Goal: Task Accomplishment & Management: Manage account settings

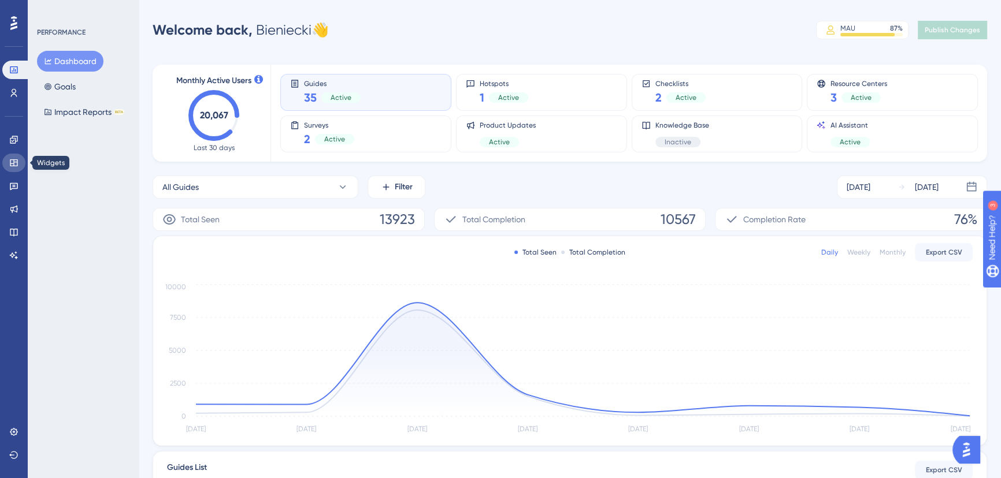
click at [14, 157] on link at bounding box center [13, 163] width 23 height 18
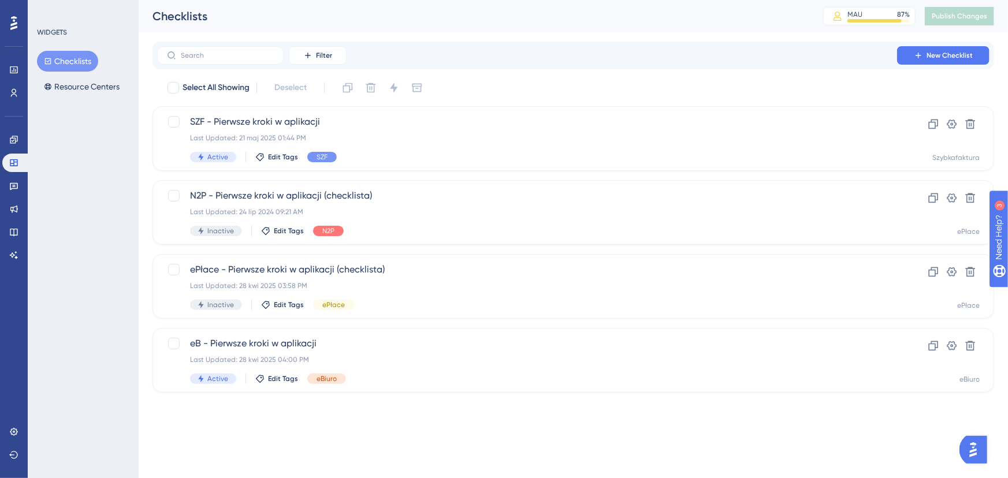
click at [87, 88] on div "LEAVE A REVIEW COPY SHARE LINK" at bounding box center [503, 257] width 1008 height 478
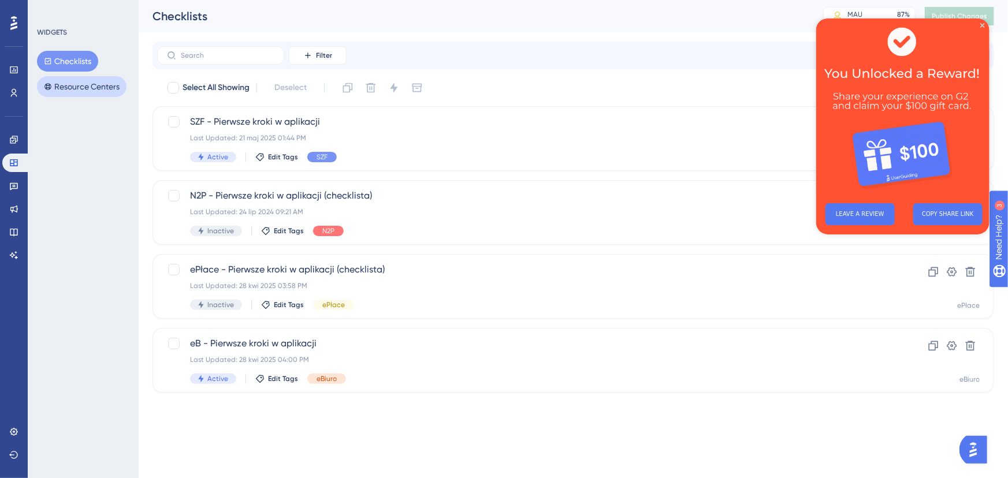
click at [92, 86] on button "Resource Centers" at bounding box center [82, 86] width 90 height 21
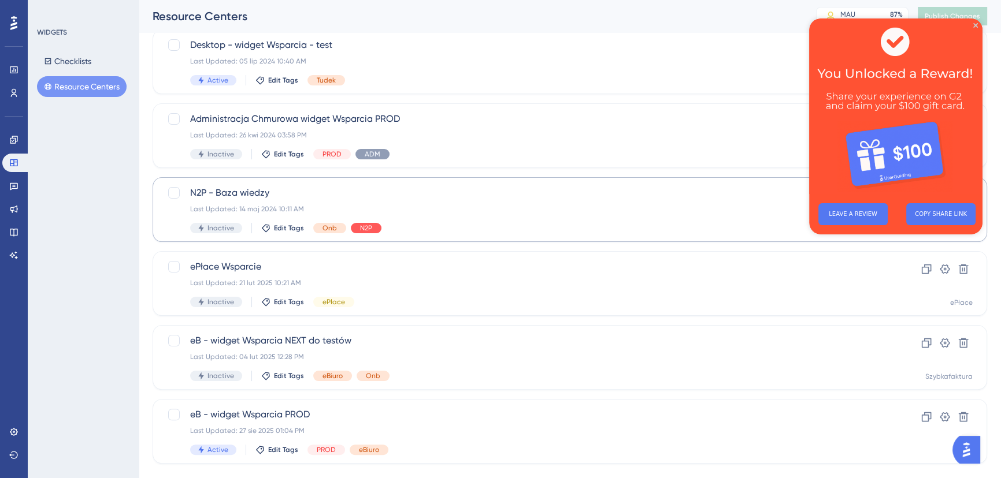
scroll to position [321, 0]
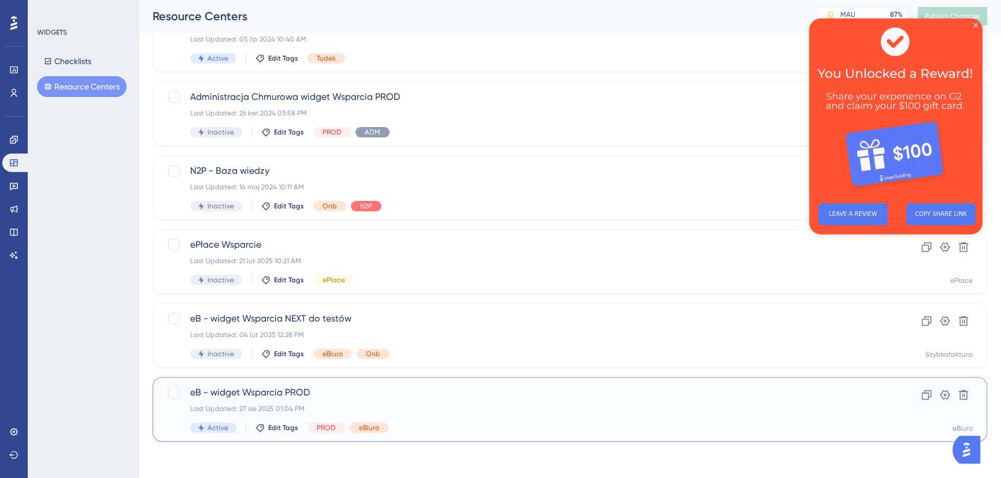
click at [419, 392] on span "eB - widget Wsparcia PROD" at bounding box center [523, 393] width 667 height 14
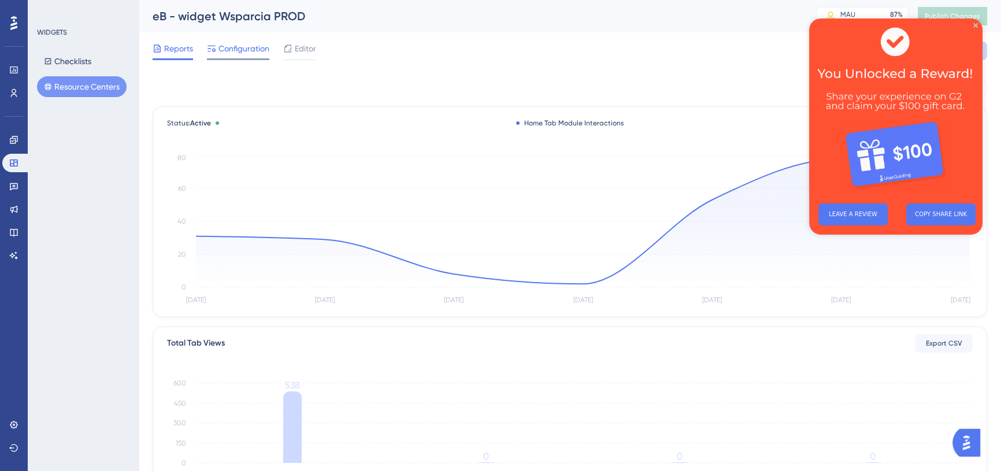
click at [228, 46] on span "Configuration" at bounding box center [243, 49] width 51 height 14
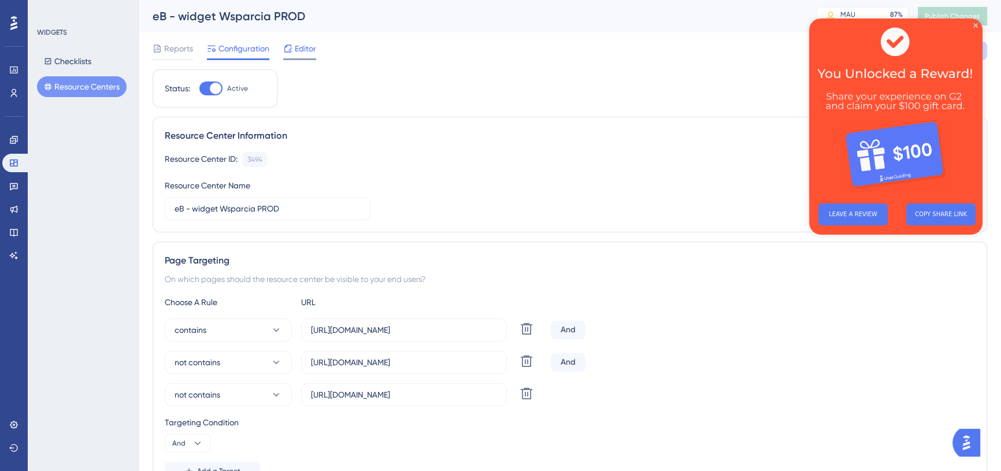
click at [285, 49] on icon at bounding box center [287, 48] width 9 height 9
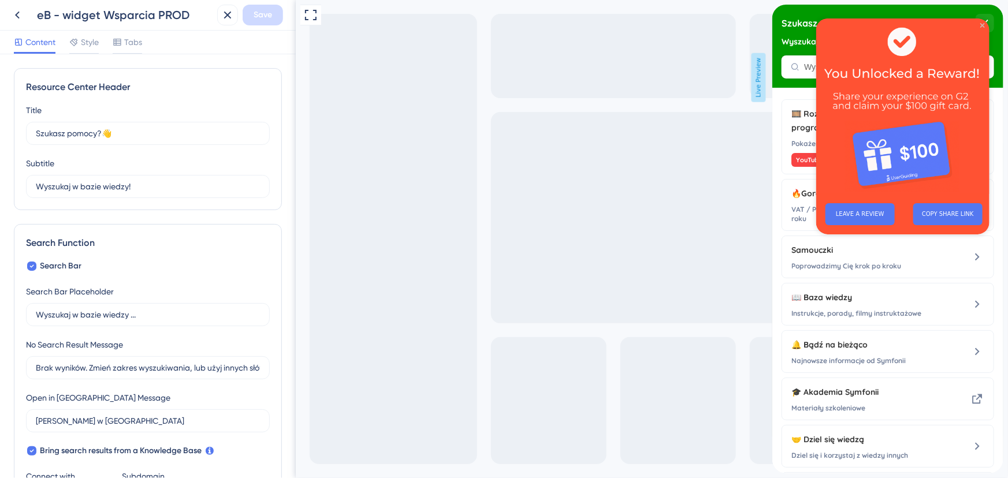
click at [980, 24] on icon "Close Preview" at bounding box center [982, 25] width 5 height 5
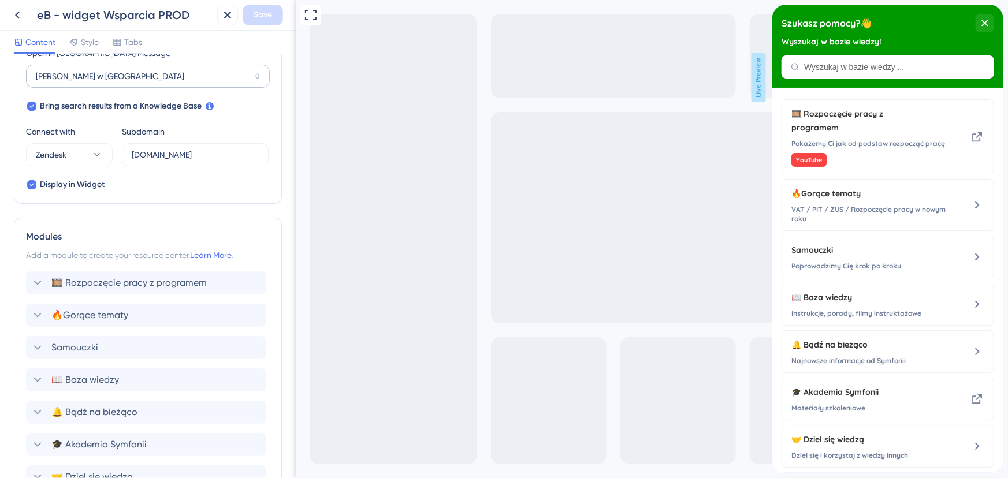
scroll to position [524, 0]
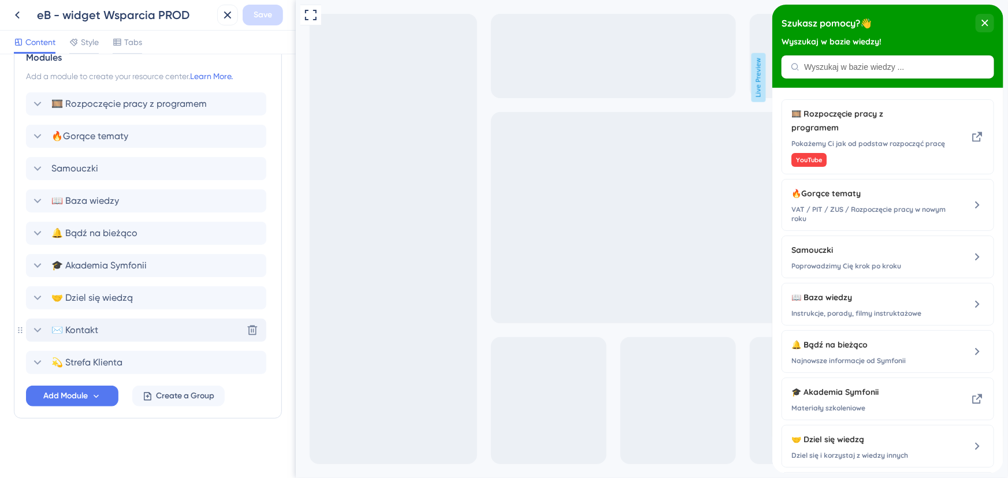
click at [39, 329] on icon at bounding box center [38, 331] width 14 height 14
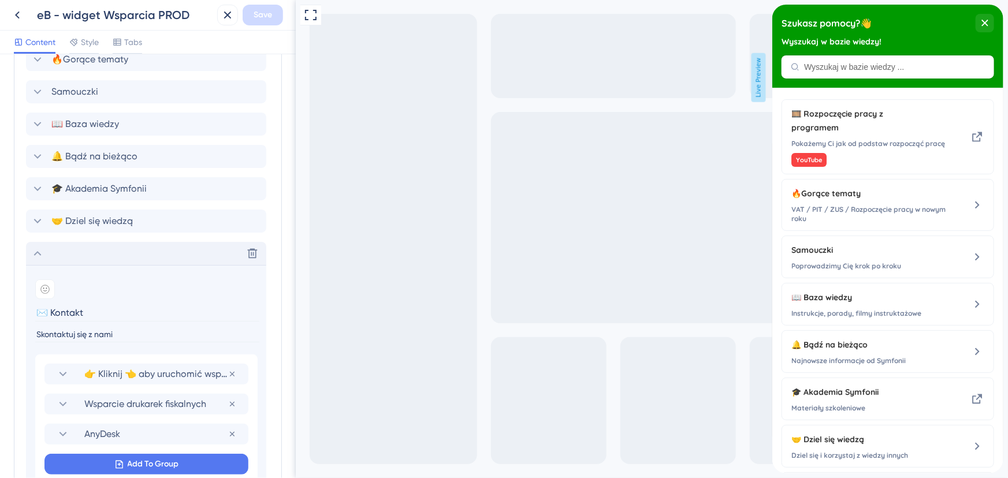
scroll to position [682, 0]
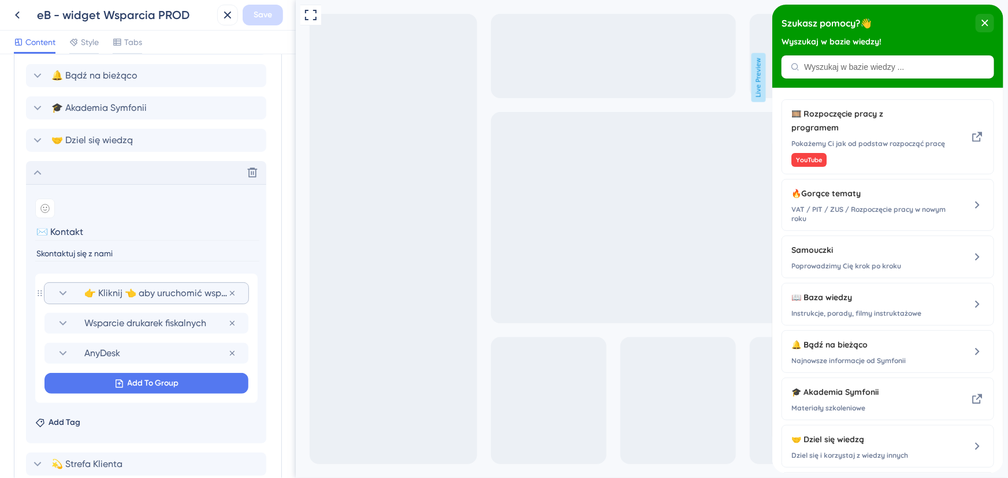
click at [64, 292] on icon at bounding box center [63, 294] width 14 height 14
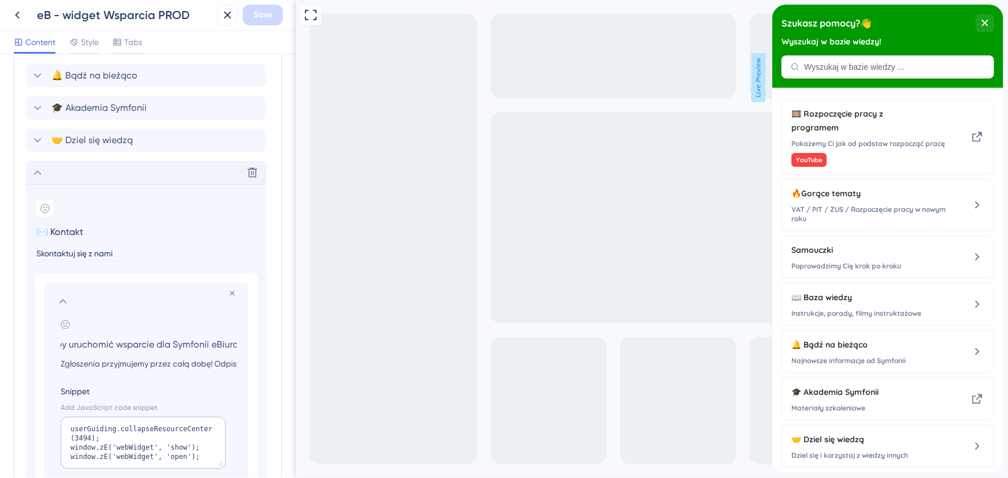
scroll to position [839, 0]
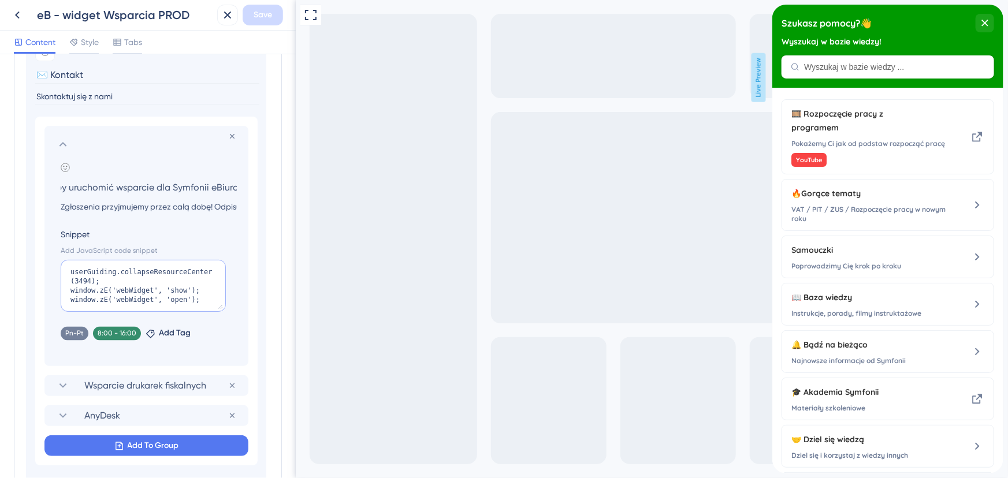
click at [172, 278] on textarea "userGuiding.collapseResourceCenter(3494); window.zE('webWidget', 'show'); windo…" at bounding box center [143, 286] width 165 height 52
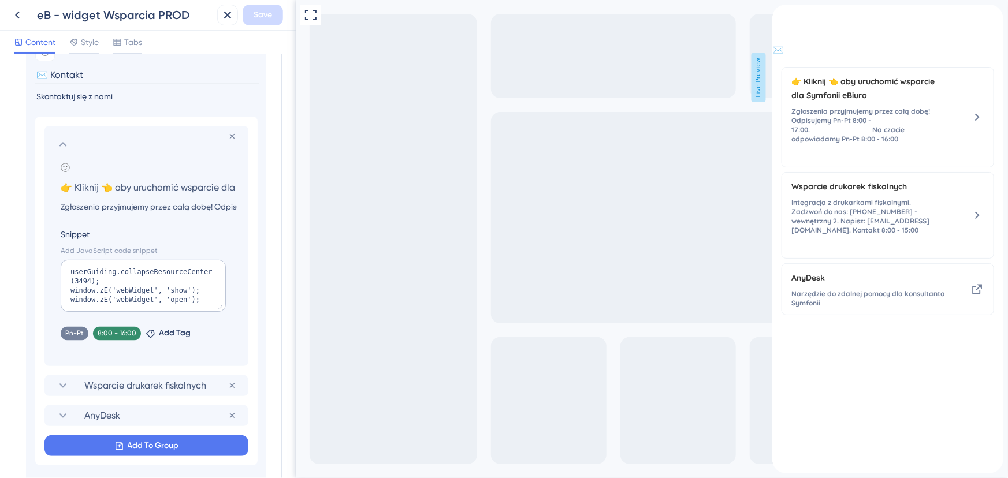
click at [224, 332] on div "Pn-Pt Remove 8:00 - 16:00 Remove Add Tag" at bounding box center [149, 331] width 176 height 18
click at [176, 281] on textarea "userGuiding.collapseResourceCenter(3494); window.zE('webWidget', 'show'); windo…" at bounding box center [143, 286] width 165 height 52
paste textarea "window.initZendeskChat()"
drag, startPoint x: 199, startPoint y: 289, endPoint x: 71, endPoint y: 289, distance: 127.7
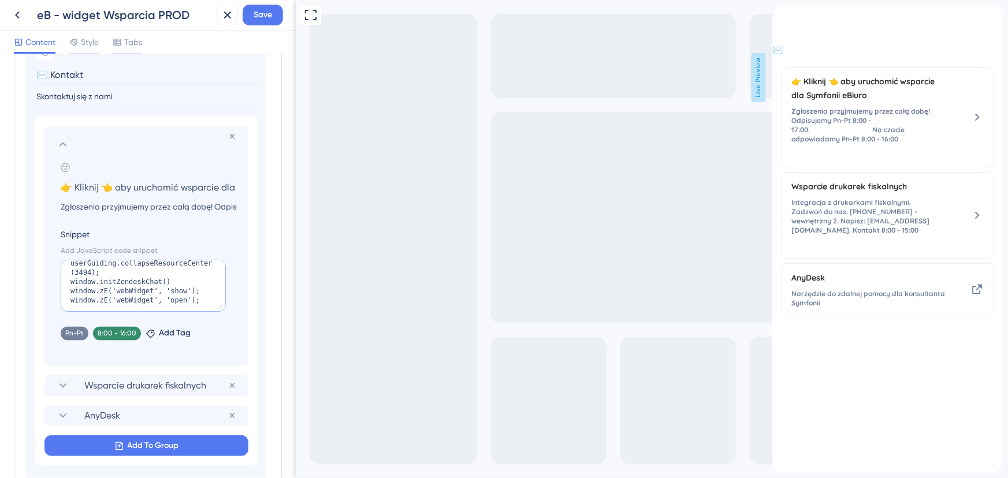
click at [71, 289] on textarea "userGuiding.collapseResourceCenter(3494); window.initZendeskChat() window.zE('w…" at bounding box center [143, 286] width 165 height 52
type textarea "userGuiding.collapseResourceCenter(3494); window.initZendeskChat() window.zE('w…"
click at [265, 21] on span "Save" at bounding box center [263, 15] width 18 height 14
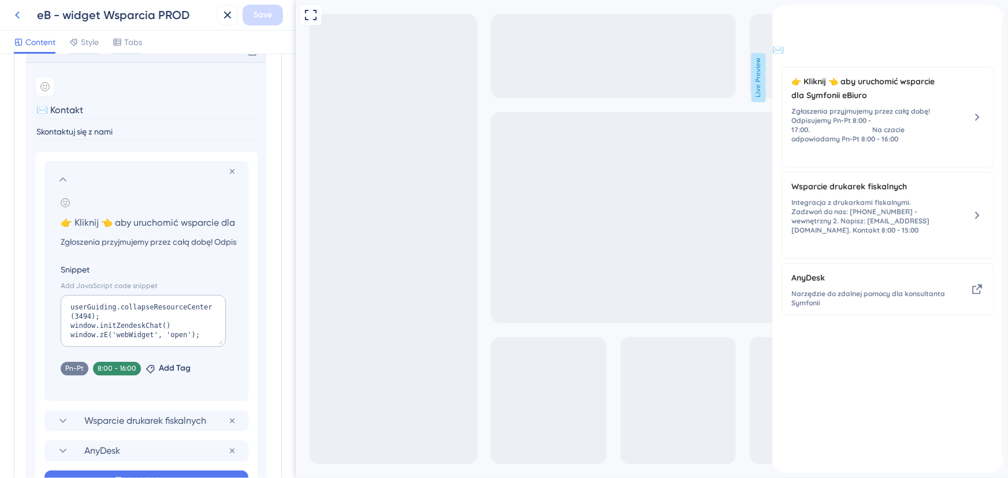
scroll to position [786, 0]
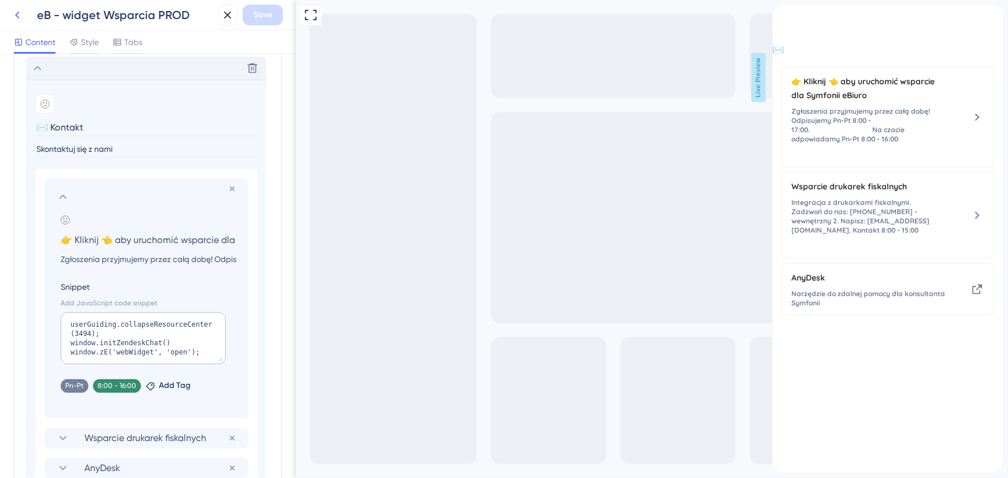
click at [12, 12] on icon at bounding box center [17, 15] width 14 height 14
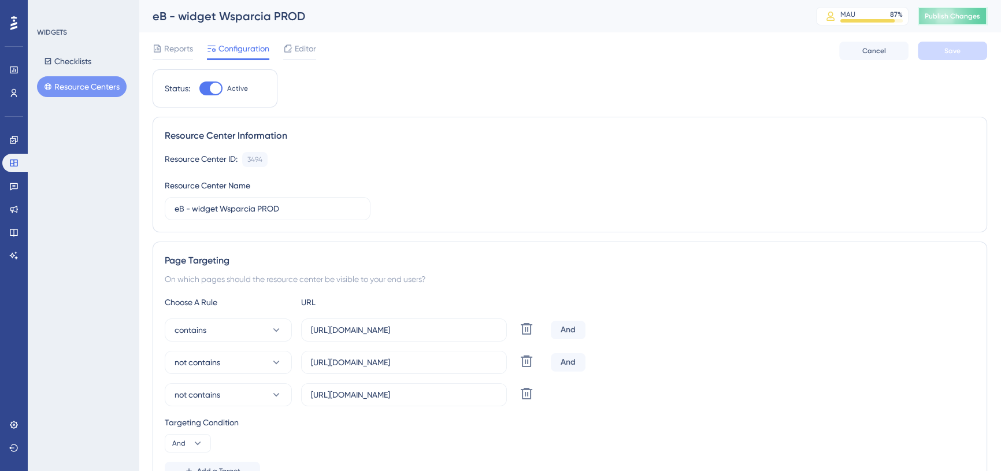
click at [980, 13] on span "Publish Changes" at bounding box center [951, 16] width 55 height 9
click at [306, 47] on span "Editor" at bounding box center [305, 49] width 21 height 14
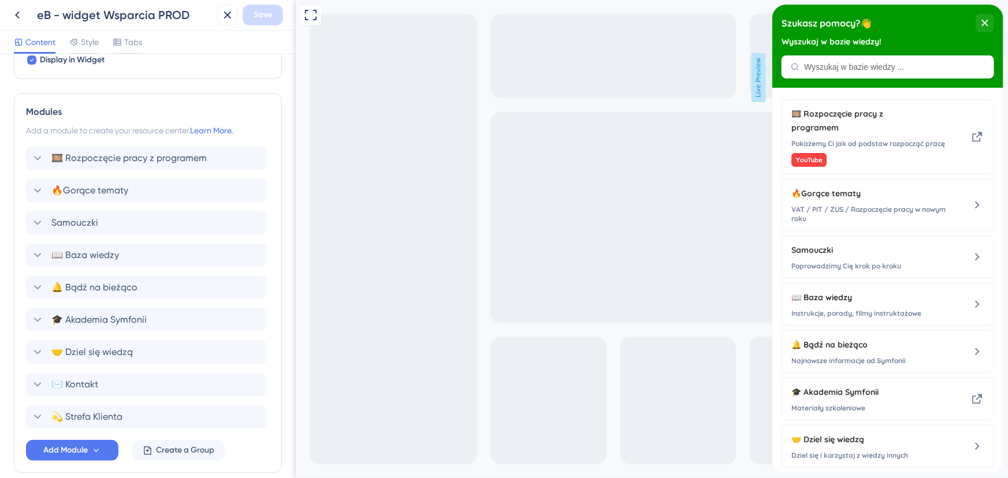
scroll to position [524, 0]
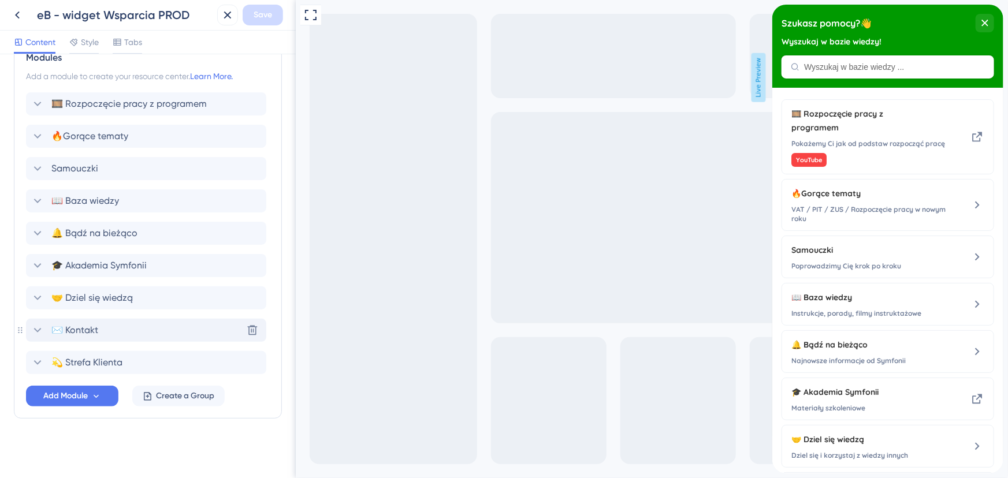
click at [30, 329] on div "✉️ Kontakt Delete" at bounding box center [146, 330] width 240 height 23
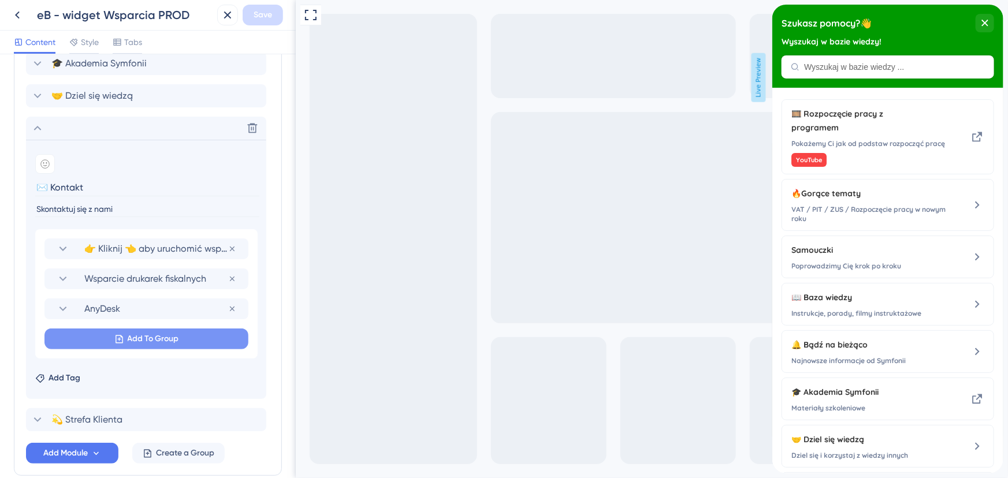
scroll to position [734, 0]
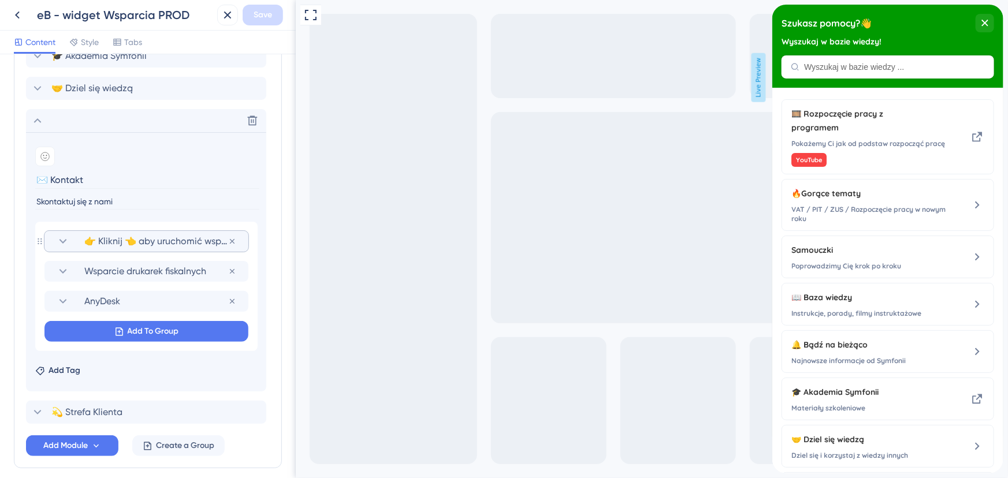
click at [62, 236] on icon at bounding box center [63, 242] width 14 height 14
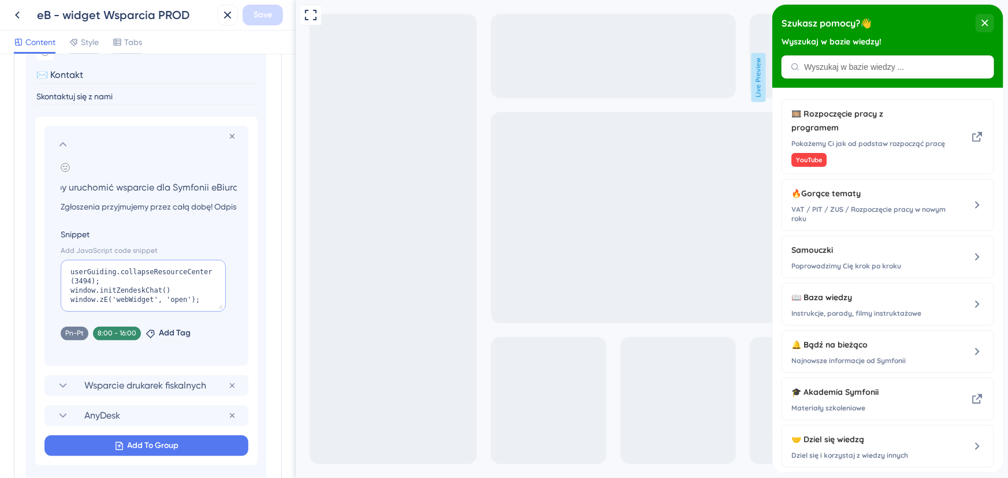
scroll to position [0, 0]
drag, startPoint x: 209, startPoint y: 299, endPoint x: 69, endPoint y: 298, distance: 140.4
click at [69, 298] on textarea "userGuiding.collapseResourceCenter(3494); window.initZendeskChat() window.zE('w…" at bounding box center [143, 286] width 165 height 52
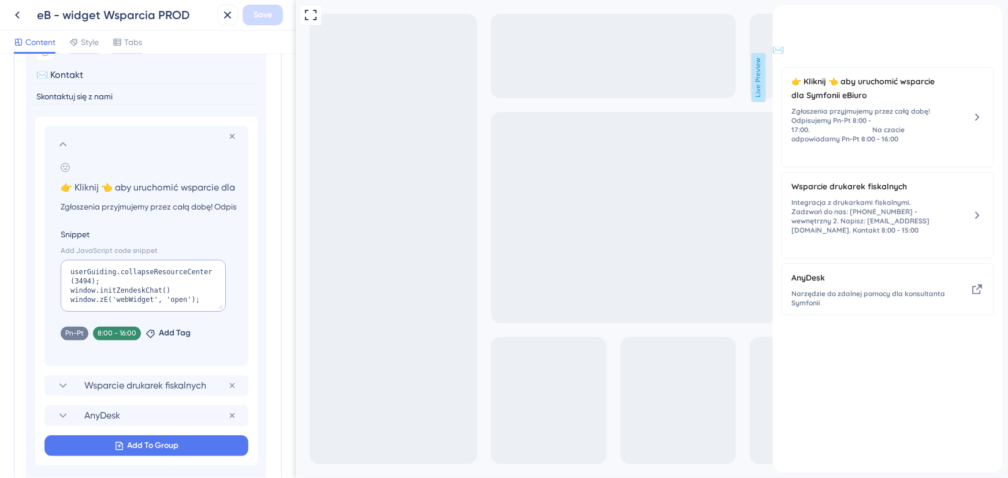
click at [187, 290] on textarea "userGuiding.collapseResourceCenter(3494); window.initZendeskChat() window.zE('w…" at bounding box center [143, 286] width 165 height 52
drag, startPoint x: 183, startPoint y: 289, endPoint x: 70, endPoint y: 290, distance: 112.7
click at [70, 290] on textarea "userGuiding.collapseResourceCenter(3494); window.initZendeskChat() window.zE('w…" at bounding box center [143, 286] width 165 height 52
click at [71, 270] on textarea "userGuiding.collapseResourceCenter(3494); window.zE('webWidget', 'open');" at bounding box center [143, 286] width 165 height 52
paste textarea "window.initZendeskChat()"
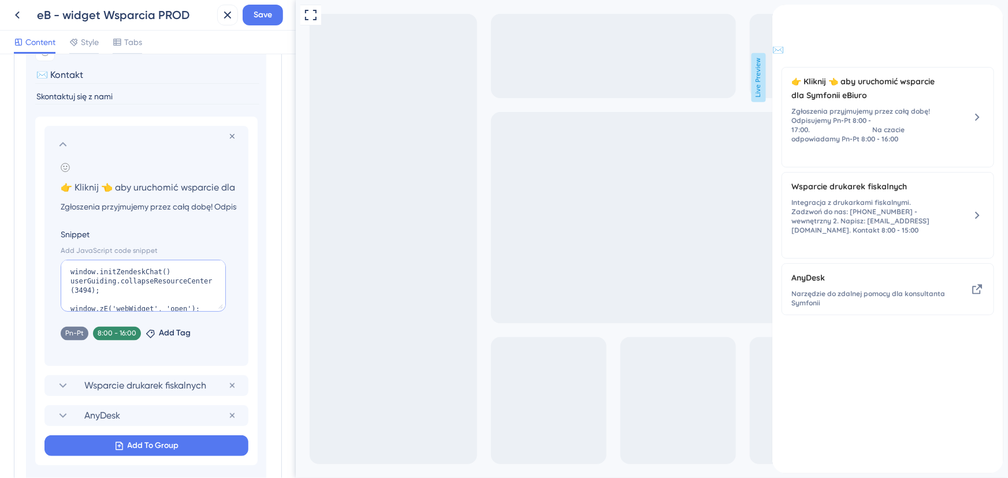
click at [78, 299] on textarea "window.initZendeskChat() userGuiding.collapseResourceCenter(3494); window.zE('w…" at bounding box center [143, 286] width 165 height 52
type textarea "window.initZendeskChat() userGuiding.collapseResourceCenter(3494); window.zE('w…"
click at [266, 13] on span "Save" at bounding box center [263, 15] width 18 height 14
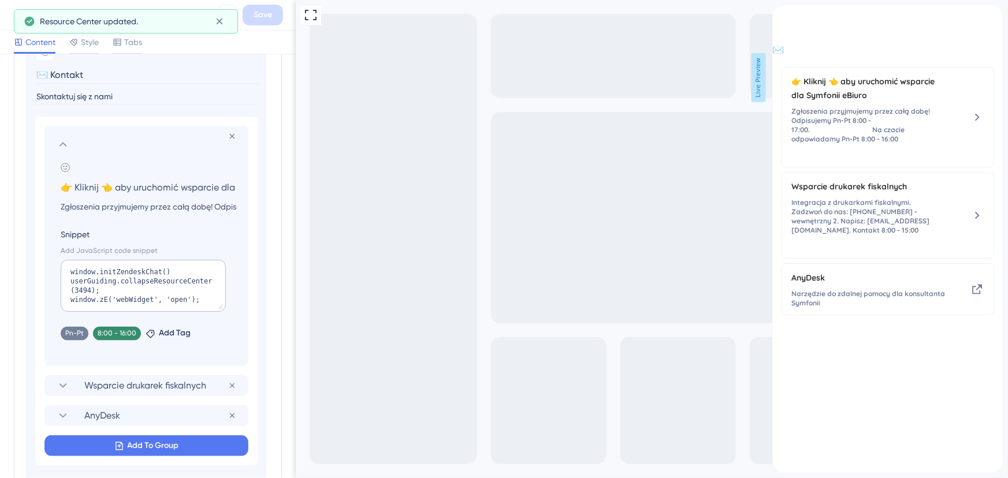
click at [21, 6] on button at bounding box center [17, 15] width 21 height 21
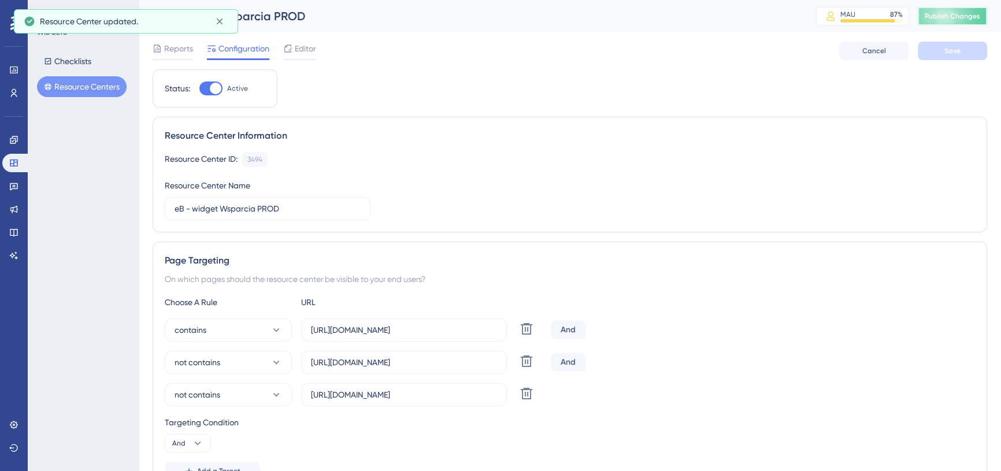
click at [987, 15] on button "Publish Changes" at bounding box center [951, 16] width 69 height 18
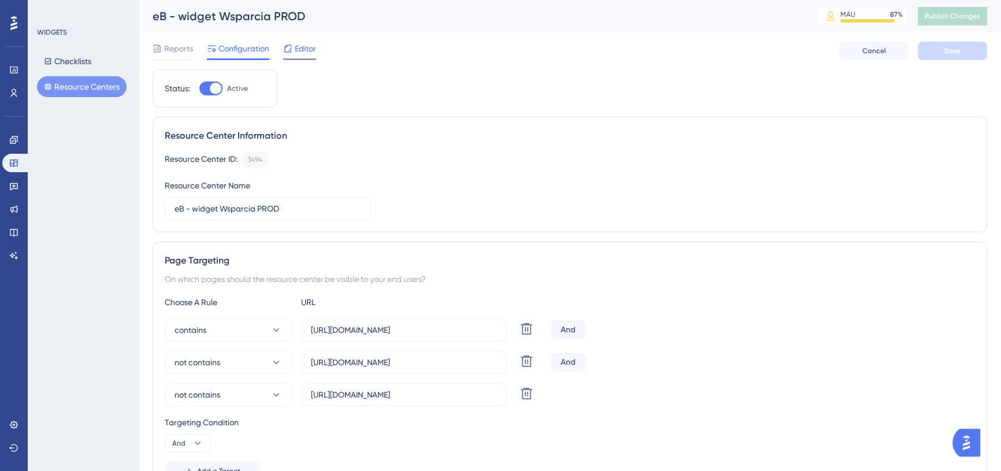
click at [295, 46] on span "Editor" at bounding box center [305, 49] width 21 height 14
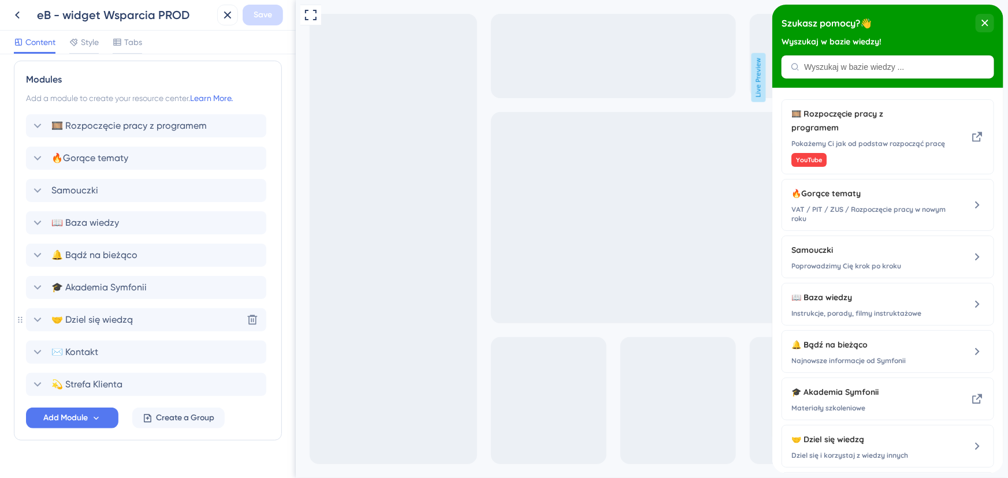
scroll to position [524, 0]
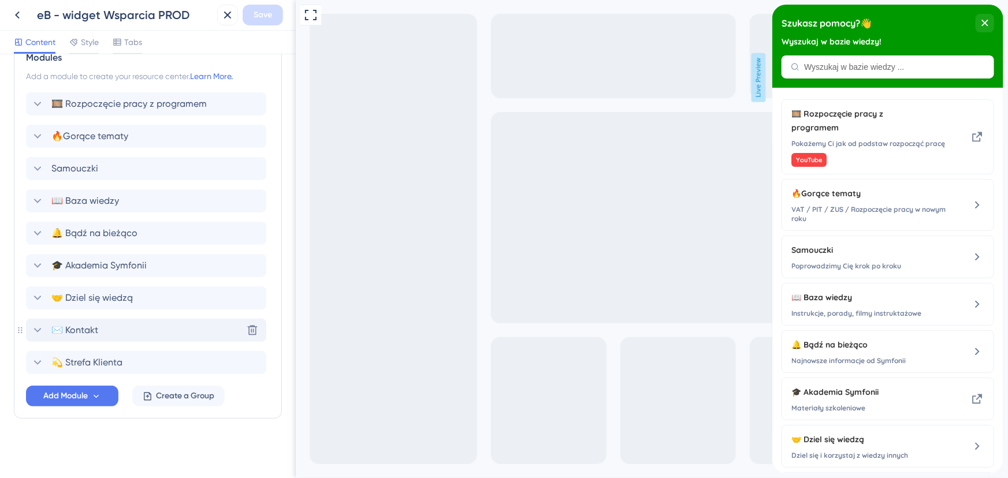
click at [40, 326] on icon at bounding box center [38, 331] width 14 height 14
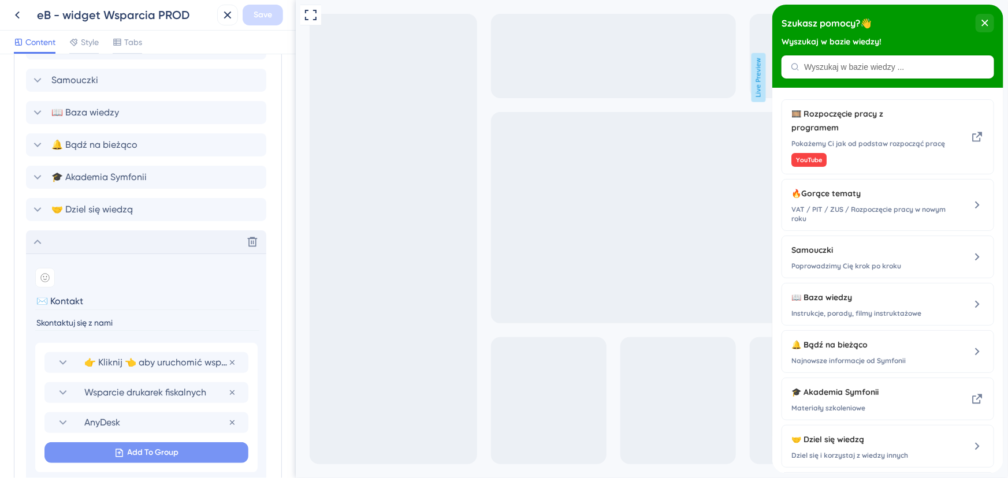
scroll to position [734, 0]
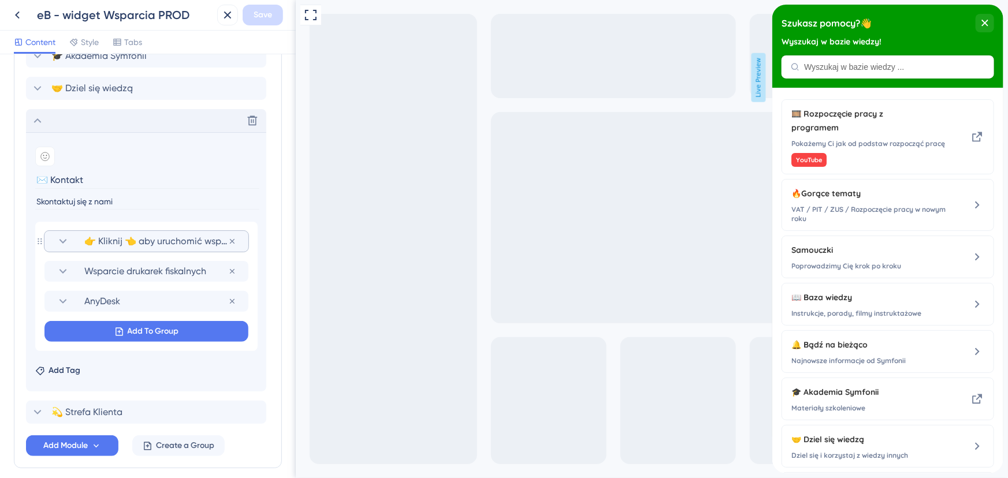
click at [65, 242] on icon at bounding box center [63, 242] width 14 height 14
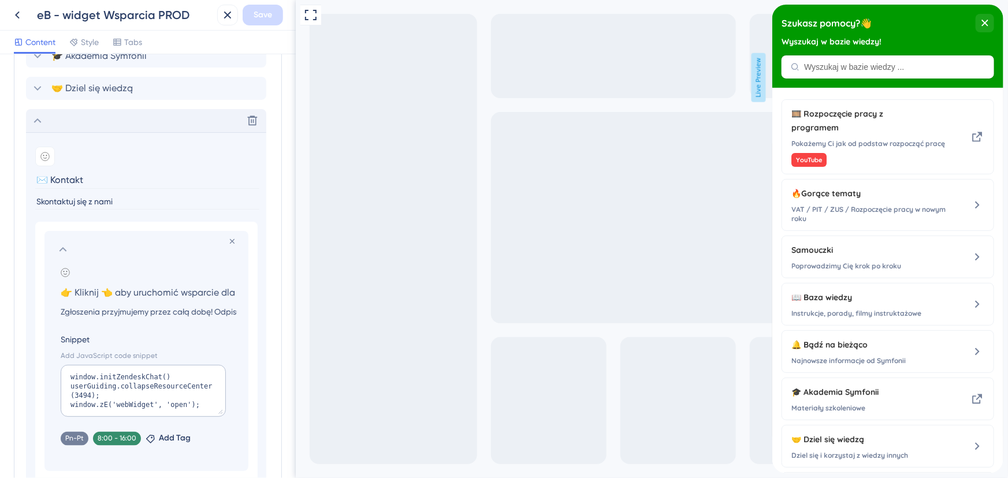
scroll to position [0, 65]
click at [133, 384] on textarea "window.initZendeskChat() userGuiding.collapseResourceCenter(3494); window.zE('w…" at bounding box center [143, 391] width 165 height 52
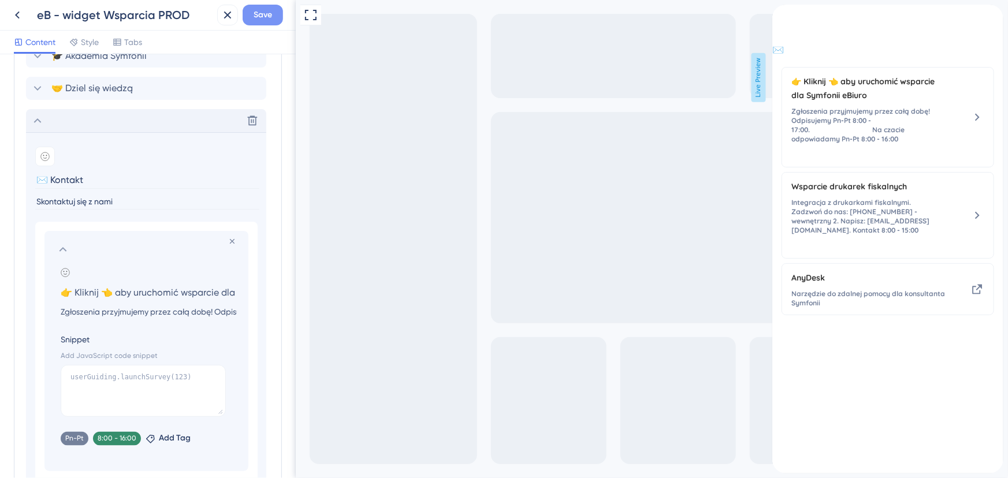
click at [266, 18] on span "Save" at bounding box center [263, 15] width 18 height 14
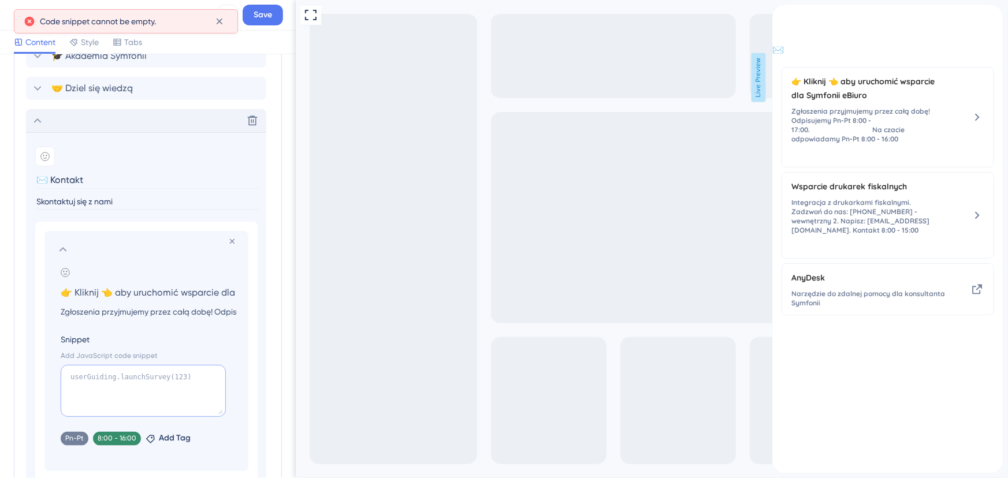
click at [143, 378] on textarea at bounding box center [143, 391] width 165 height 52
click at [263, 20] on span "Save" at bounding box center [263, 15] width 18 height 14
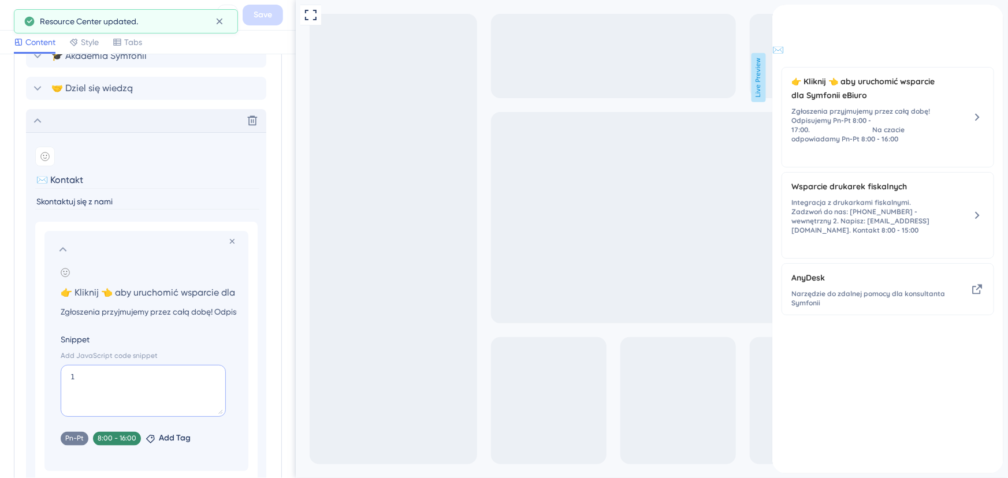
click at [81, 375] on textarea "1" at bounding box center [143, 391] width 165 height 52
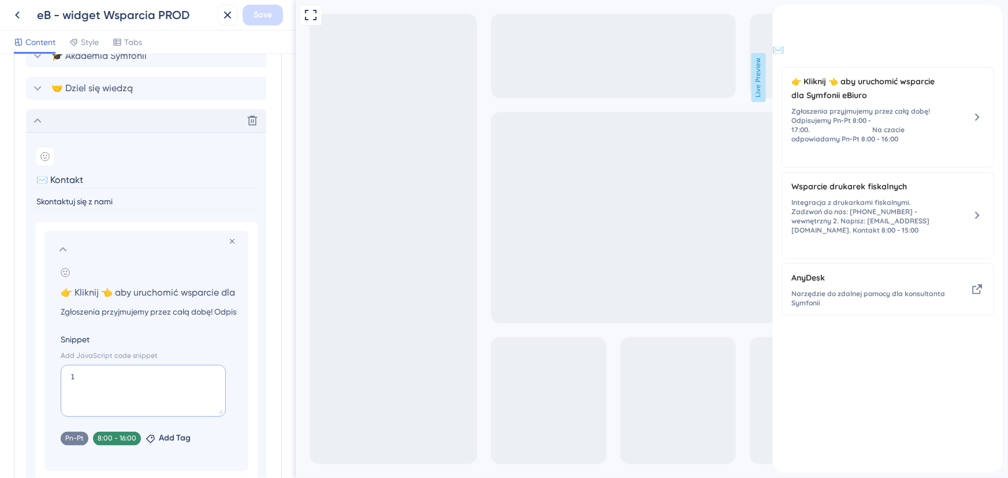
click at [128, 377] on textarea "1" at bounding box center [143, 391] width 165 height 52
paste textarea "userGuiding.collapseResourceCenter(3494); window.zE('webWidget', 'show'); windo…"
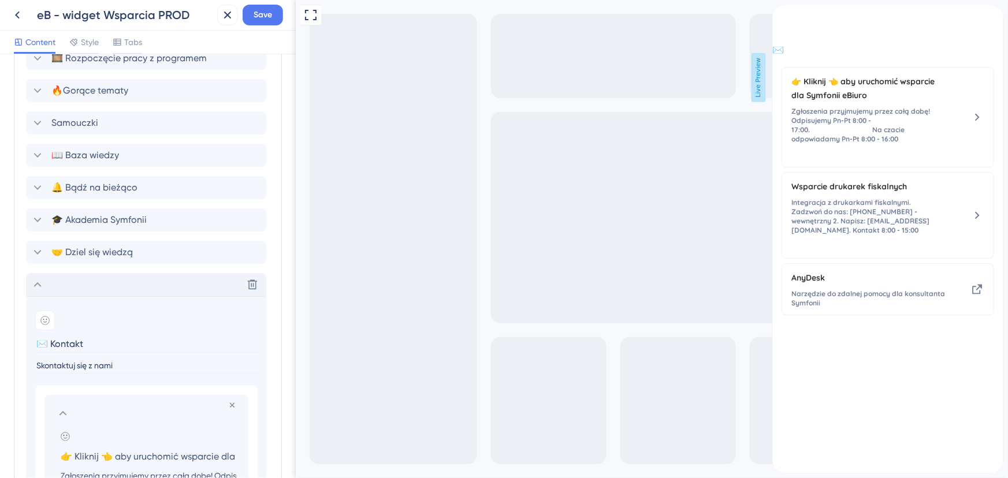
scroll to position [471, 0]
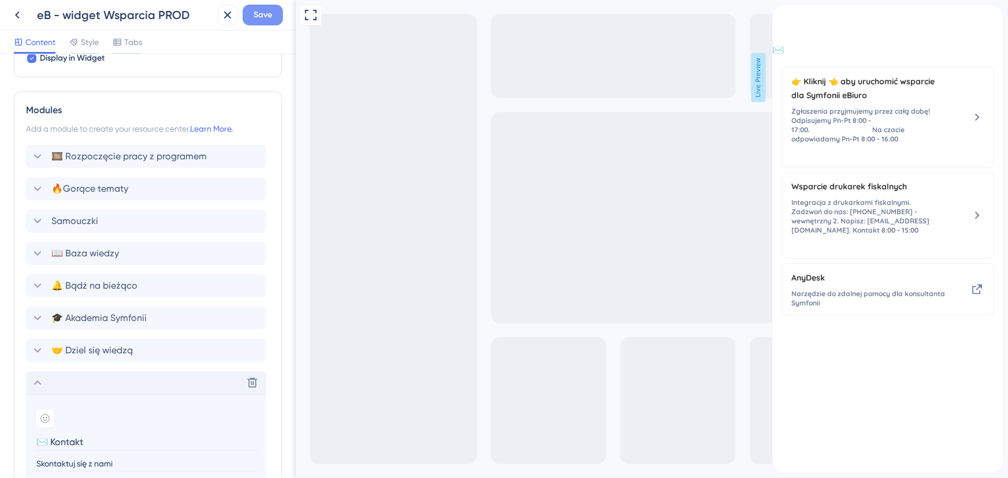
type textarea "userGuiding.collapseResourceCenter(3494); window.zE('webWidget', 'show'); windo…"
click at [270, 11] on span "Save" at bounding box center [263, 15] width 18 height 14
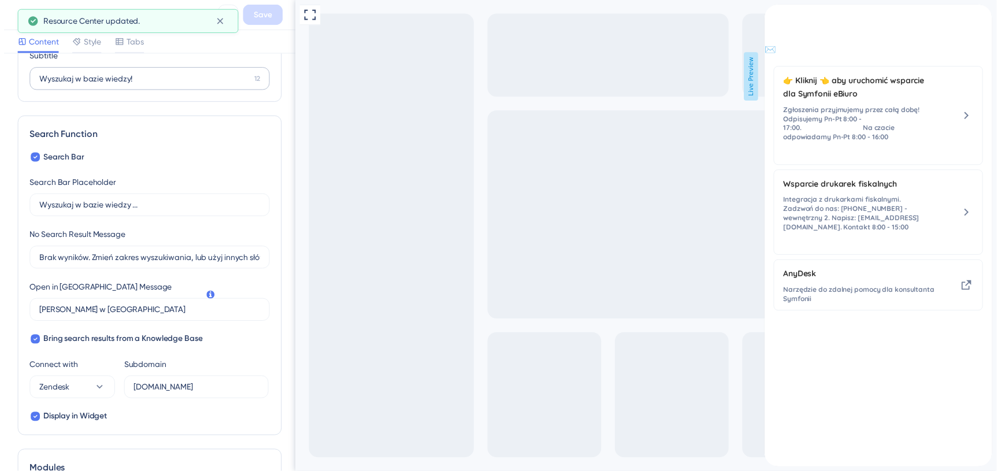
scroll to position [0, 0]
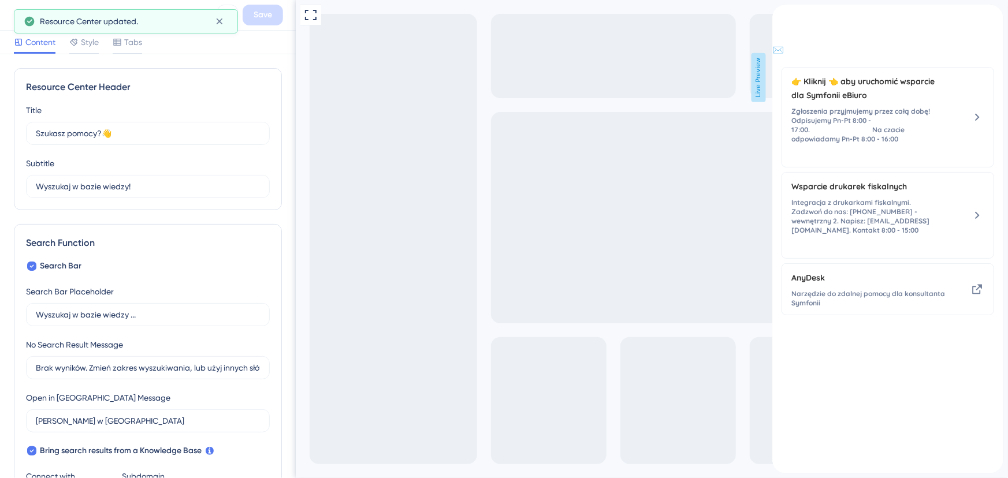
click at [17, 19] on div "Resource Center updated." at bounding box center [126, 21] width 224 height 24
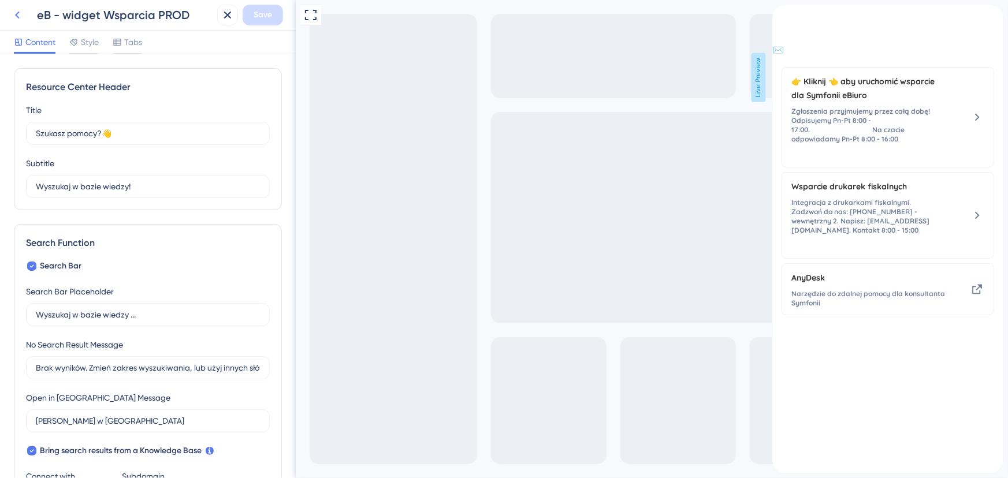
click at [17, 13] on icon at bounding box center [17, 16] width 5 height 8
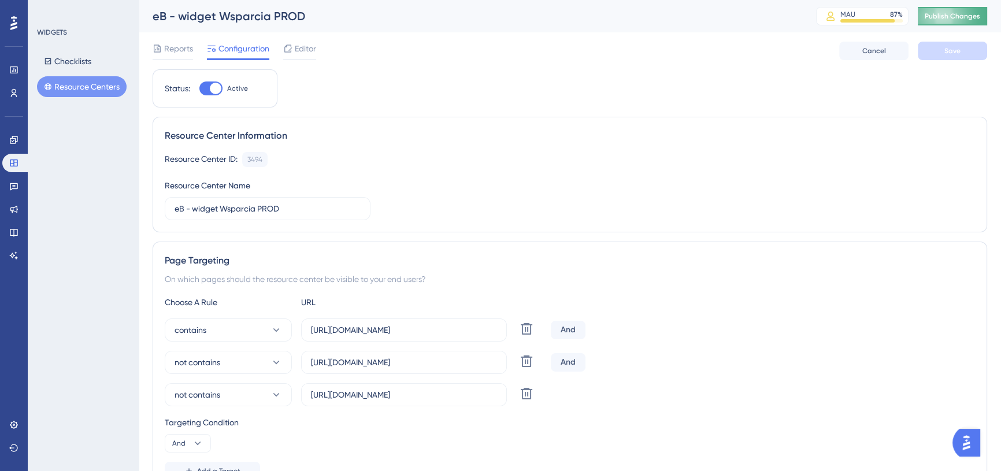
click at [971, 21] on button "Publish Changes" at bounding box center [951, 16] width 69 height 18
click at [298, 54] on span "Editor" at bounding box center [305, 49] width 21 height 14
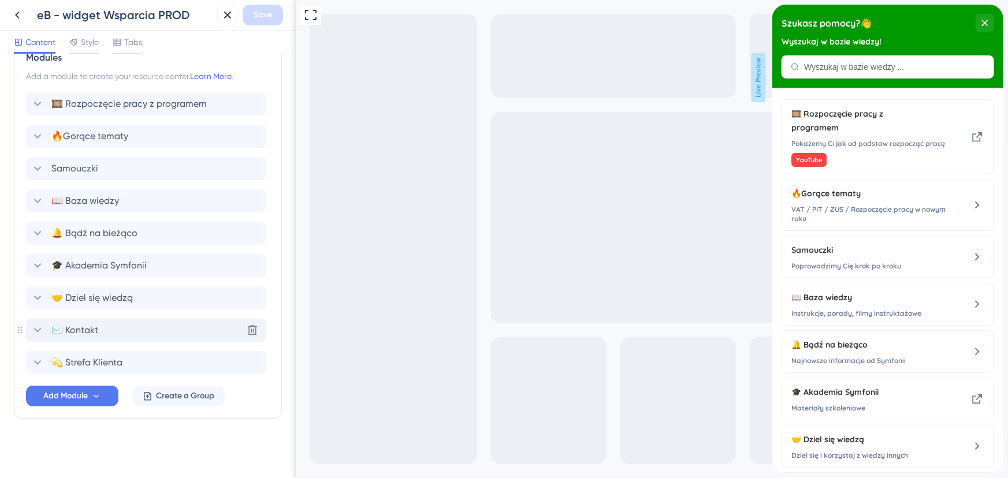
click at [36, 330] on icon at bounding box center [38, 330] width 8 height 5
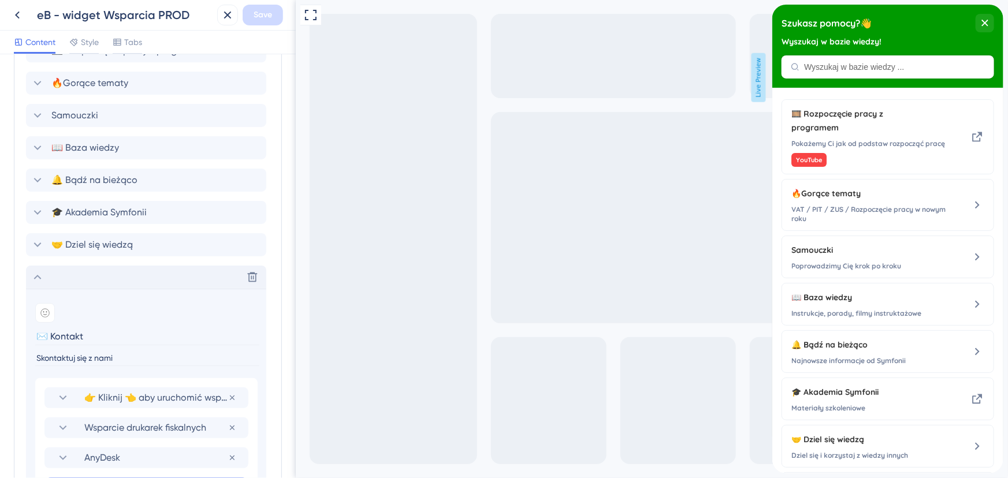
scroll to position [734, 0]
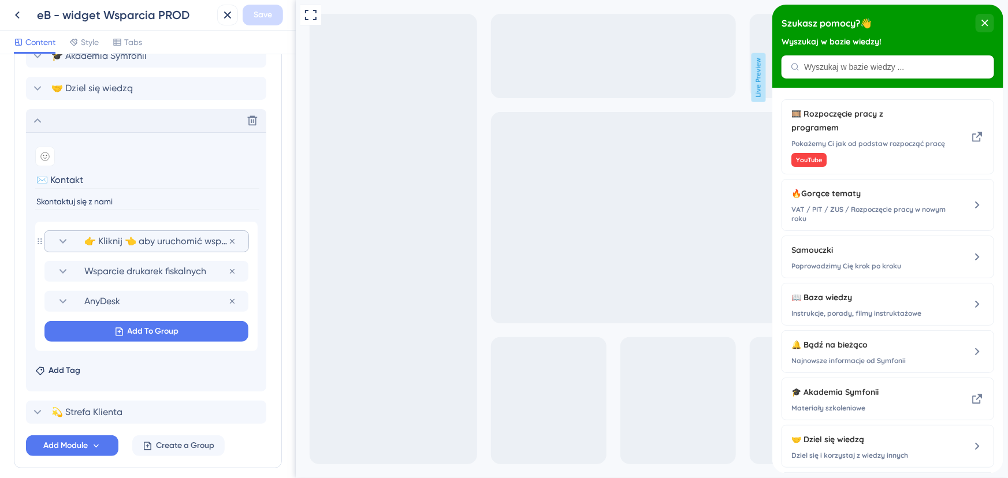
click at [142, 232] on section "👉 Kliknij 👈 aby uruchomić wsparcie dla Symfonii eBiuro" at bounding box center [146, 241] width 181 height 21
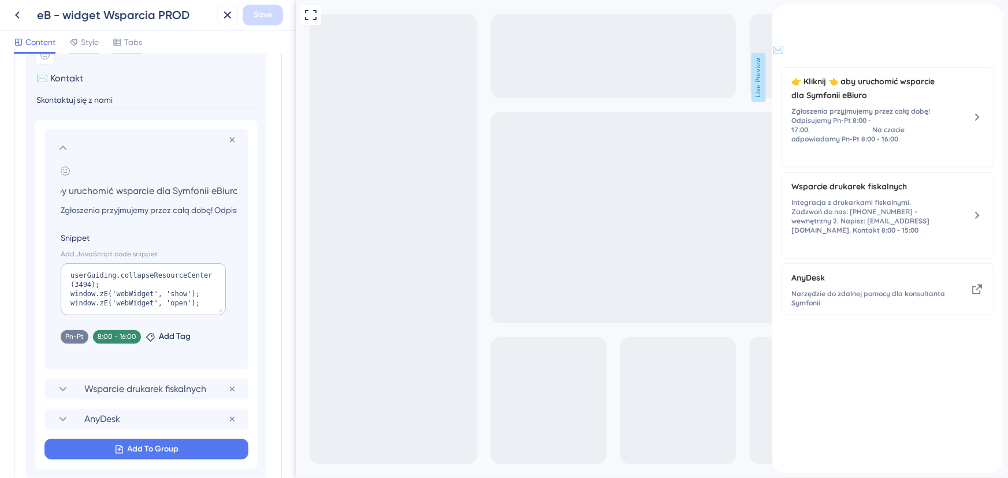
scroll to position [839, 0]
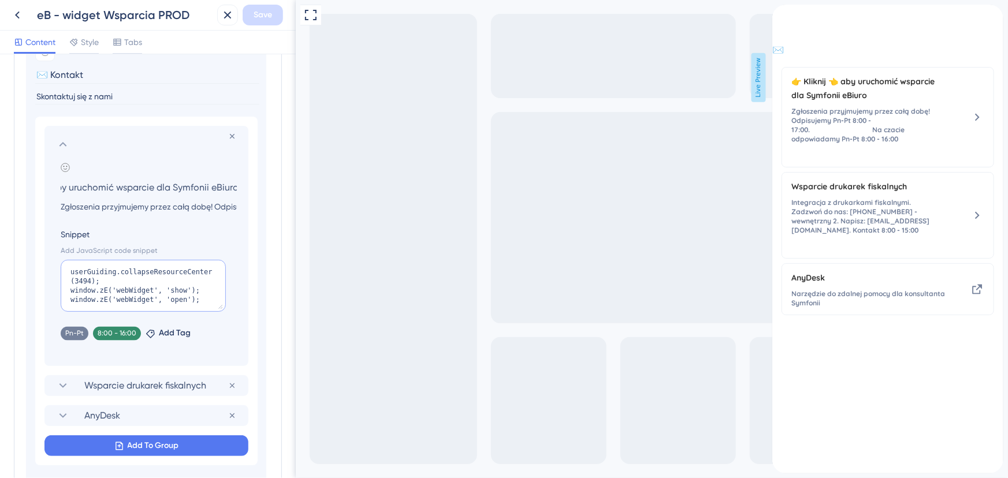
click at [72, 271] on textarea "userGuiding.collapseResourceCenter(3494); window.zE('webWidget', 'show'); windo…" at bounding box center [143, 286] width 165 height 52
paste textarea "window.initZendeskChat()"
type textarea "window.initZendeskChat() userGuiding.collapseResourceCenter(3494); window.zE('w…"
click at [265, 17] on span "Save" at bounding box center [263, 15] width 18 height 14
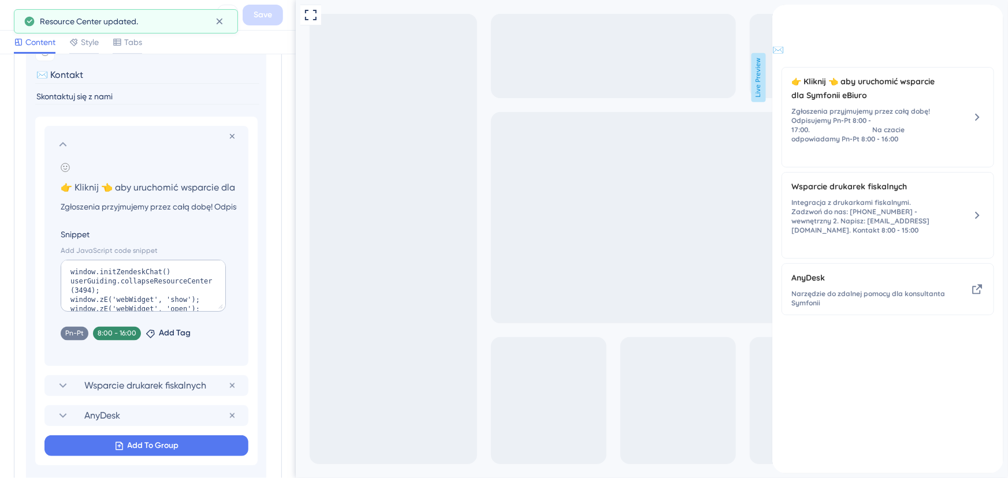
click at [16, 6] on button at bounding box center [17, 15] width 21 height 21
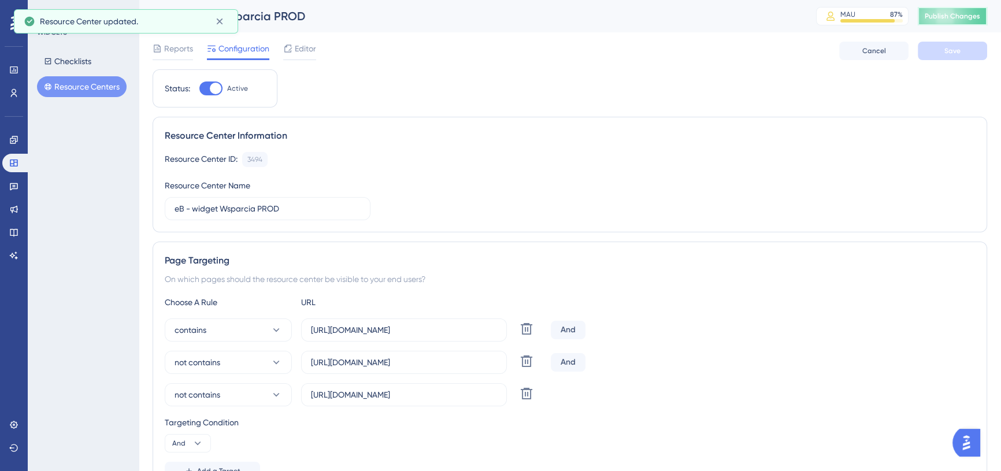
click at [937, 13] on span "Publish Changes" at bounding box center [951, 16] width 55 height 9
click at [299, 52] on span "Editor" at bounding box center [305, 49] width 21 height 14
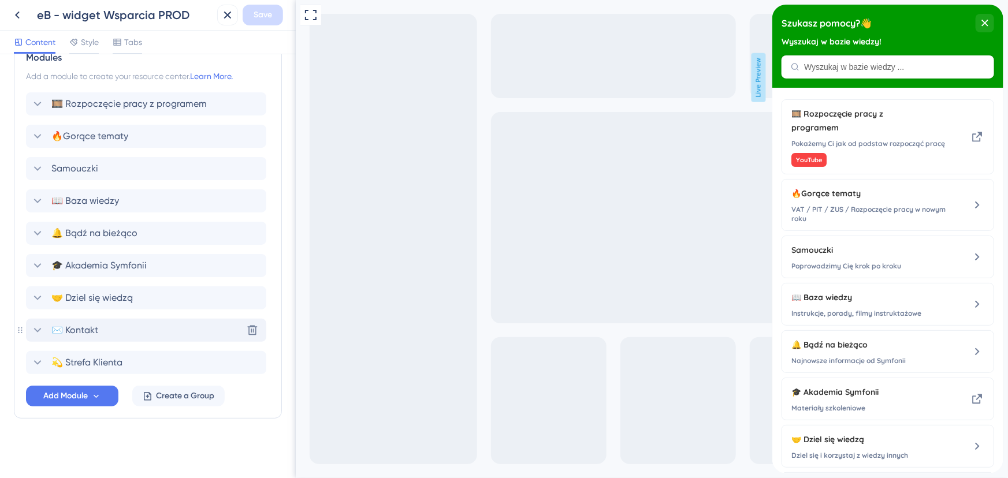
click at [33, 328] on icon at bounding box center [38, 331] width 14 height 14
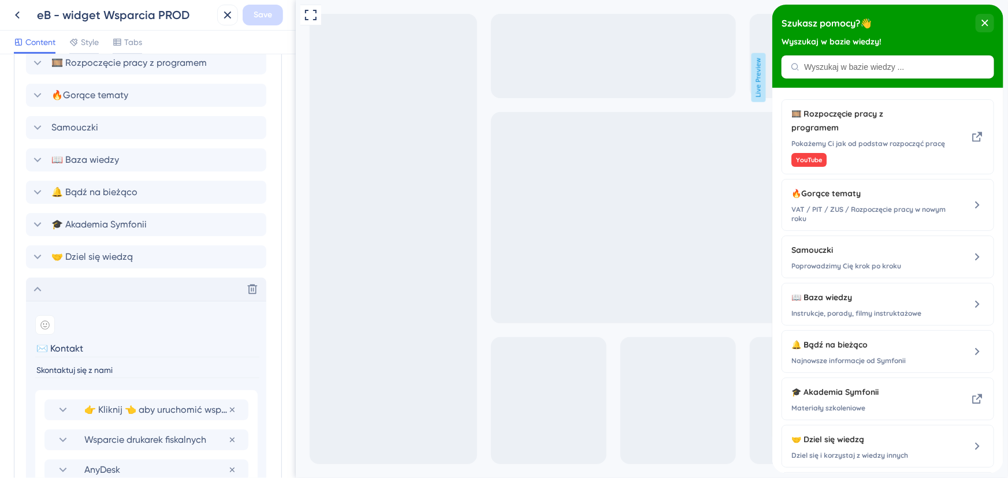
scroll to position [629, 0]
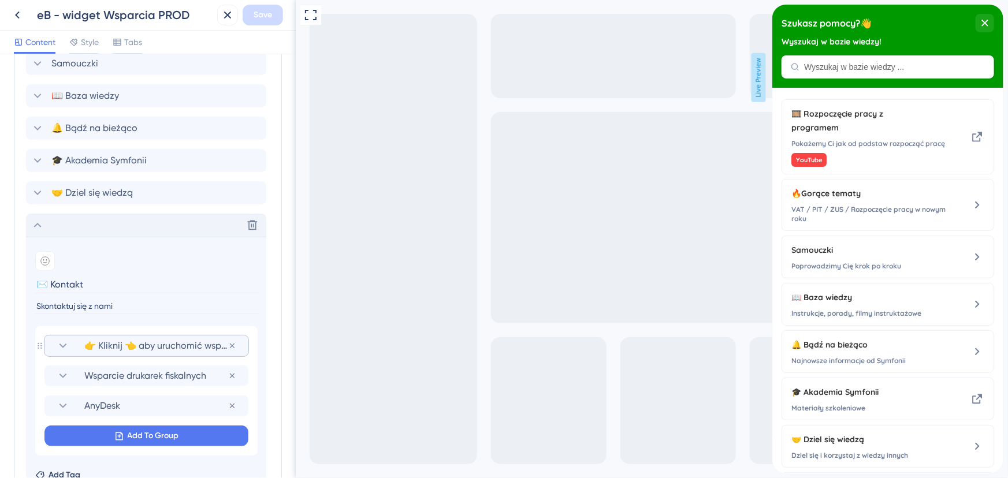
click at [65, 347] on icon at bounding box center [63, 346] width 14 height 14
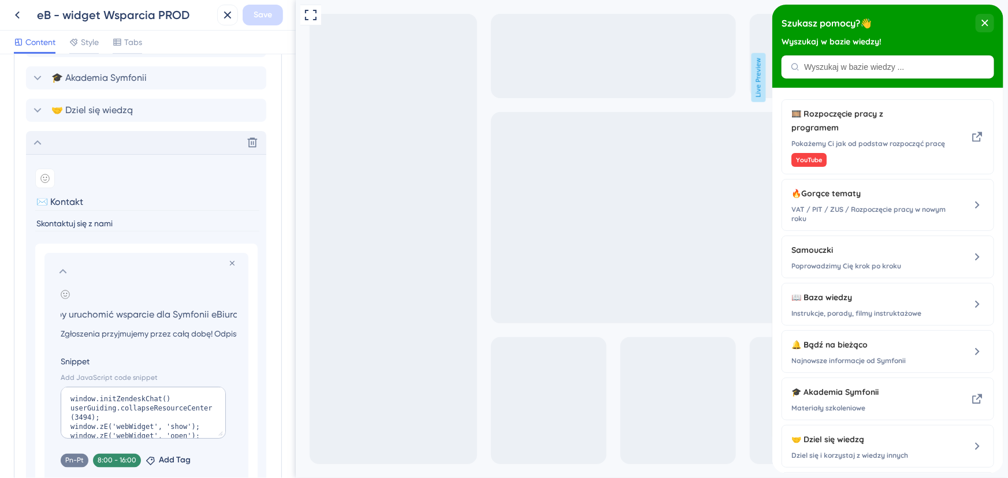
scroll to position [839, 0]
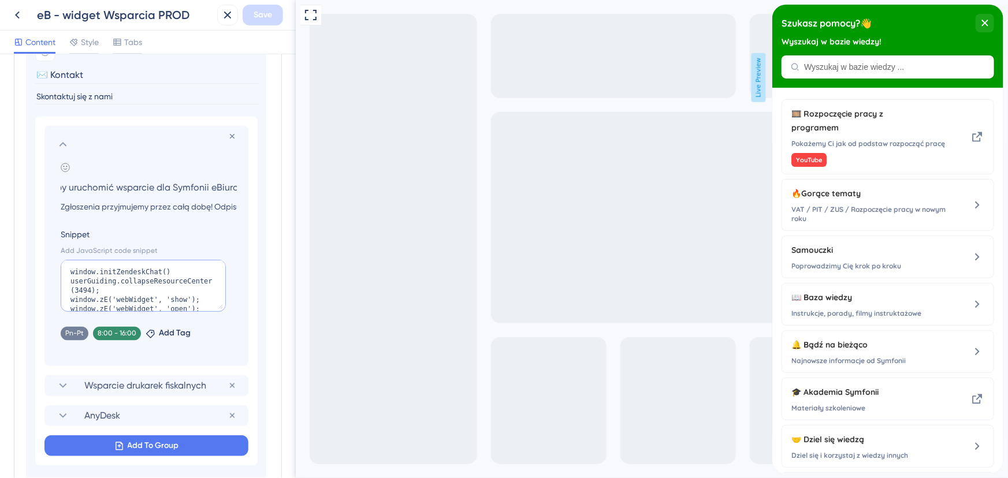
click at [151, 299] on textarea "window.initZendeskChat() userGuiding.collapseResourceCenter(3494); window.zE('w…" at bounding box center [143, 286] width 165 height 52
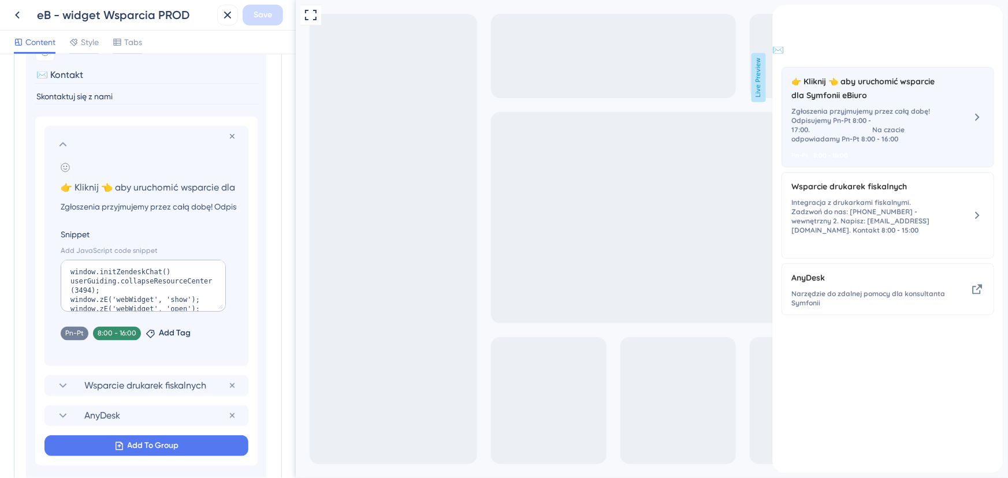
click at [891, 102] on span "👉 Kliknij 👈 aby uruchomić wsparcie dla Symfonii eBiuro" at bounding box center [868, 89] width 154 height 28
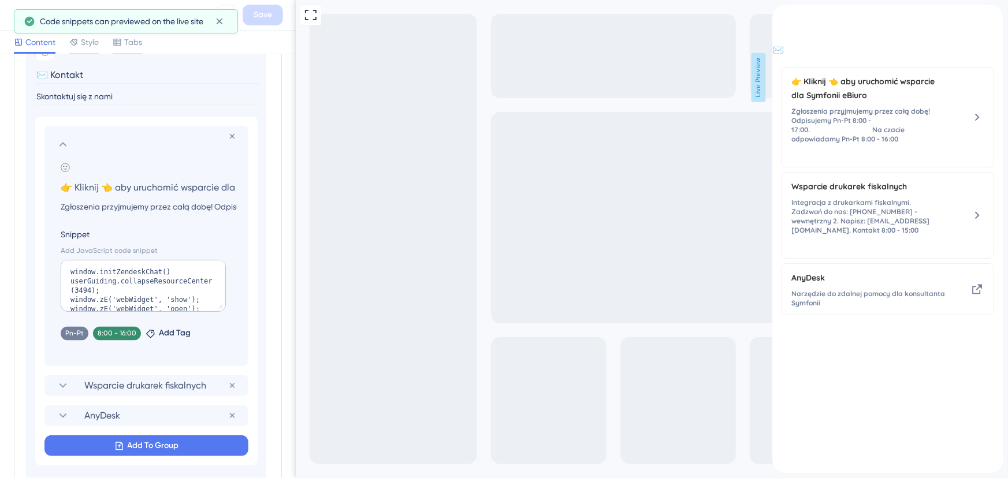
click at [785, 25] on icon "close resource center" at bounding box center [781, 25] width 6 height 6
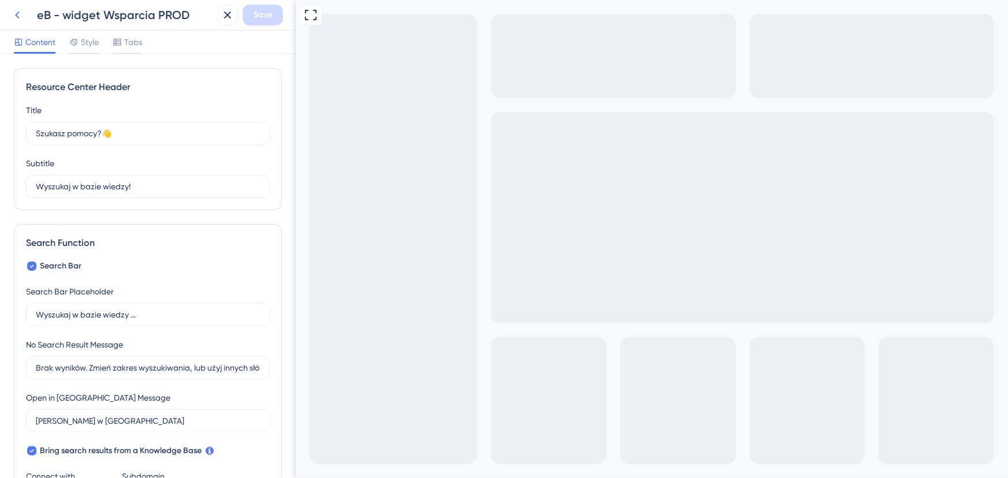
click at [16, 18] on icon at bounding box center [17, 15] width 14 height 14
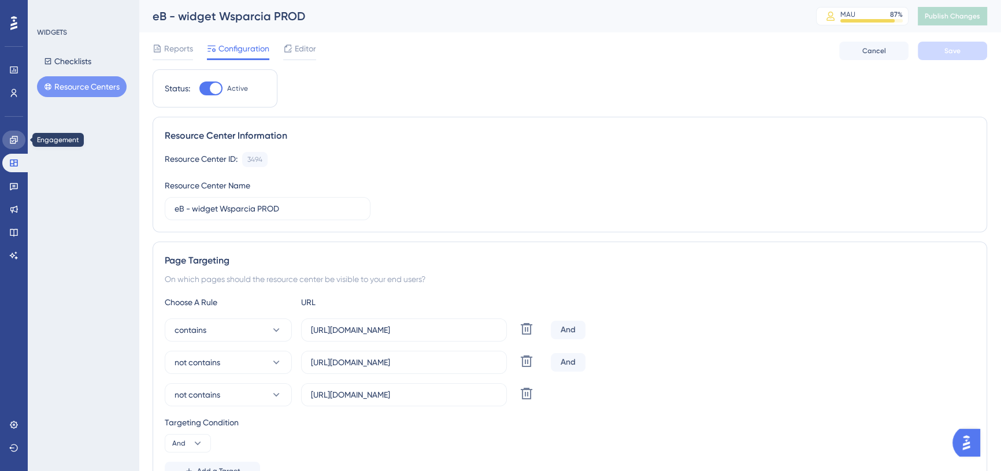
click at [17, 144] on link at bounding box center [13, 140] width 23 height 18
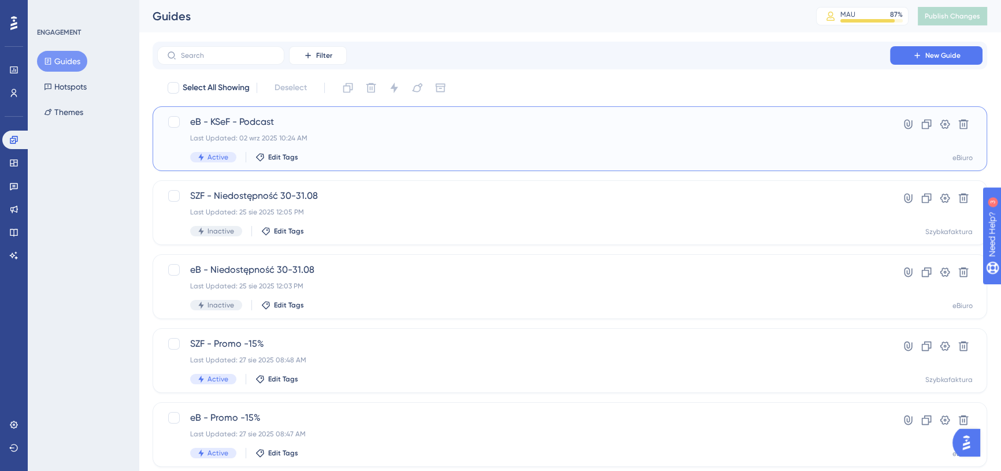
click at [332, 134] on div "Last Updated: 02 wrz 2025 10:24 AM" at bounding box center [523, 137] width 667 height 9
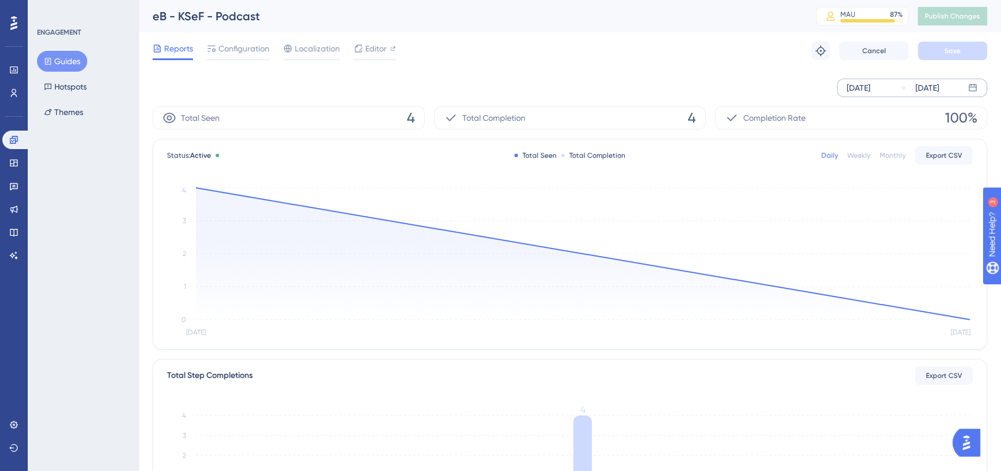
click at [847, 88] on div "[DATE]" at bounding box center [858, 88] width 24 height 14
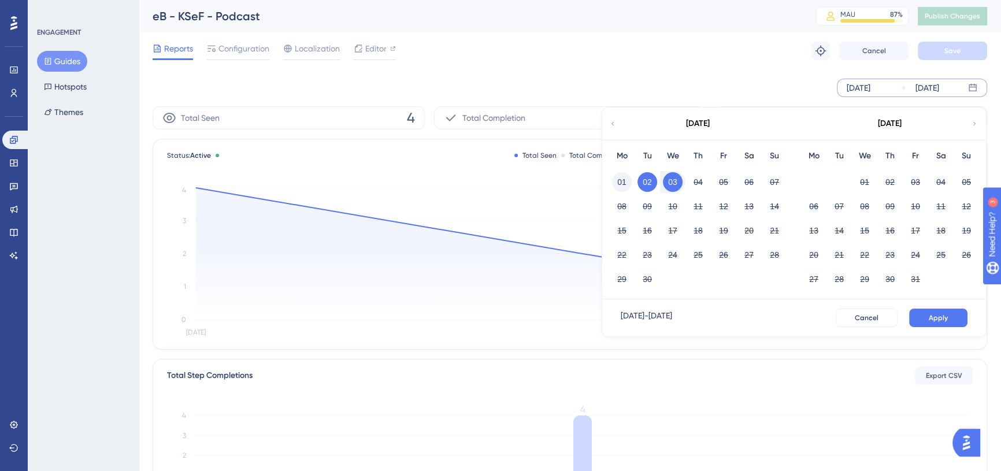
click at [617, 181] on button "01" at bounding box center [622, 182] width 20 height 20
click at [929, 313] on span "Apply" at bounding box center [937, 317] width 19 height 9
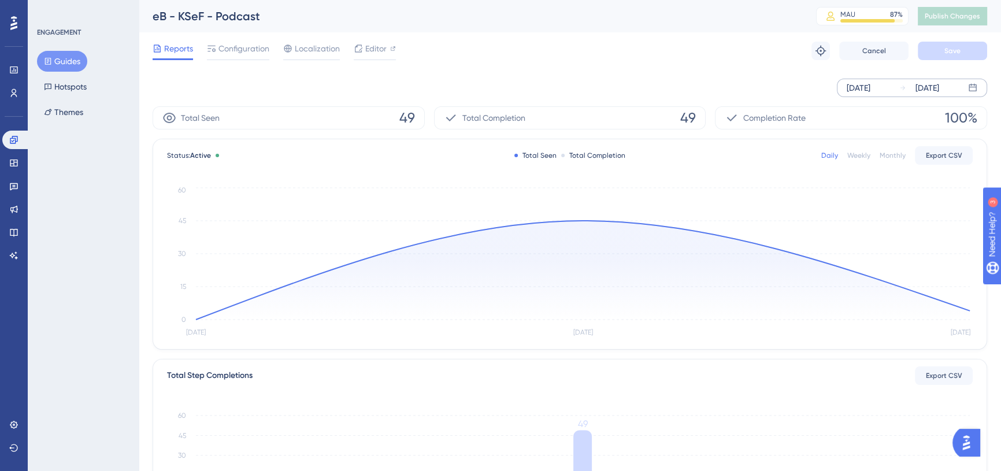
click at [739, 49] on div "Reports Configuration Localization Editor Troubleshoot Cancel Save" at bounding box center [570, 50] width 834 height 37
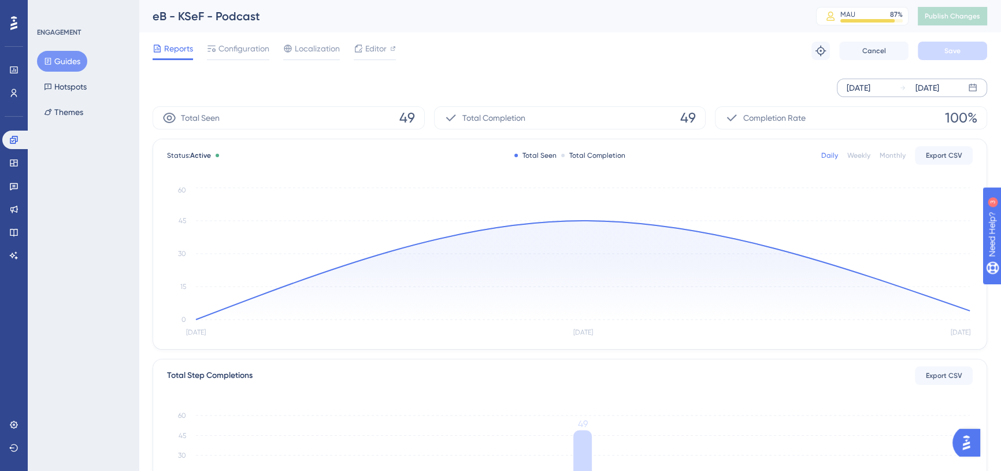
click at [739, 49] on div "Reports Configuration Localization Editor Troubleshoot Cancel Save" at bounding box center [570, 50] width 834 height 37
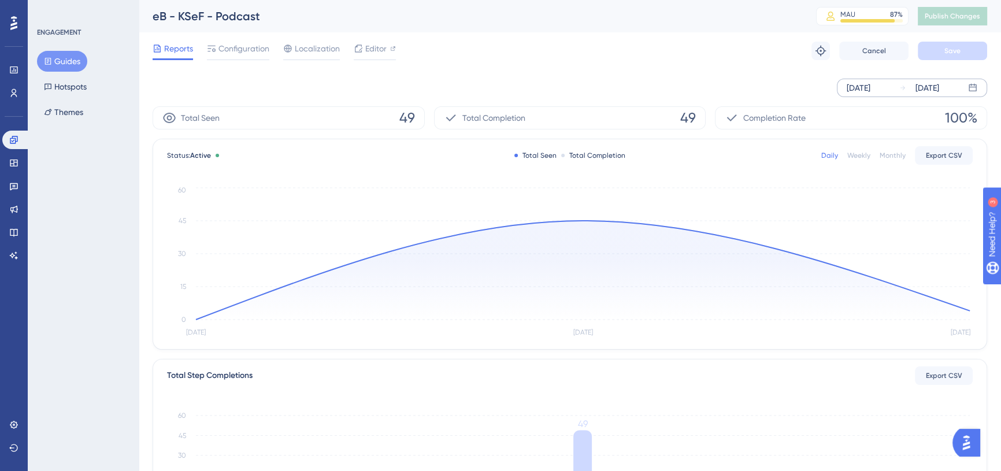
click at [739, 49] on div "Reports Configuration Localization Editor Troubleshoot Cancel Save" at bounding box center [570, 50] width 834 height 37
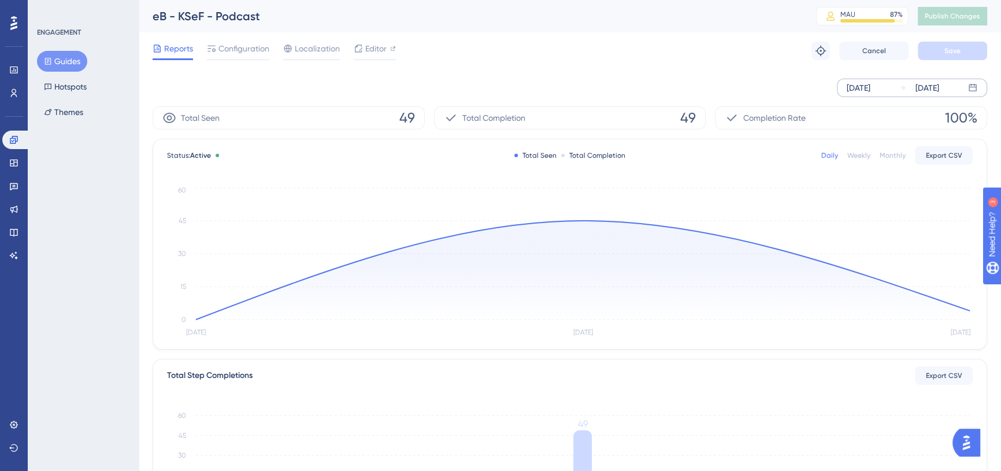
click at [739, 49] on div "Reports Configuration Localization Editor Troubleshoot Cancel Save" at bounding box center [570, 50] width 834 height 37
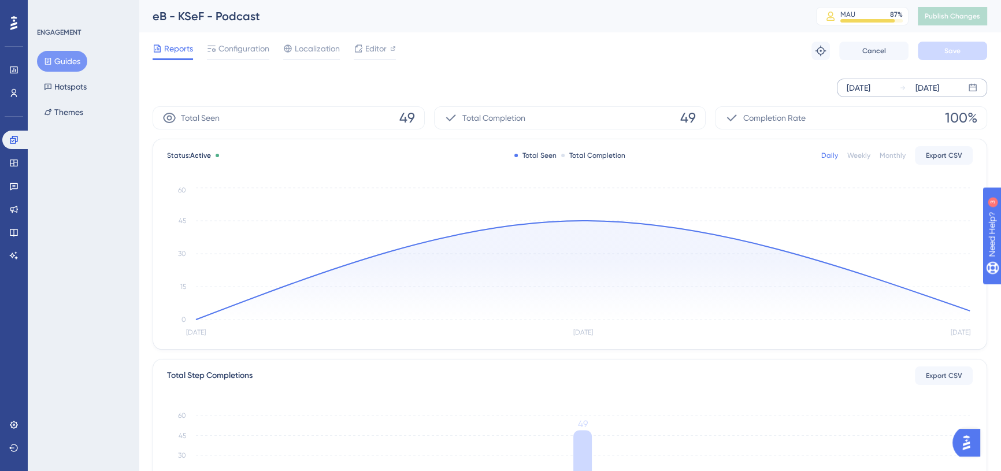
click at [739, 49] on div "Reports Configuration Localization Editor Troubleshoot Cancel Save" at bounding box center [570, 50] width 834 height 37
click at [13, 156] on link at bounding box center [13, 163] width 23 height 18
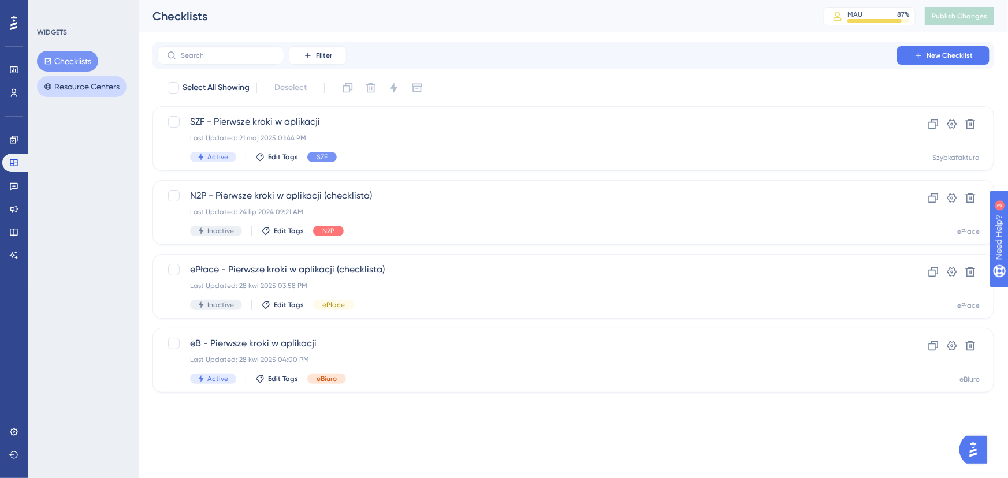
click at [101, 87] on button "Resource Centers" at bounding box center [82, 86] width 90 height 21
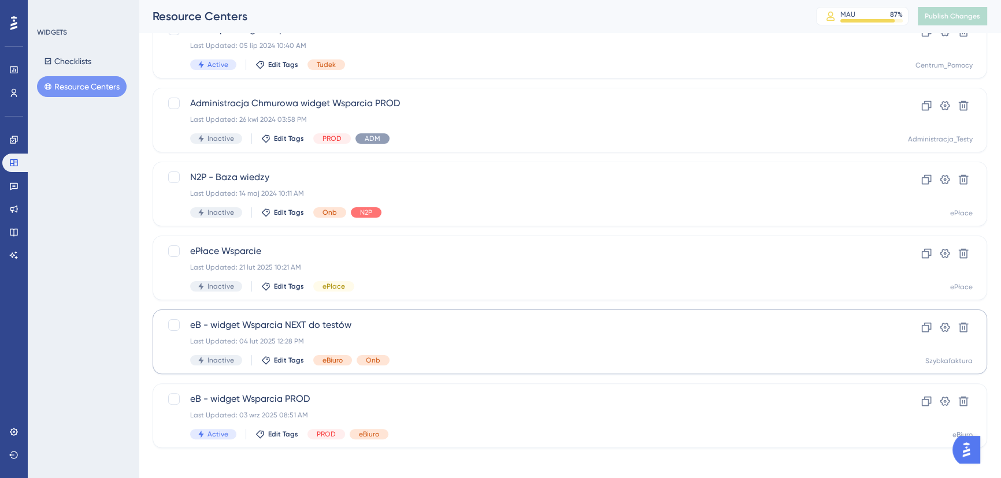
scroll to position [321, 0]
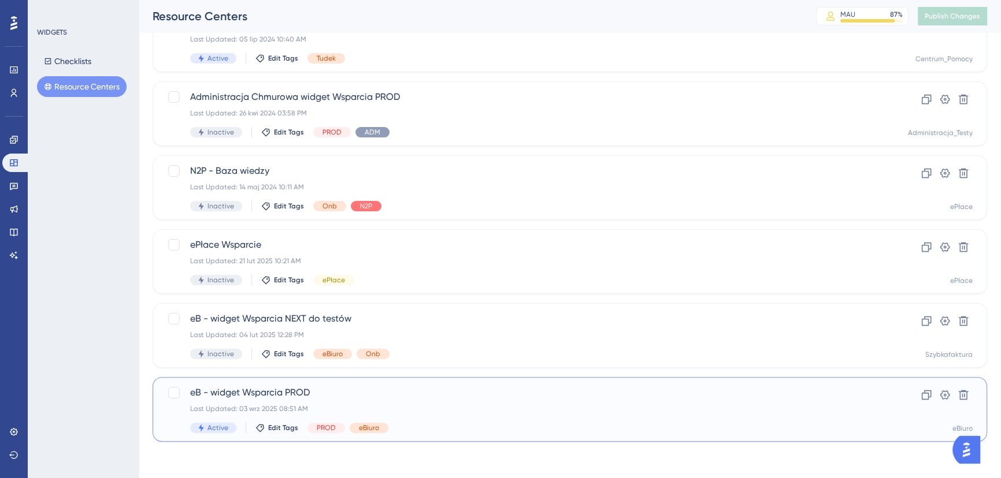
click at [300, 395] on span "eB - widget Wsparcia PROD" at bounding box center [523, 393] width 667 height 14
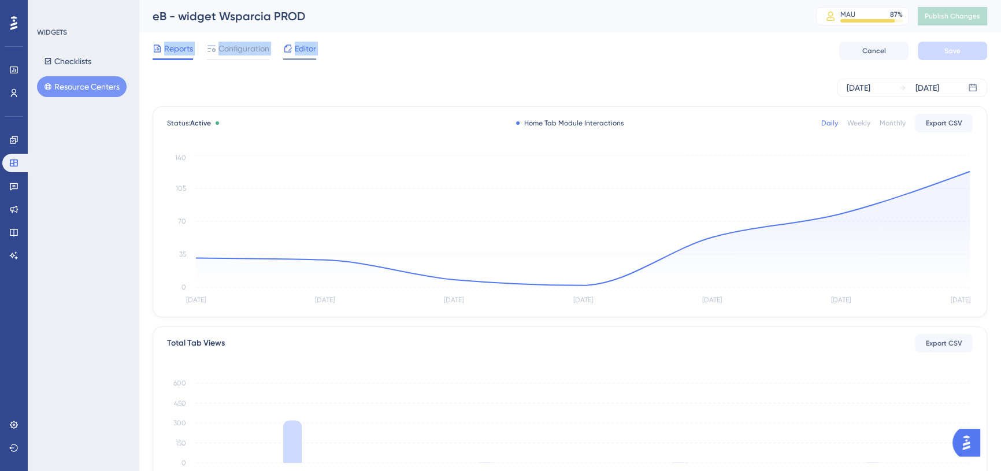
click at [303, 52] on span "Editor" at bounding box center [305, 49] width 21 height 14
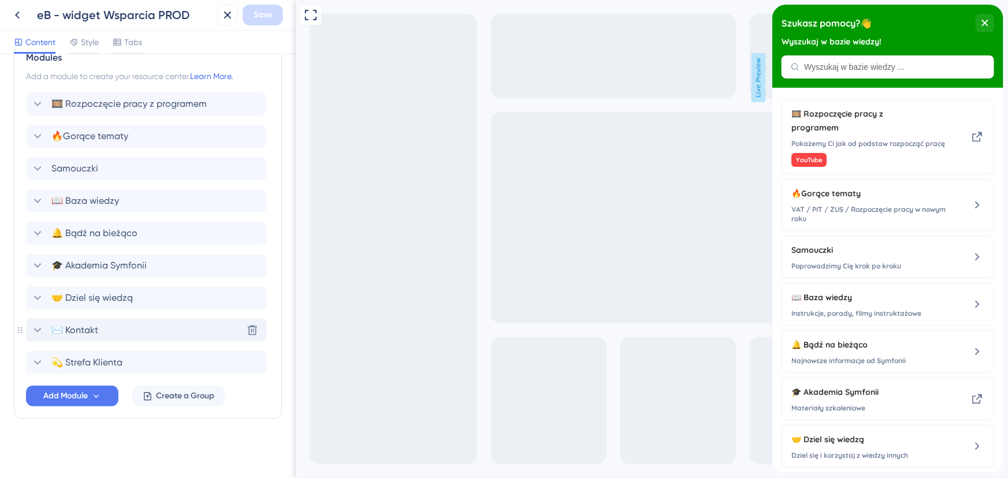
click at [36, 326] on icon at bounding box center [38, 331] width 14 height 14
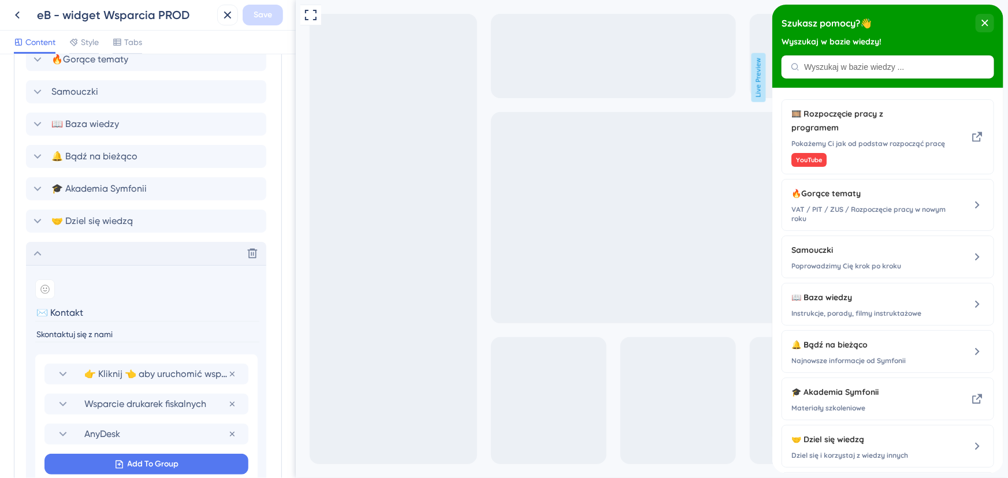
scroll to position [783, 0]
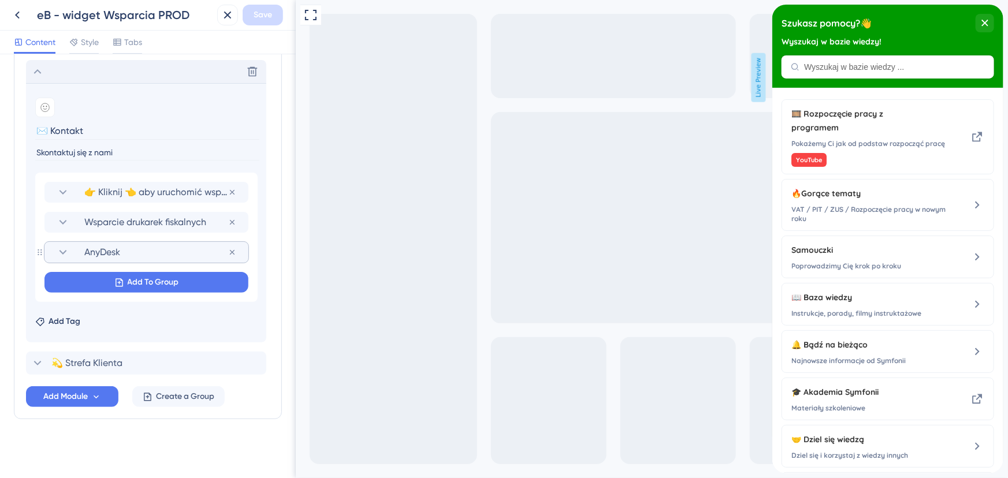
click at [62, 248] on icon at bounding box center [63, 253] width 14 height 14
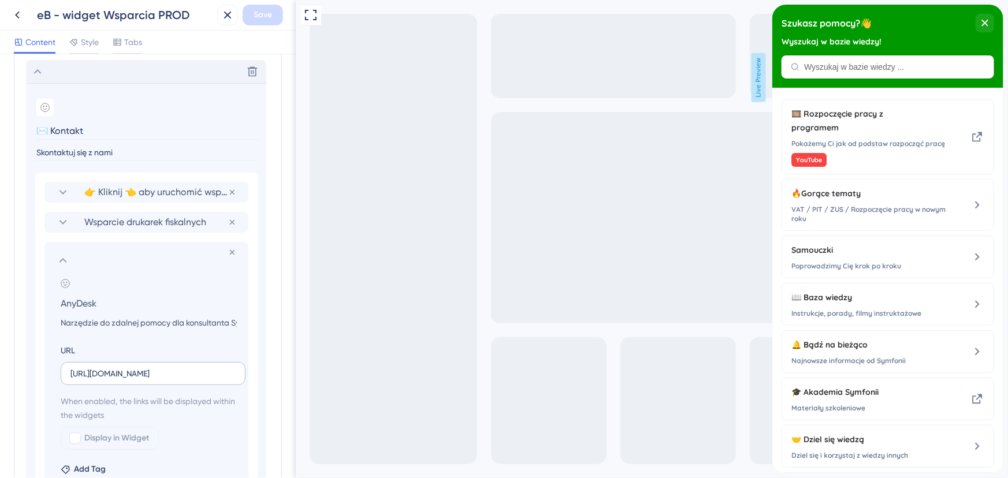
scroll to position [888, 0]
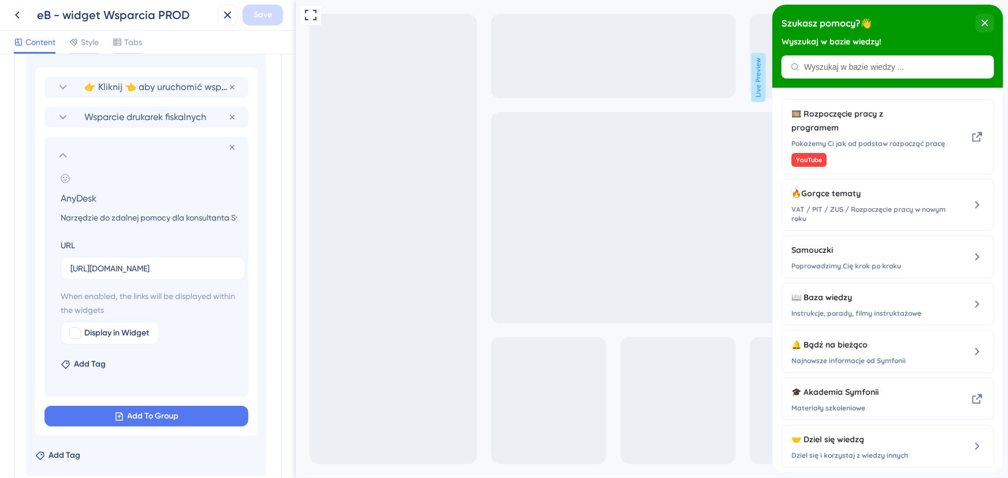
click at [60, 150] on icon at bounding box center [63, 155] width 14 height 14
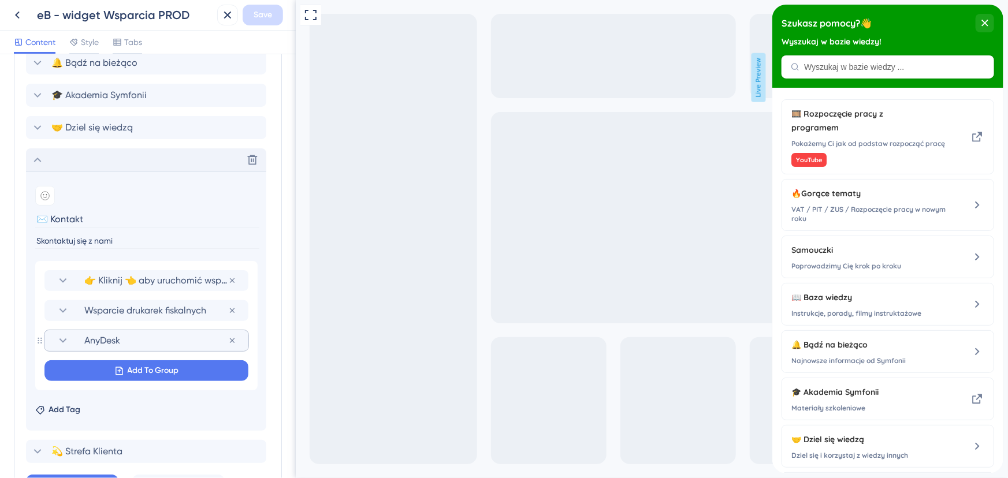
scroll to position [678, 0]
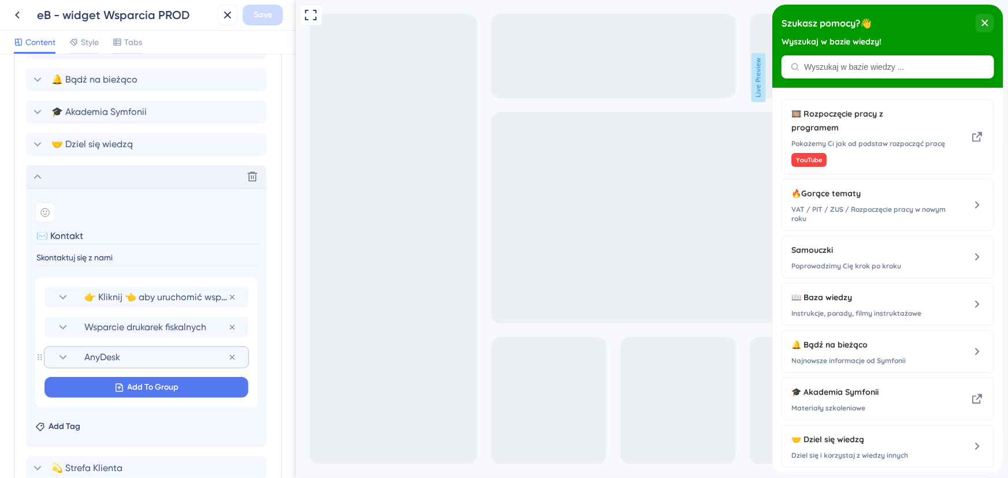
click at [40, 176] on icon at bounding box center [38, 176] width 8 height 5
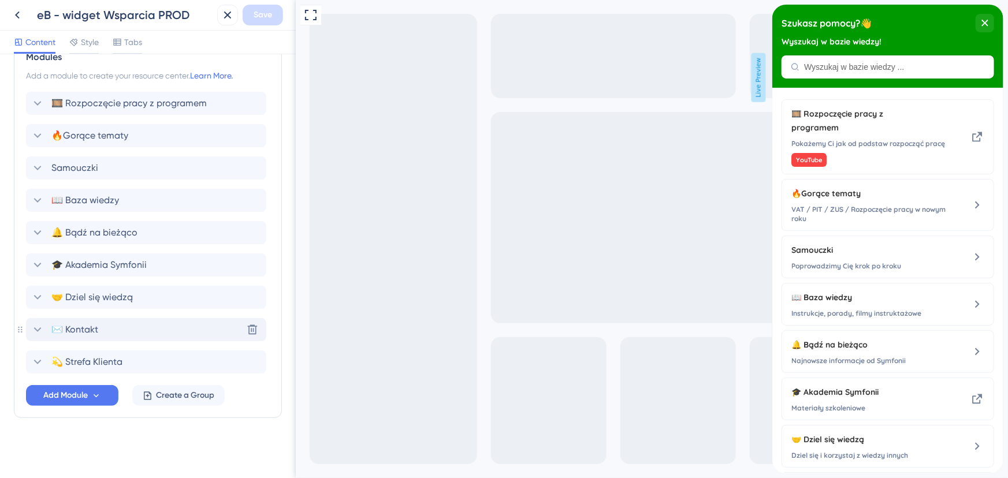
scroll to position [524, 0]
click at [35, 328] on icon at bounding box center [38, 331] width 14 height 14
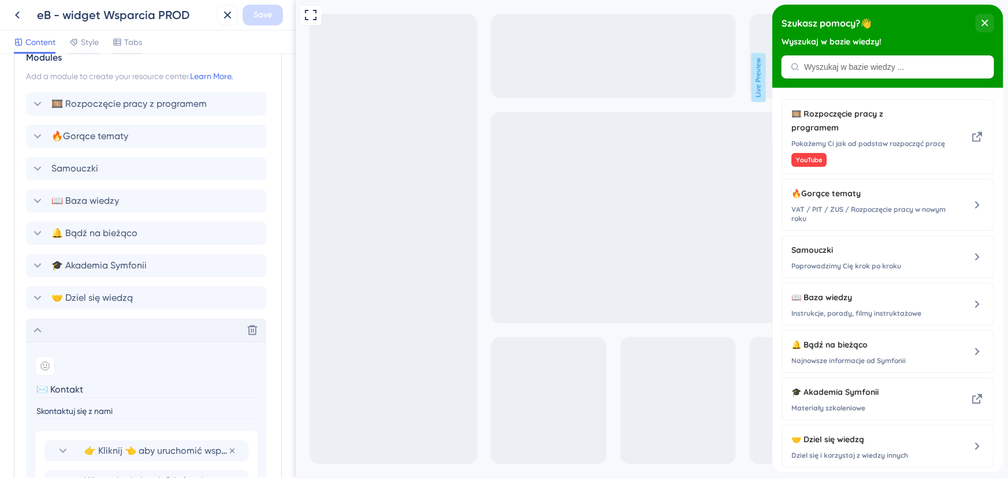
scroll to position [678, 0]
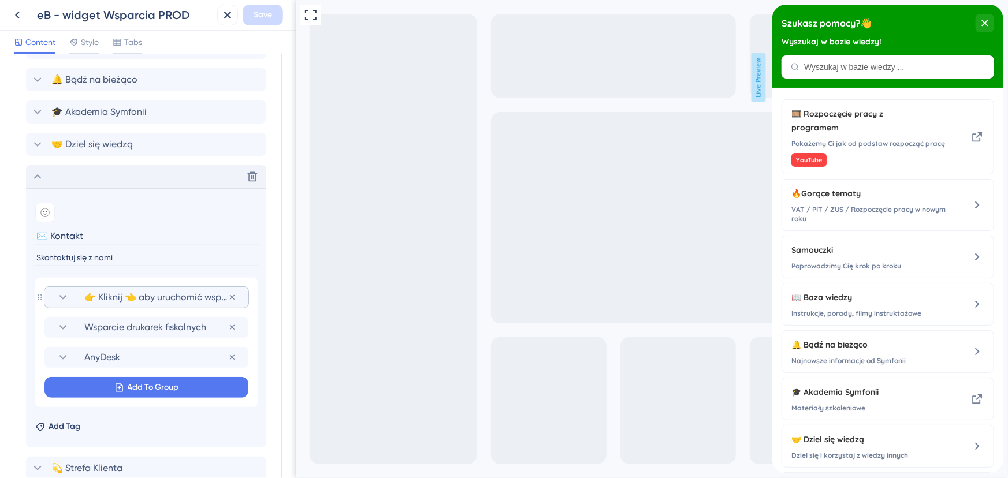
click at [64, 295] on icon at bounding box center [63, 298] width 14 height 14
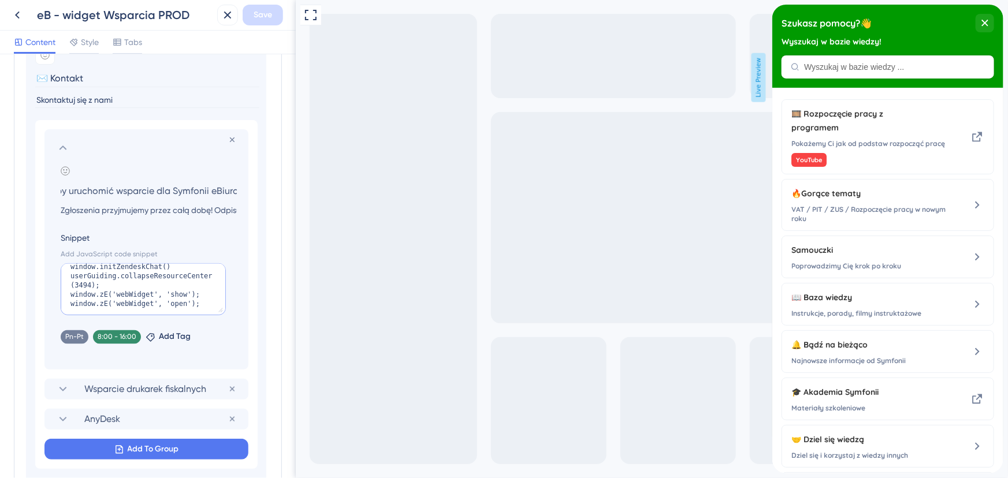
scroll to position [0, 0]
drag, startPoint x: 191, startPoint y: 302, endPoint x: 66, endPoint y: 294, distance: 125.6
click at [66, 294] on textarea "window.initZendeskChat() userGuiding.collapseResourceCenter(3494); window.zE('w…" at bounding box center [143, 289] width 165 height 52
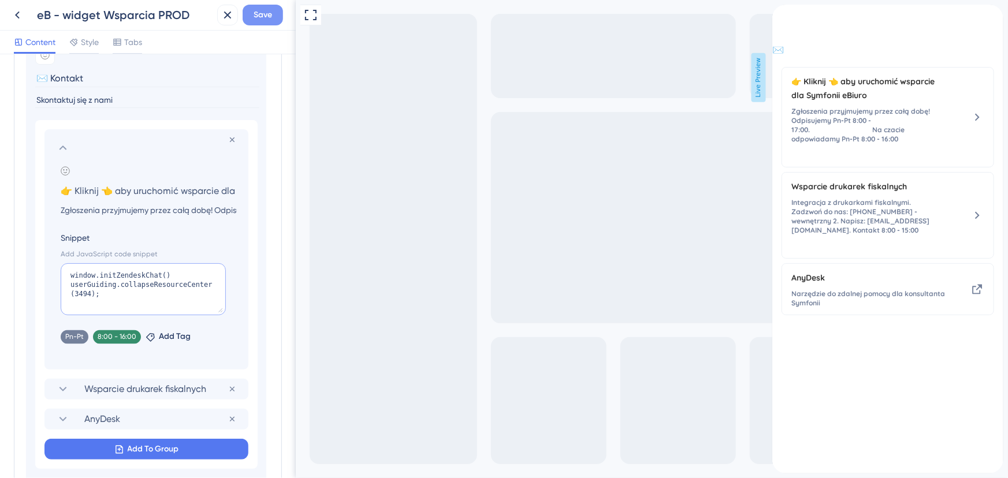
type textarea "window.initZendeskChat() userGuiding.collapseResourceCenter(3494);"
click at [258, 23] on button "Save" at bounding box center [263, 15] width 40 height 21
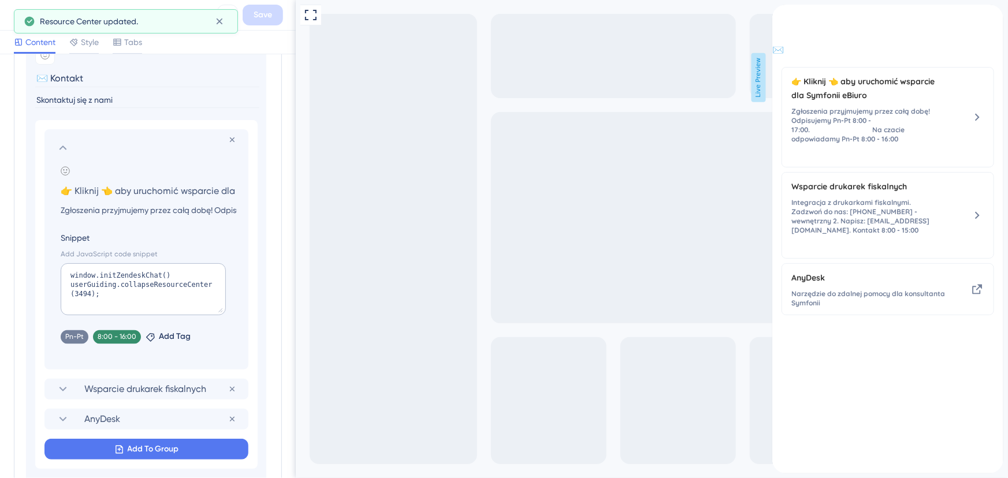
click at [9, 14] on button at bounding box center [17, 15] width 21 height 21
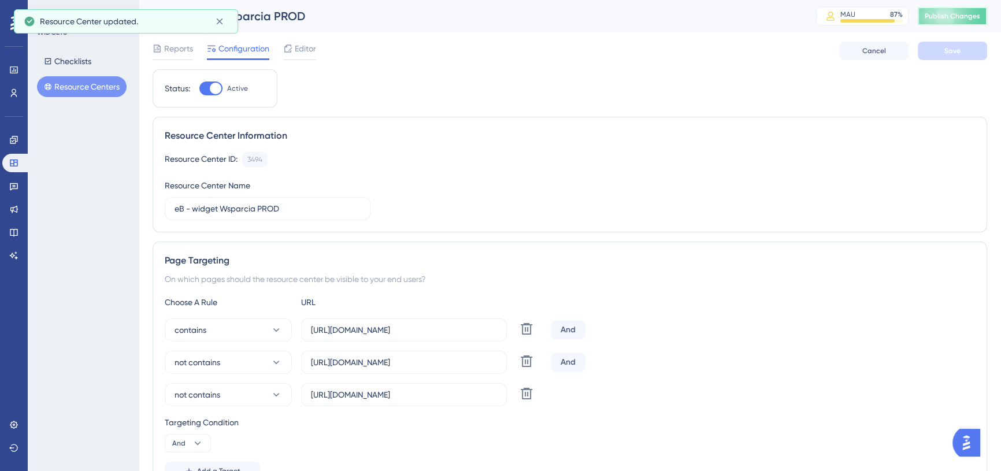
click at [959, 22] on button "Publish Changes" at bounding box center [951, 16] width 69 height 18
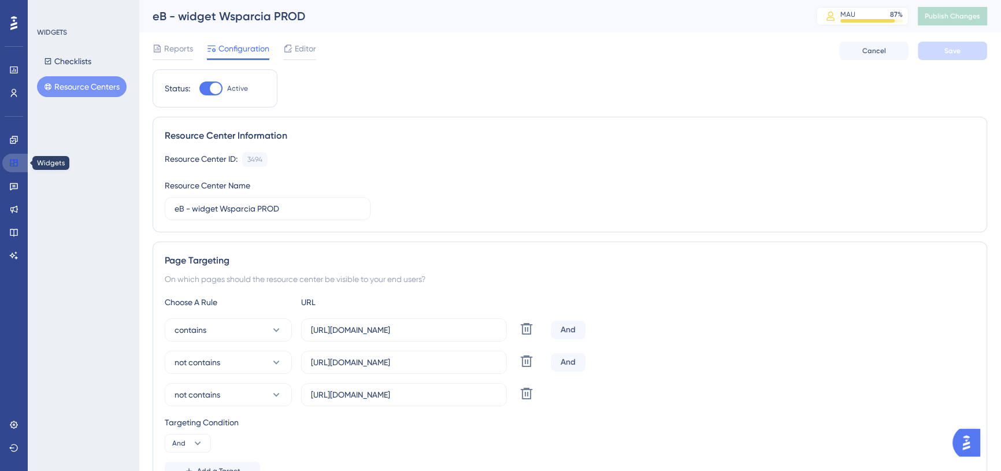
click at [9, 158] on icon at bounding box center [13, 162] width 9 height 9
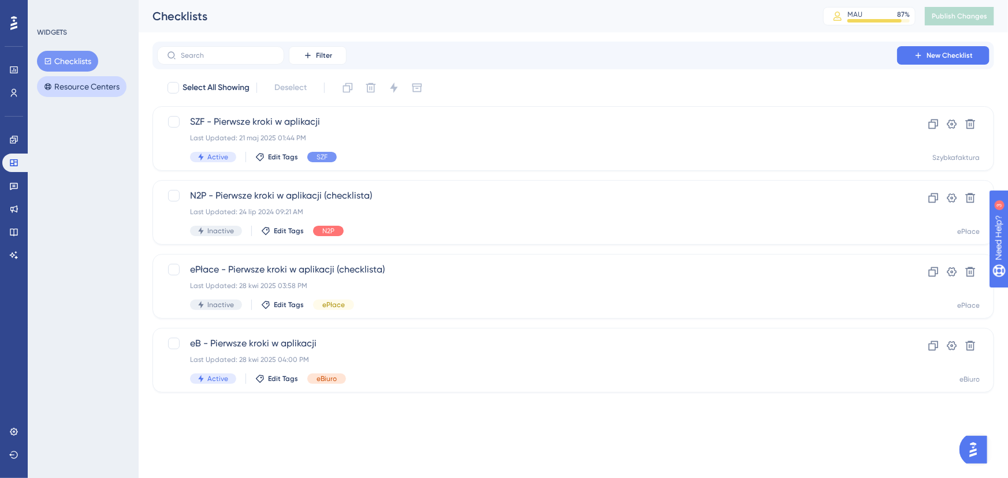
click at [67, 90] on button "Resource Centers" at bounding box center [82, 86] width 90 height 21
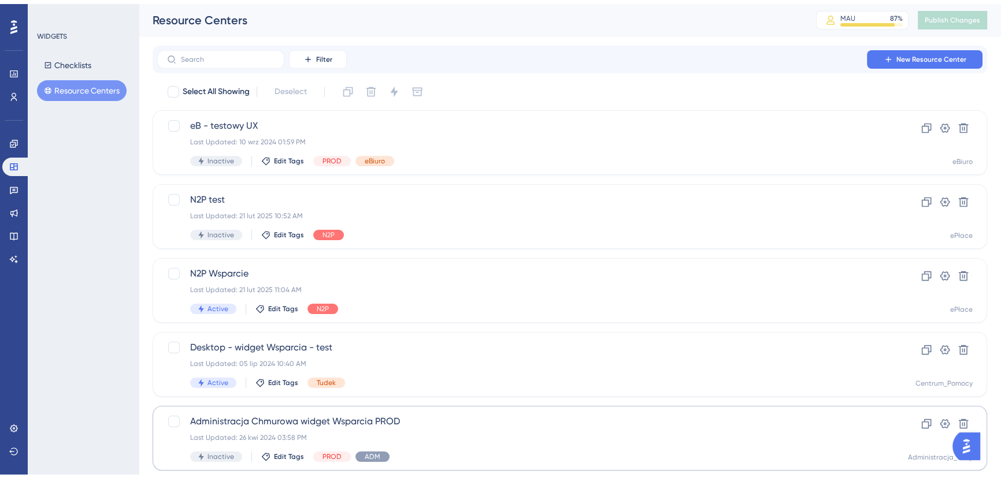
scroll to position [321, 0]
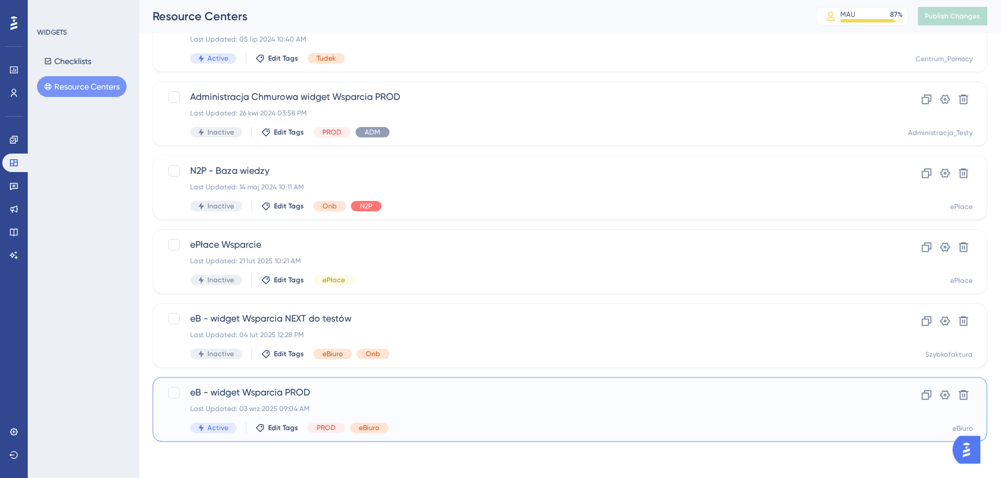
click at [255, 395] on span "eB - widget Wsparcia PROD" at bounding box center [523, 393] width 667 height 14
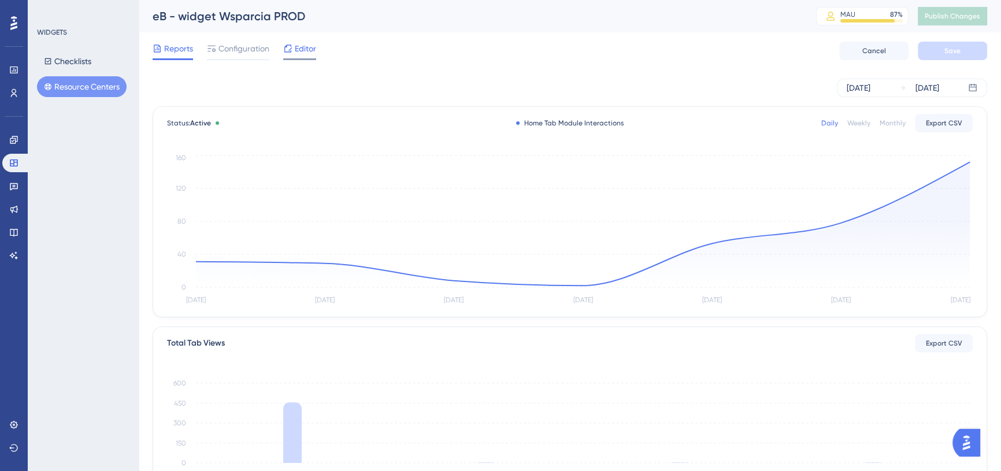
click at [292, 53] on div "Editor" at bounding box center [299, 49] width 33 height 14
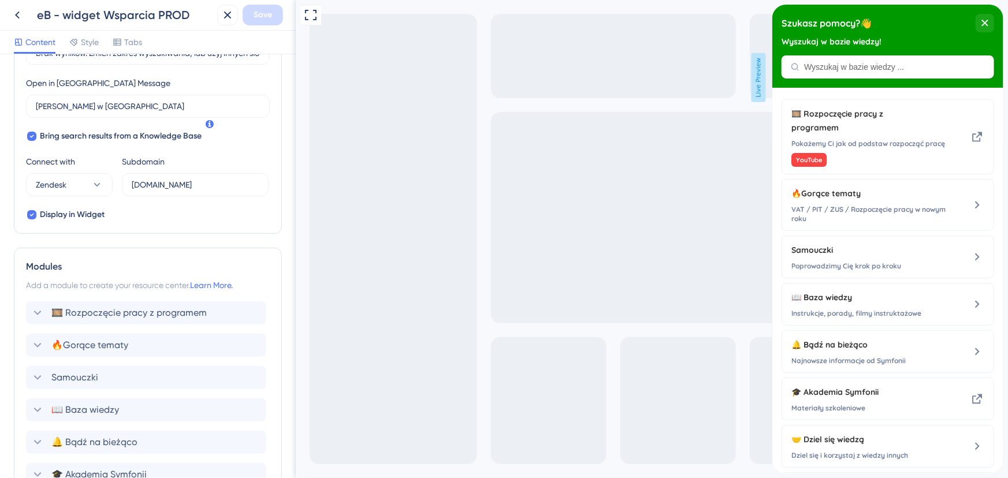
scroll to position [524, 0]
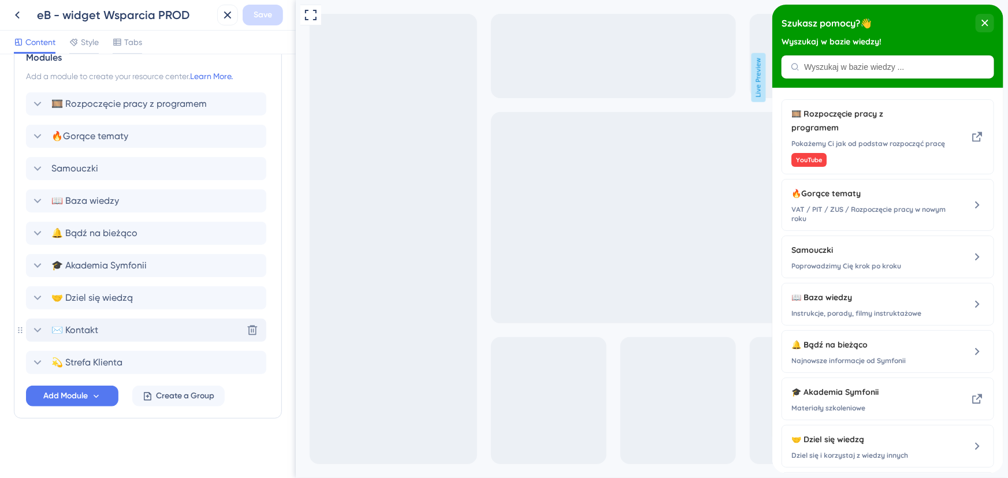
click at [43, 329] on icon at bounding box center [38, 331] width 14 height 14
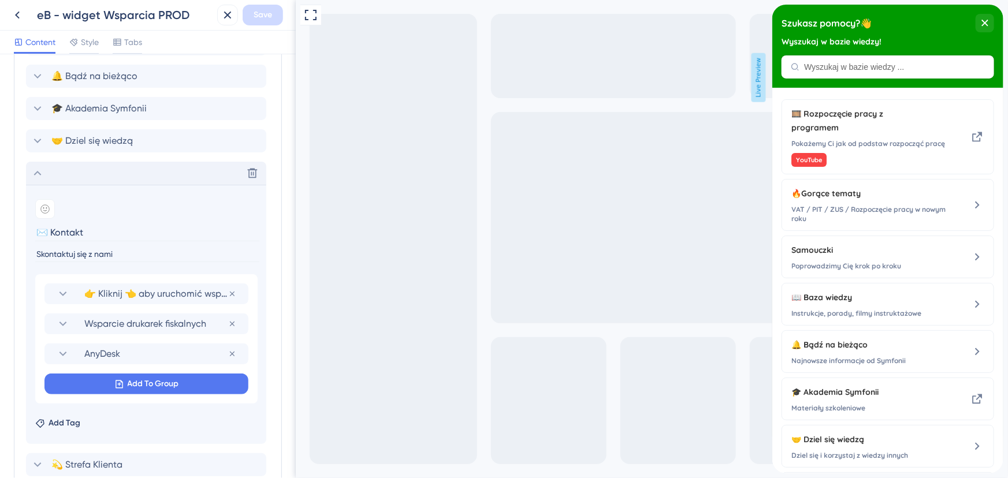
scroll to position [682, 0]
click at [66, 294] on icon at bounding box center [63, 294] width 14 height 14
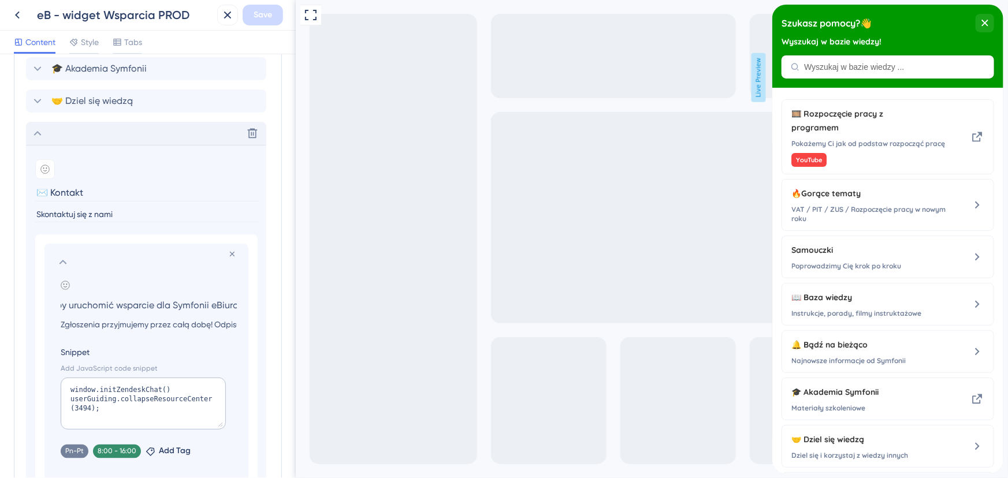
scroll to position [786, 0]
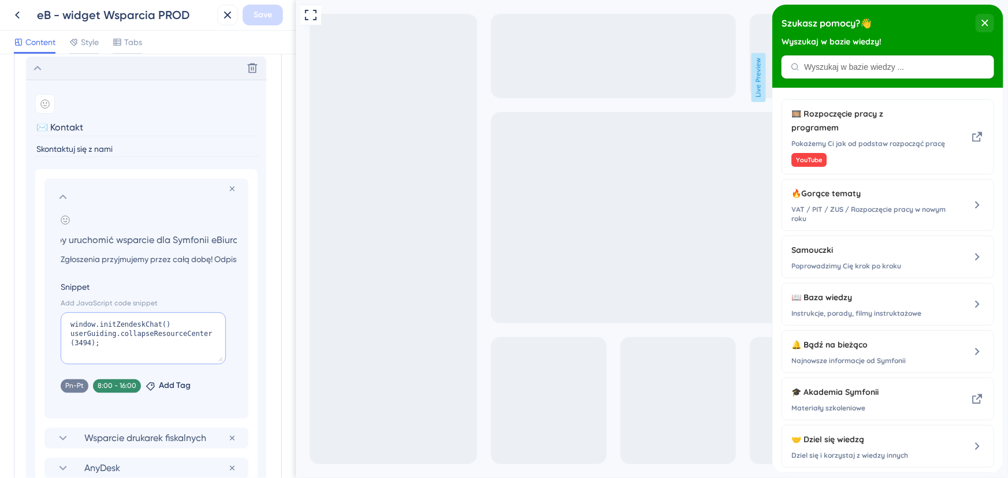
click at [170, 324] on textarea "window.initZendeskChat() userGuiding.collapseResourceCenter(3494);" at bounding box center [143, 339] width 165 height 52
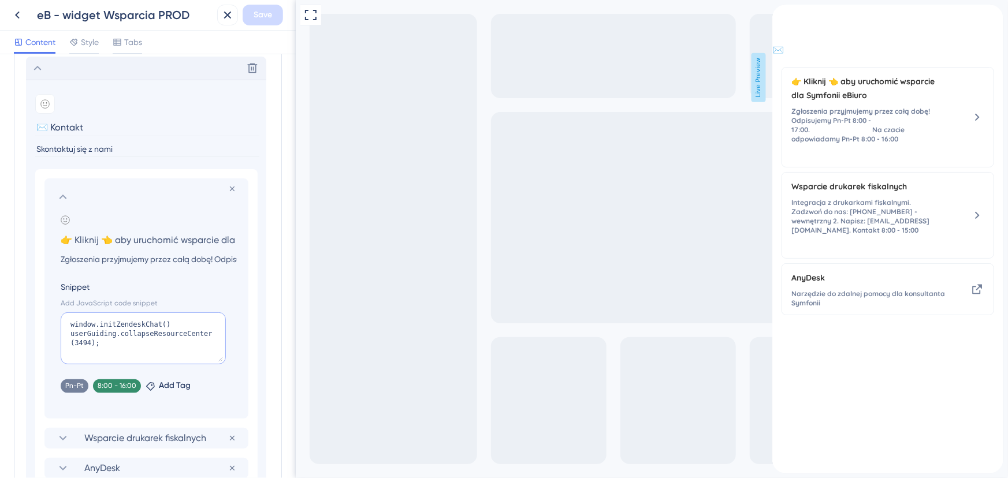
click at [105, 341] on textarea "window.initZendeskChat() userGuiding.collapseResourceCenter(3494);" at bounding box center [143, 339] width 165 height 52
paste textarea "window.zE('webWidget', 'show'); window.zE('webWidget', 'open');"
type textarea "window.initZendeskChat() userGuiding.collapseResourceCenter(3494); window.zE('w…"
click at [274, 14] on button "Save" at bounding box center [263, 15] width 40 height 21
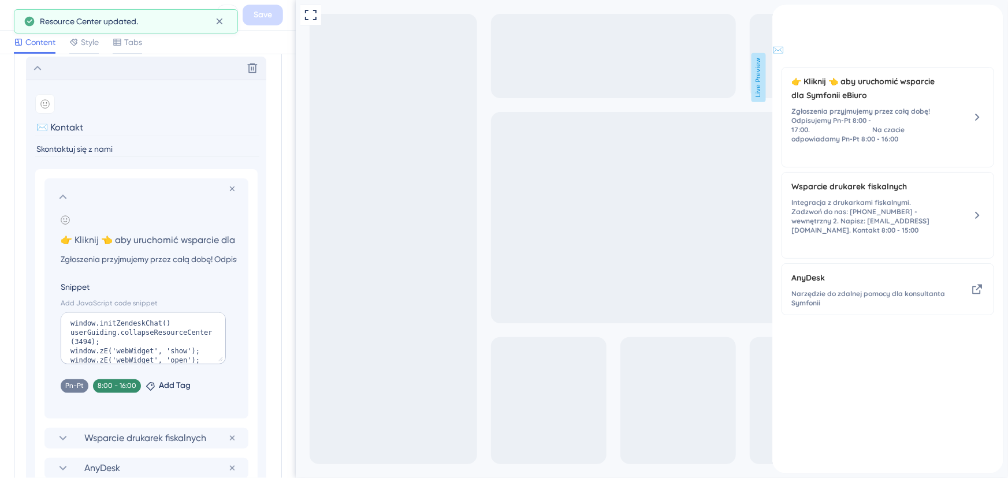
click at [21, 17] on div "Resource Center updated." at bounding box center [126, 21] width 224 height 24
click at [10, 12] on icon at bounding box center [17, 15] width 14 height 14
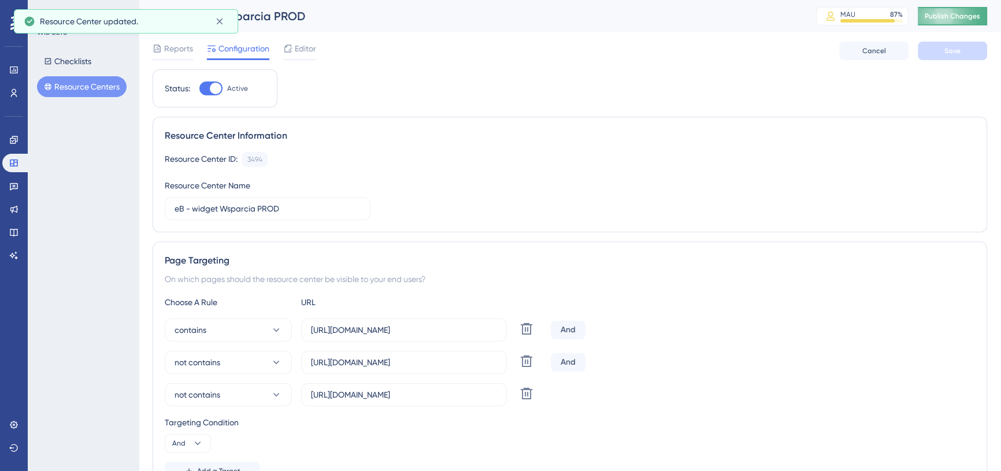
click at [963, 13] on span "Publish Changes" at bounding box center [951, 16] width 55 height 9
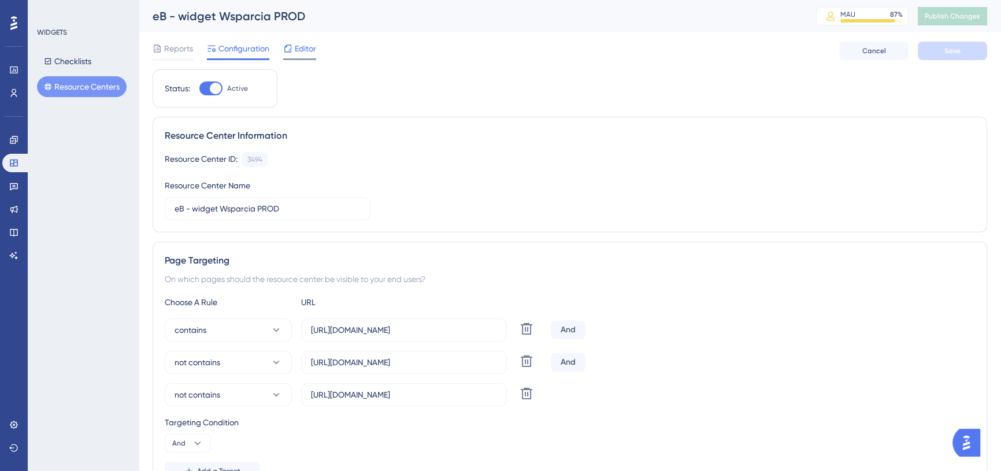
click at [291, 46] on icon at bounding box center [288, 48] width 8 height 8
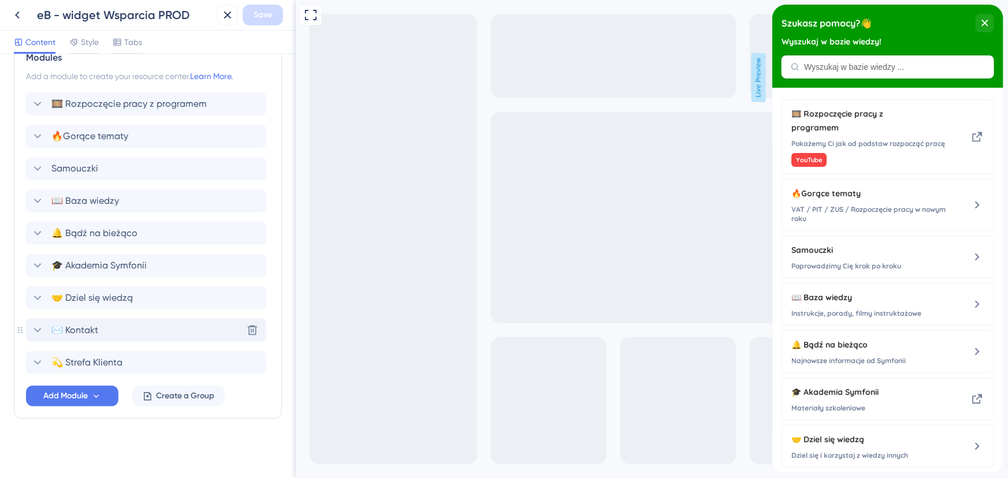
click at [36, 331] on icon at bounding box center [38, 331] width 14 height 14
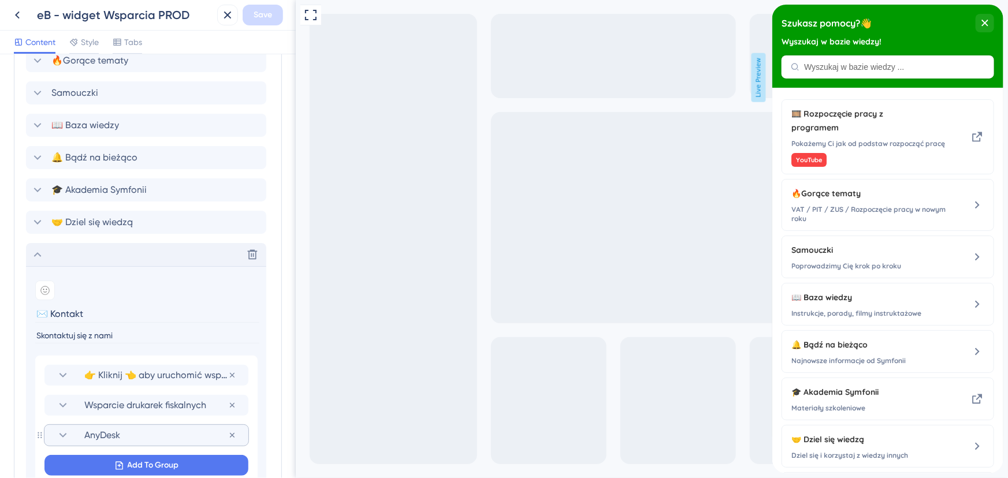
scroll to position [682, 0]
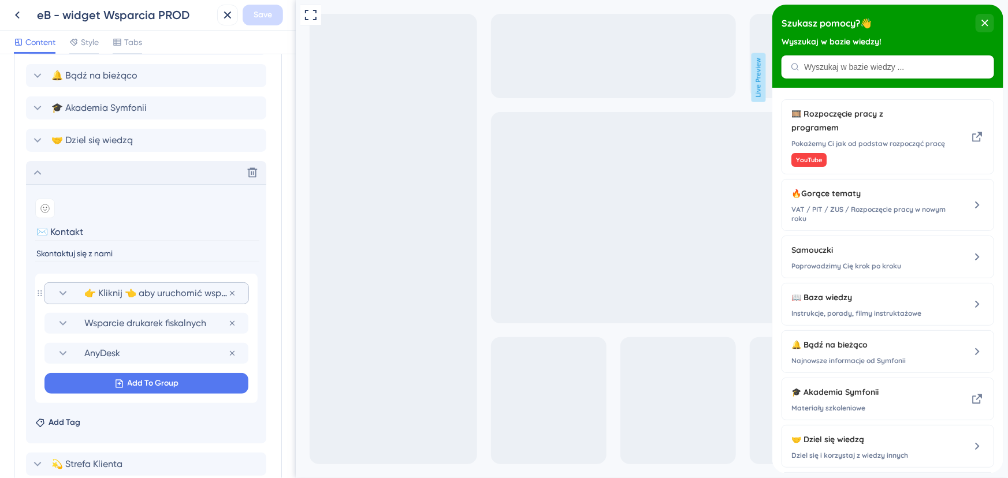
click at [59, 291] on icon at bounding box center [63, 294] width 14 height 14
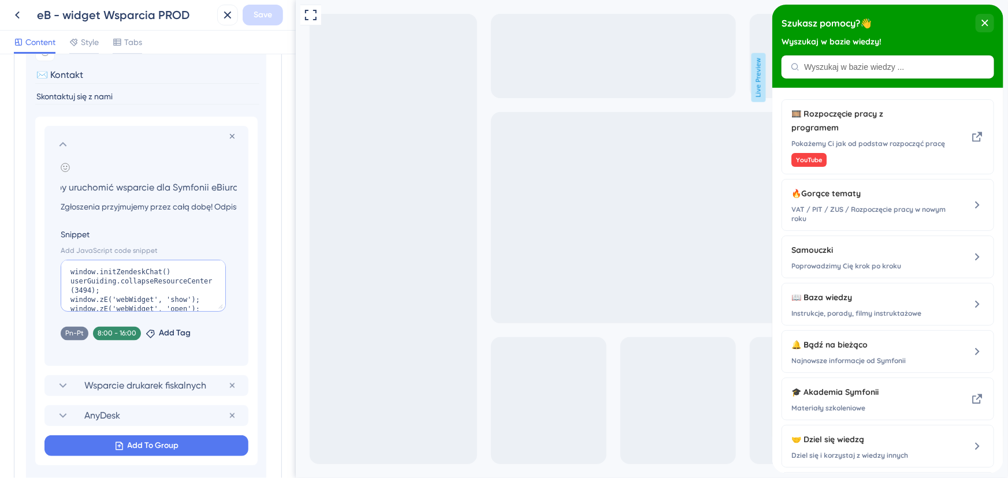
scroll to position [0, 0]
drag, startPoint x: 199, startPoint y: 300, endPoint x: 57, endPoint y: 299, distance: 142.7
click at [57, 299] on div "Add emoji 👉 [PERSON_NAME] 👈 aby uruchomić wsparcie dla Symfonii eBiuro Zgłoszen…" at bounding box center [146, 264] width 181 height 203
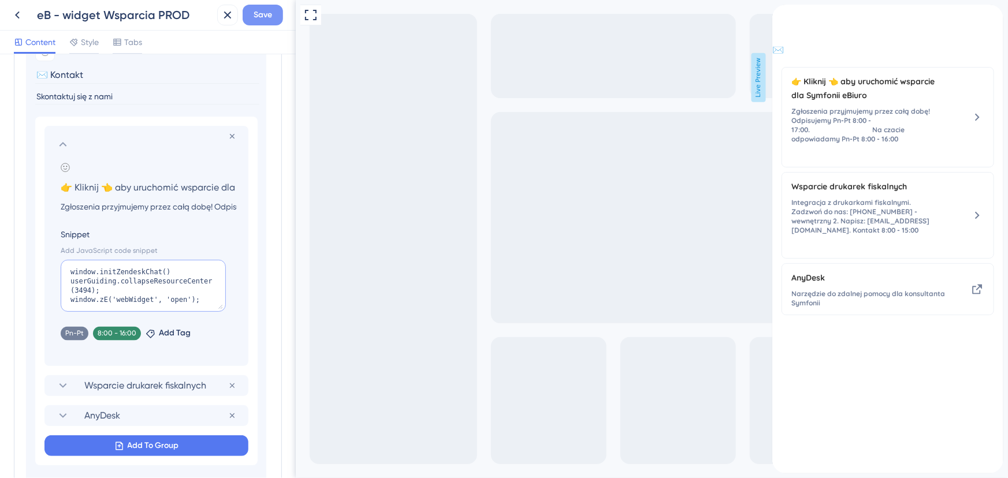
type textarea "window.initZendeskChat() userGuiding.collapseResourceCenter(3494); window.zE('w…"
click at [264, 17] on span "Save" at bounding box center [263, 15] width 18 height 14
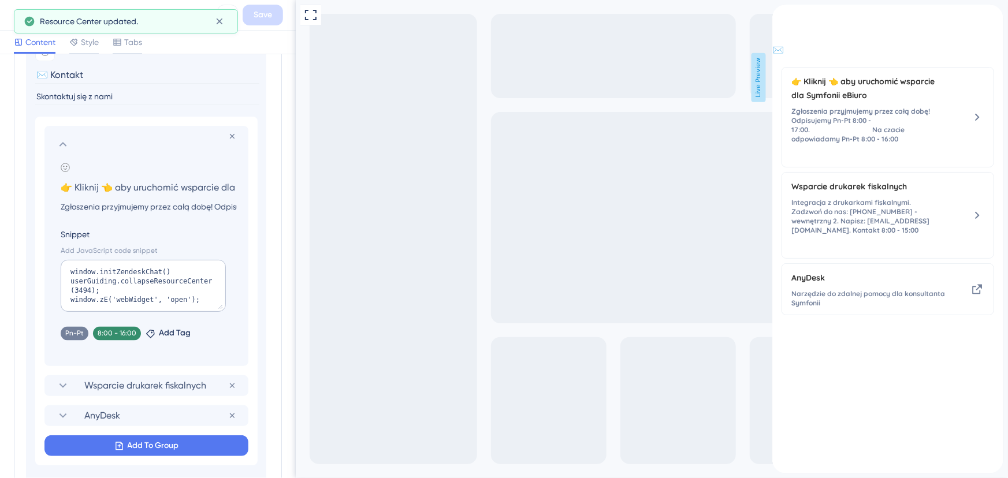
click at [10, 18] on icon at bounding box center [17, 15] width 14 height 14
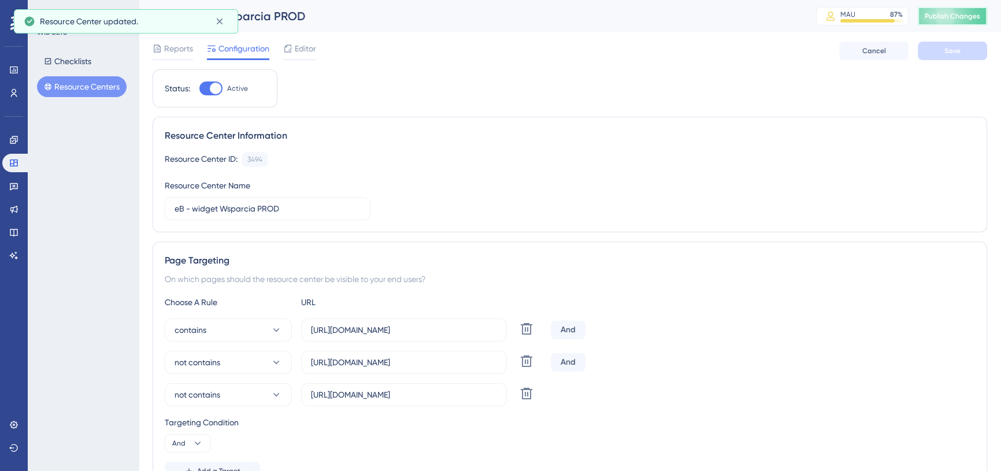
click at [950, 17] on span "Publish Changes" at bounding box center [951, 16] width 55 height 9
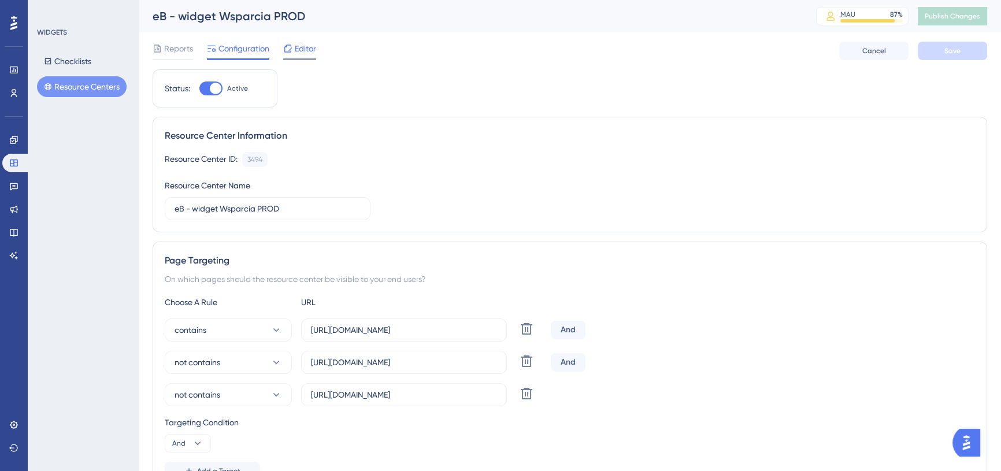
click at [318, 49] on div "Reports Configuration Editor Cancel Save" at bounding box center [570, 50] width 834 height 37
click at [301, 50] on span "Editor" at bounding box center [305, 49] width 21 height 14
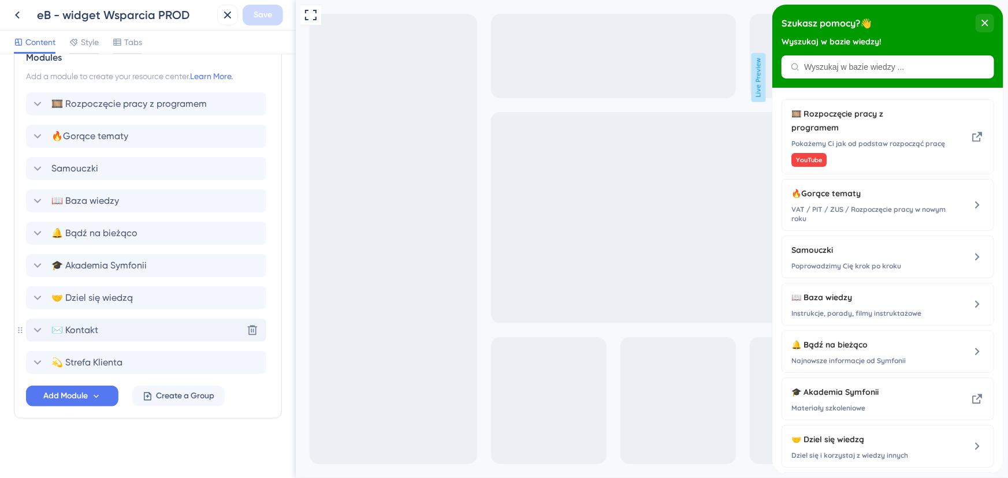
click at [35, 329] on icon at bounding box center [38, 330] width 8 height 5
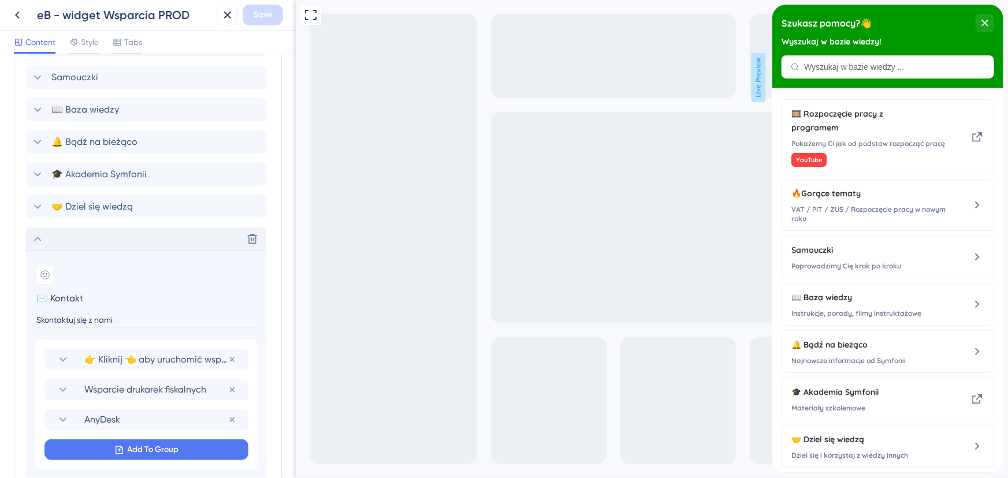
scroll to position [783, 0]
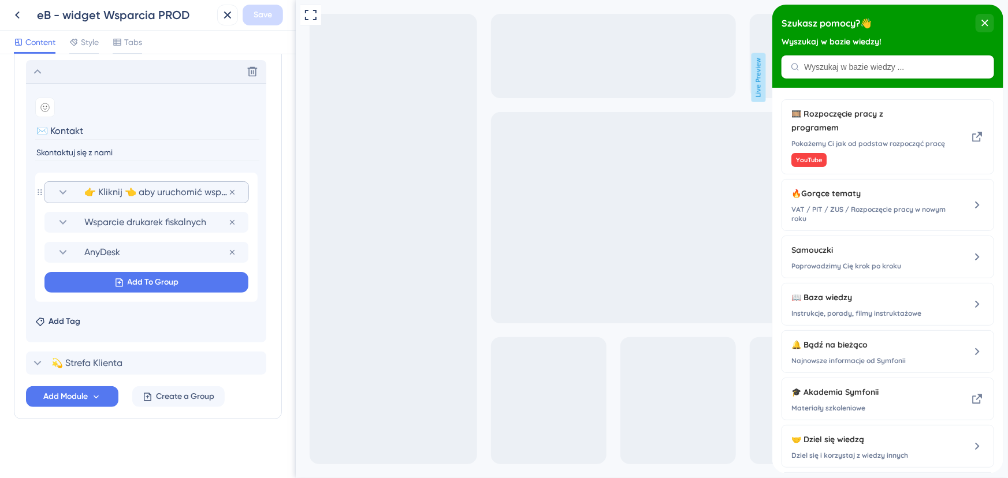
click at [76, 192] on section "👉 Kliknij 👈 aby uruchomić wsparcie dla Symfonii eBiuro" at bounding box center [146, 192] width 181 height 21
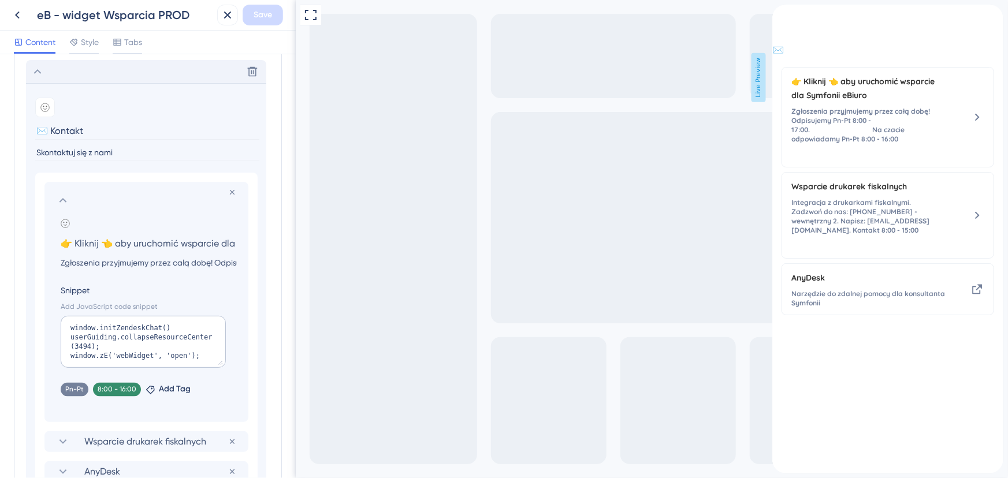
scroll to position [0, 65]
click at [156, 342] on textarea "window.initZendeskChat() userGuiding.collapseResourceCenter(3494); window.zE('w…" at bounding box center [143, 342] width 165 height 52
paste textarea "setTimeout(() => { window.zE('webWidget', 'show'); }, 2000)"
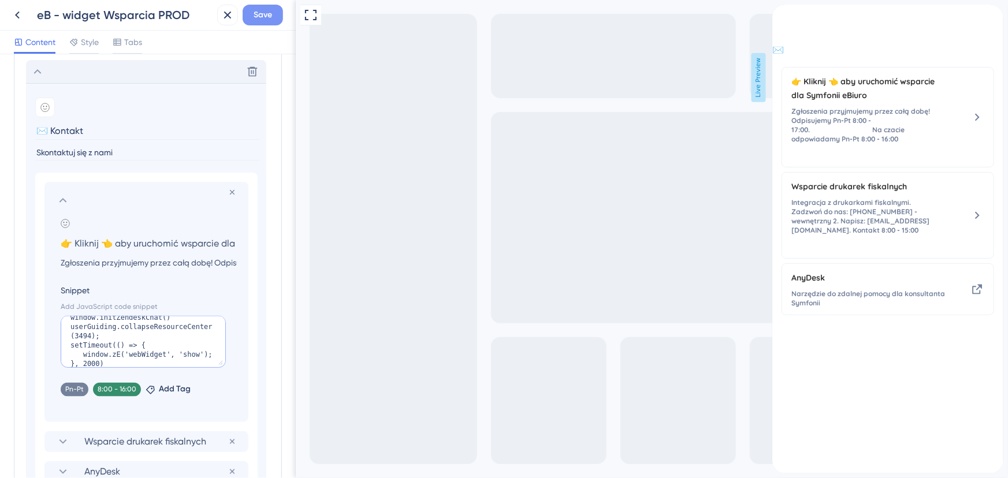
type textarea "window.initZendeskChat() userGuiding.collapseResourceCenter(3494); setTimeout((…"
click at [252, 11] on button "Save" at bounding box center [263, 15] width 40 height 21
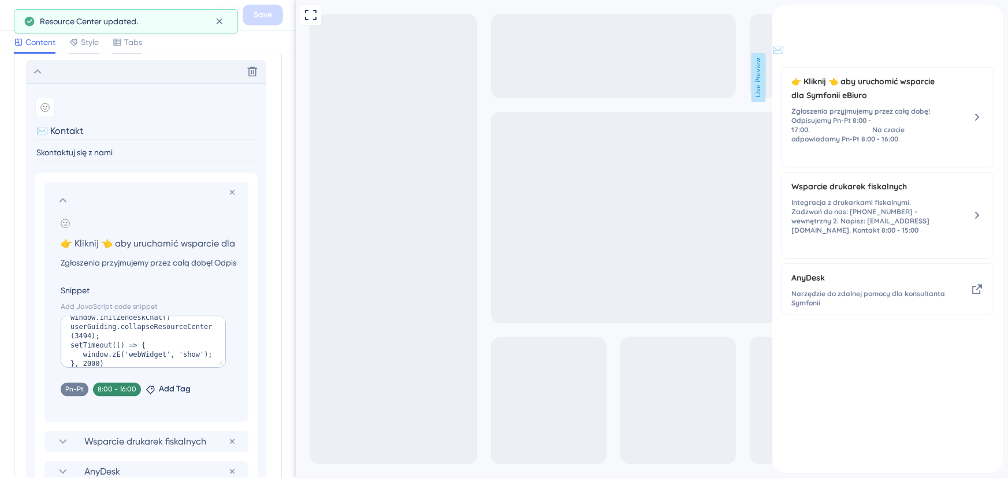
click at [9, 13] on button at bounding box center [17, 15] width 21 height 21
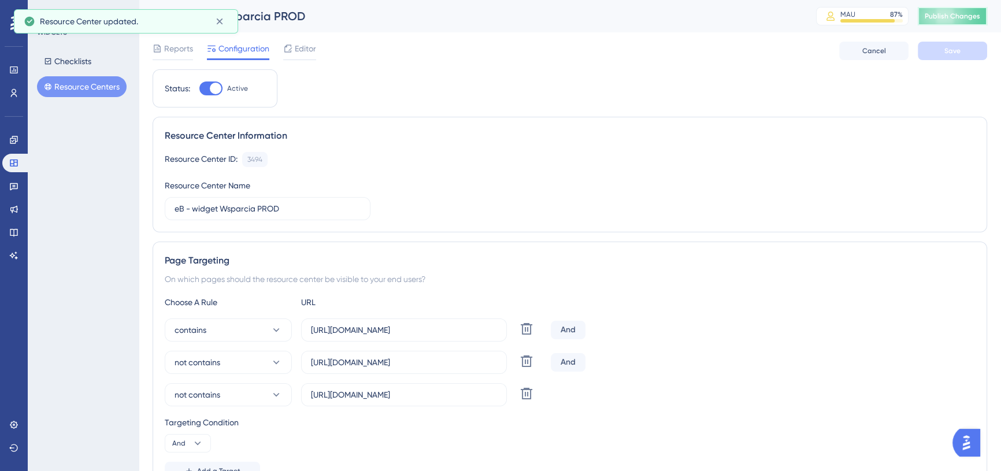
click at [954, 14] on span "Publish Changes" at bounding box center [951, 16] width 55 height 9
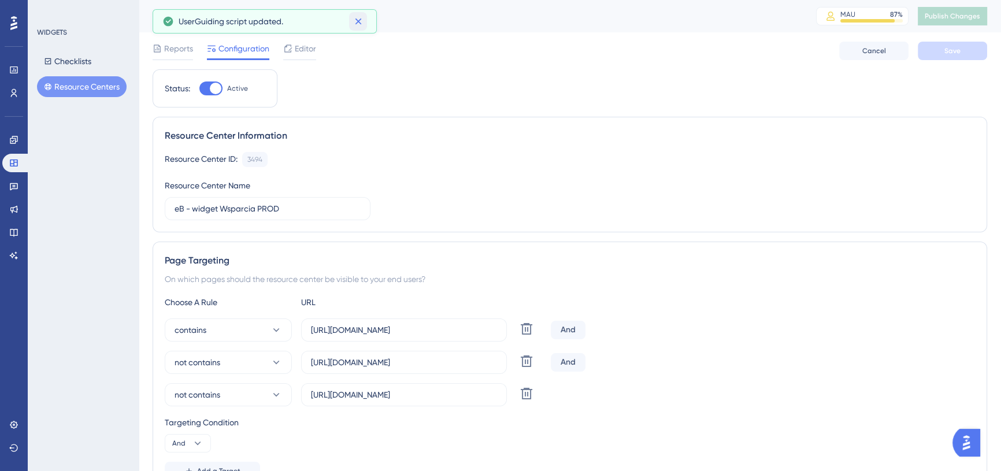
click at [358, 17] on icon at bounding box center [358, 22] width 12 height 12
click at [299, 49] on span "Editor" at bounding box center [305, 49] width 21 height 14
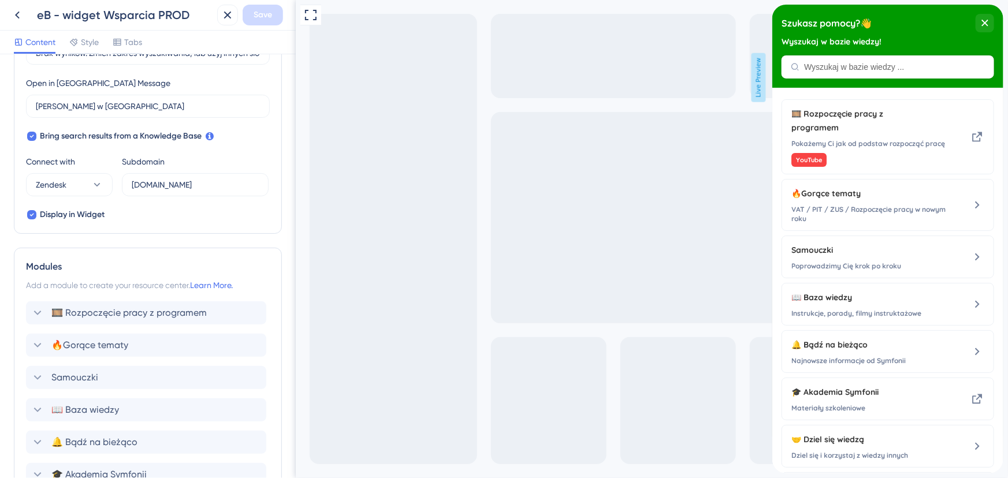
scroll to position [524, 0]
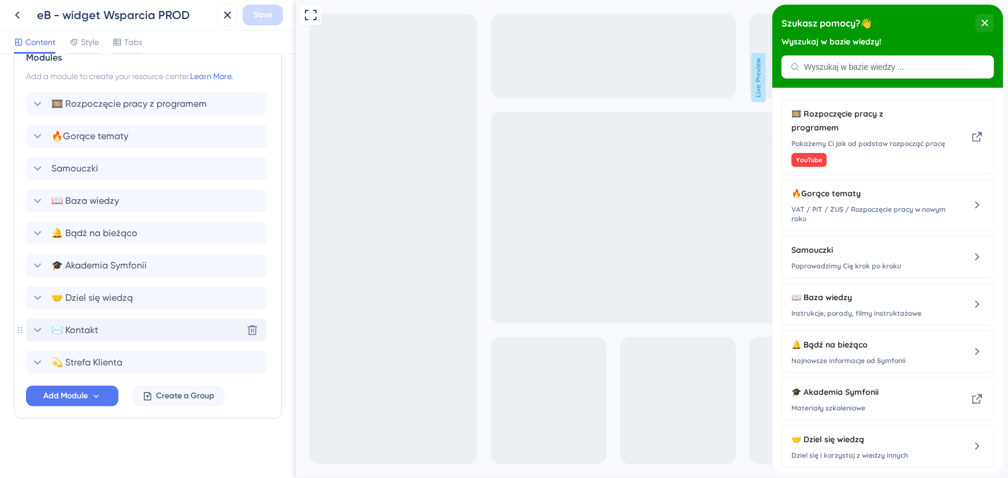
click at [39, 329] on icon at bounding box center [38, 331] width 14 height 14
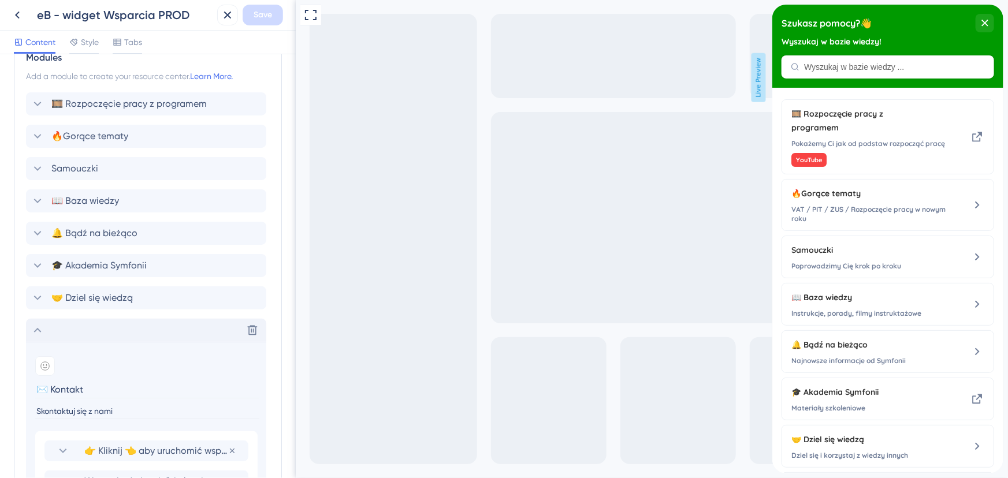
scroll to position [783, 0]
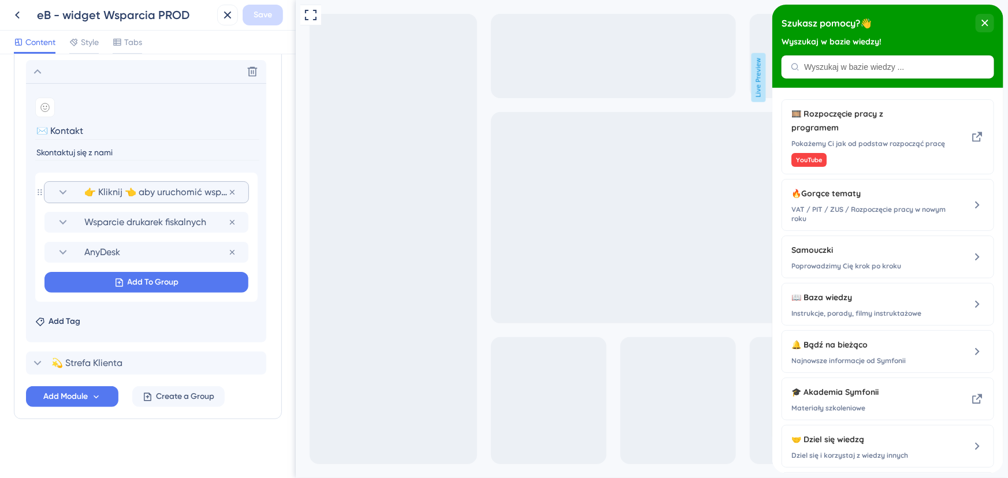
click at [64, 192] on icon at bounding box center [64, 192] width 8 height 5
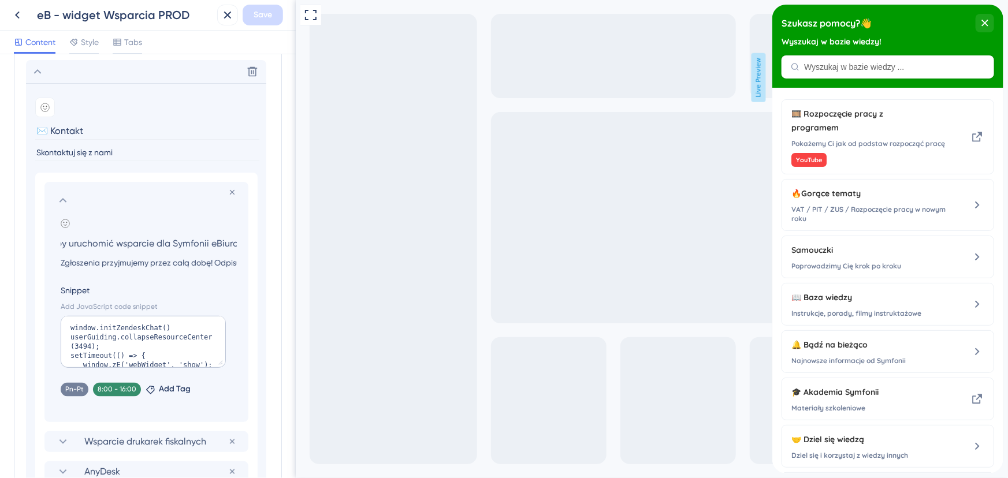
scroll to position [18, 0]
click at [122, 353] on textarea "window.initZendeskChat() userGuiding.collapseResourceCenter(3494); setTimeout((…" at bounding box center [143, 342] width 165 height 52
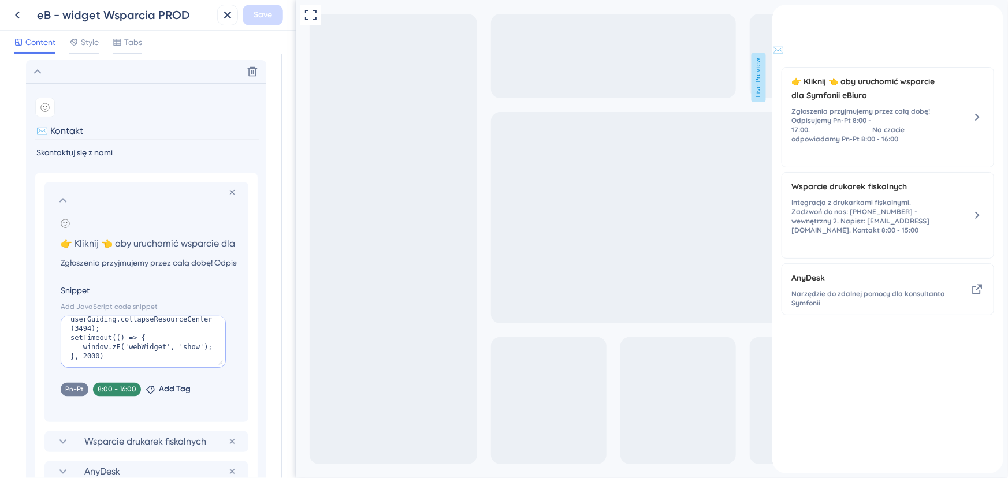
scroll to position [20, 0]
click at [95, 358] on textarea "window.initZendeskChat() userGuiding.collapseResourceCenter(3494); setTimeout((…" at bounding box center [143, 342] width 165 height 52
paste textarea "window.zE('webWidget', 'open');"
type textarea "window.initZendeskChat() userGuiding.collapseResourceCenter(3494); setTimeout((…"
click at [269, 7] on button "Save" at bounding box center [263, 15] width 40 height 21
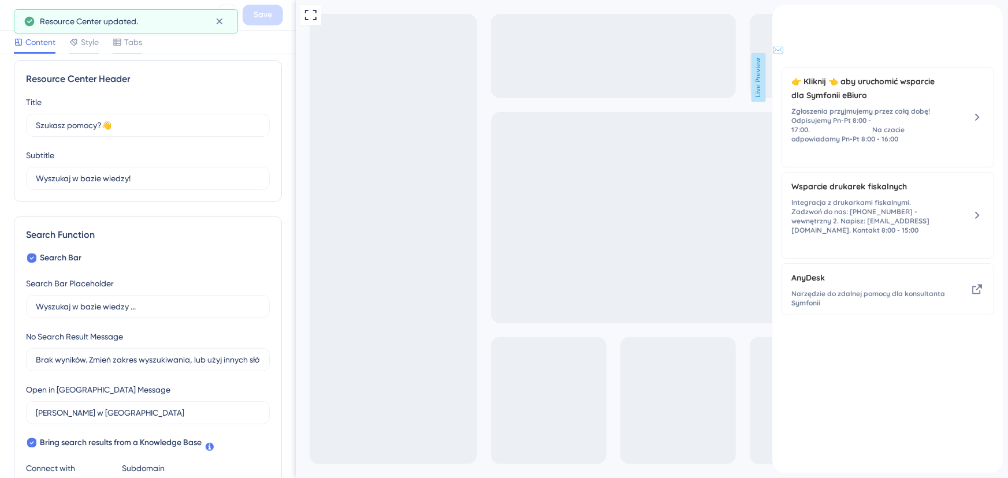
scroll to position [0, 0]
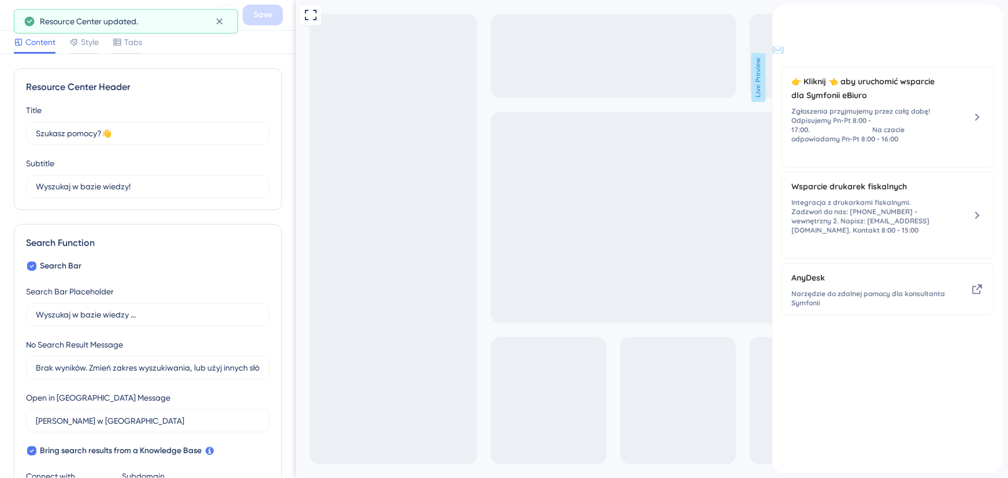
click at [9, 18] on button at bounding box center [17, 15] width 21 height 21
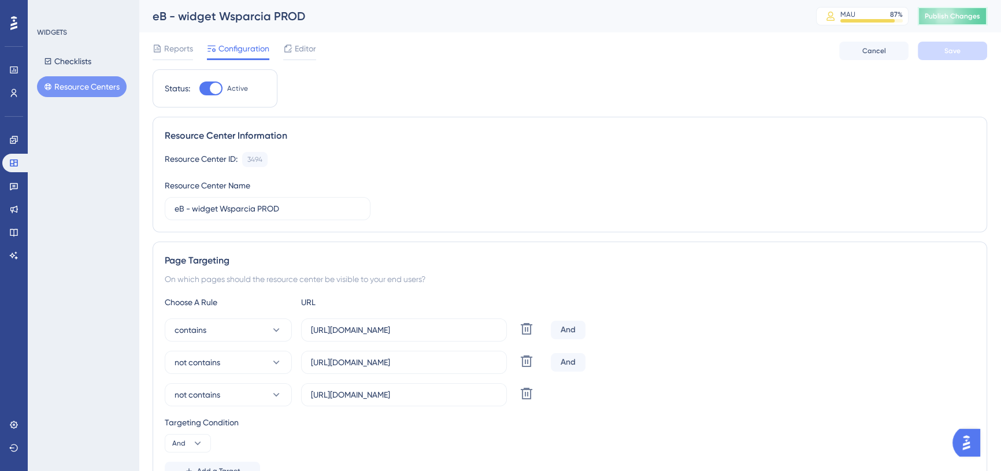
click at [949, 15] on span "Publish Changes" at bounding box center [951, 16] width 55 height 9
click at [307, 50] on span "Editor" at bounding box center [305, 49] width 21 height 14
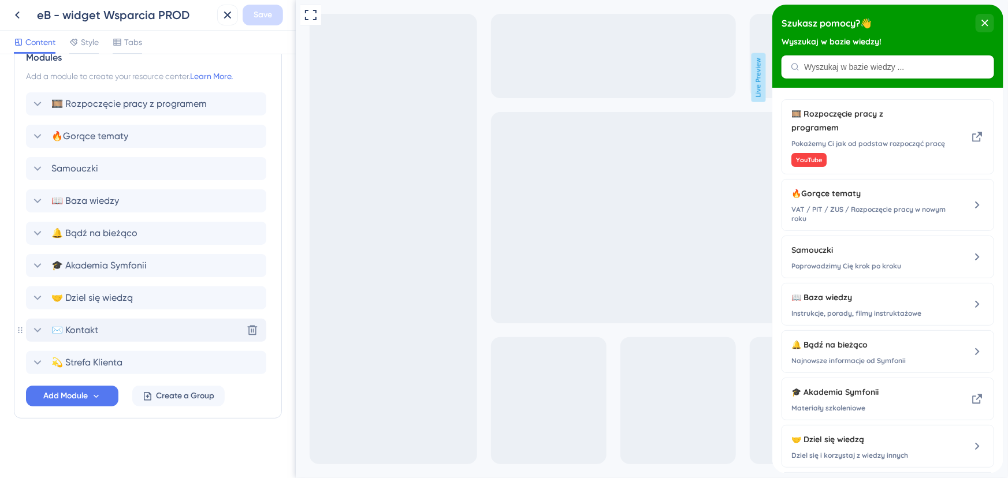
click at [37, 328] on icon at bounding box center [38, 331] width 14 height 14
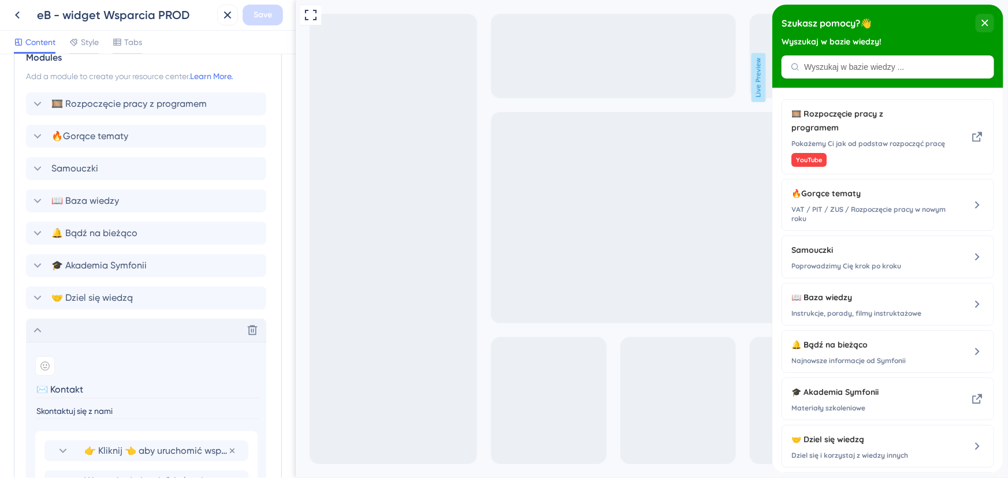
scroll to position [783, 0]
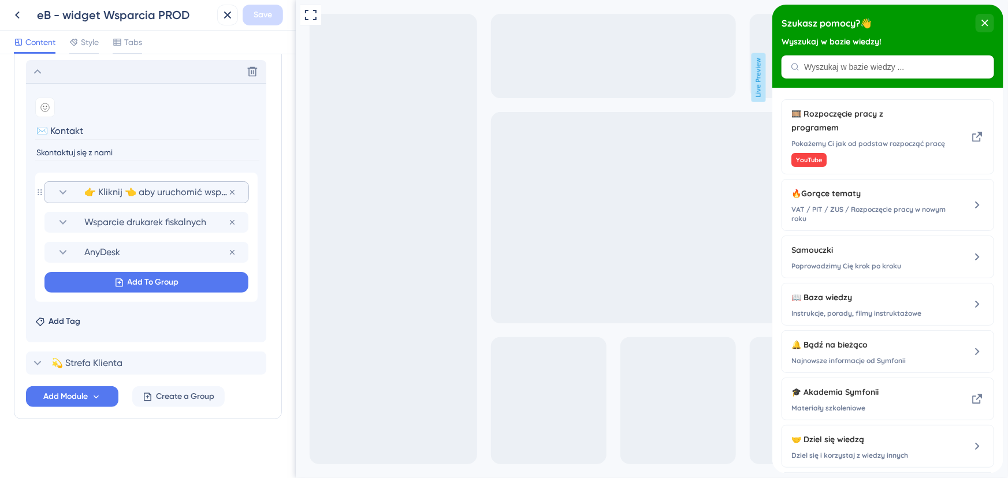
click at [58, 192] on icon at bounding box center [63, 192] width 14 height 14
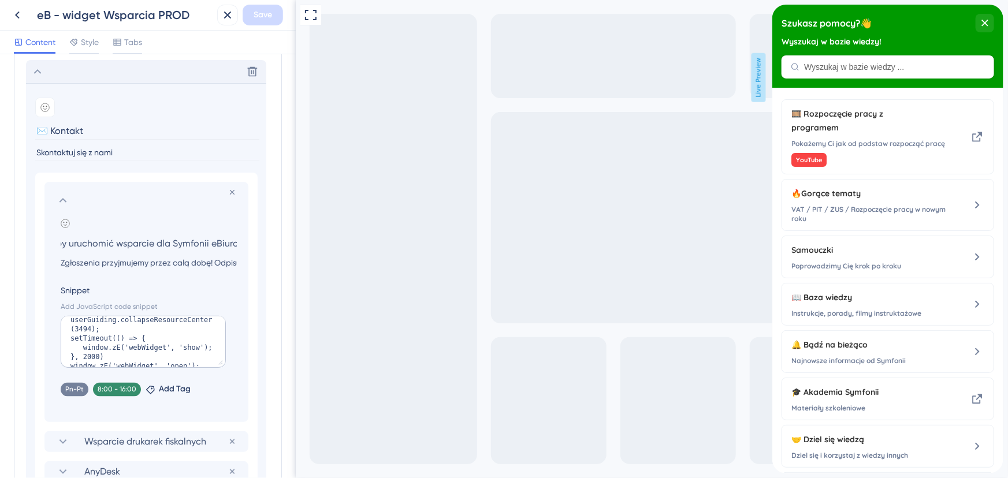
scroll to position [0, 0]
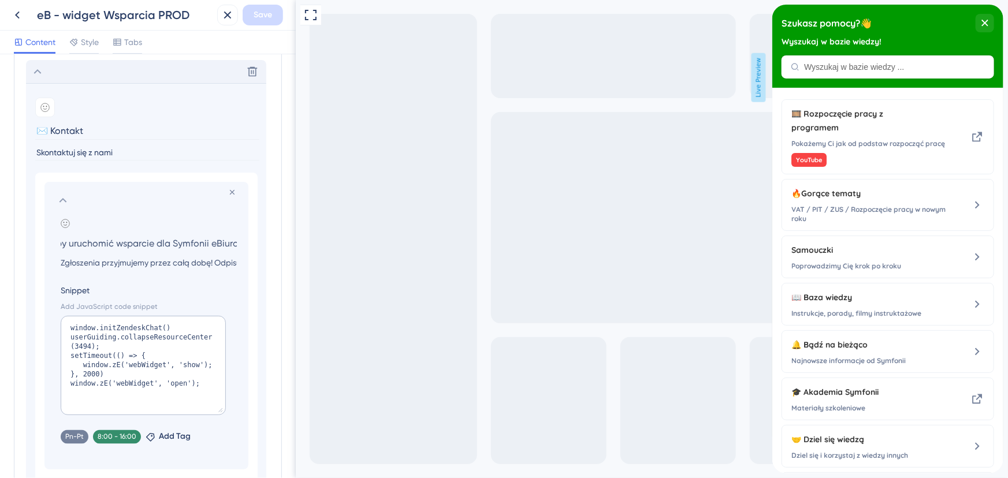
drag, startPoint x: 220, startPoint y: 363, endPoint x: 221, endPoint y: 410, distance: 47.4
click at [221, 410] on textarea "window.initZendeskChat() userGuiding.collapseResourceCenter(3494); setTimeout((…" at bounding box center [143, 365] width 165 height 99
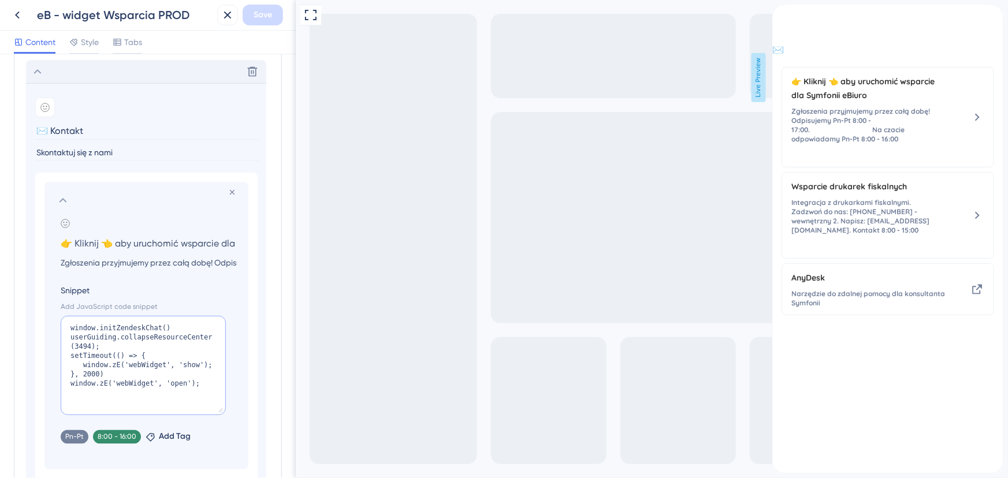
drag, startPoint x: 70, startPoint y: 329, endPoint x: 170, endPoint y: 324, distance: 100.6
click at [170, 324] on textarea "window.initZendeskChat() userGuiding.collapseResourceCenter(3494); setTimeout((…" at bounding box center [143, 365] width 165 height 99
click at [172, 324] on textarea "window.initZendeskChat() userGuiding.collapseResourceCenter(3494); setTimeout((…" at bounding box center [143, 365] width 165 height 99
drag, startPoint x: 68, startPoint y: 325, endPoint x: 223, endPoint y: 347, distance: 156.9
click at [223, 347] on textarea "window.initZendeskChat() userGuiding.collapseResourceCenter(3494); setTimeout((…" at bounding box center [143, 365] width 165 height 99
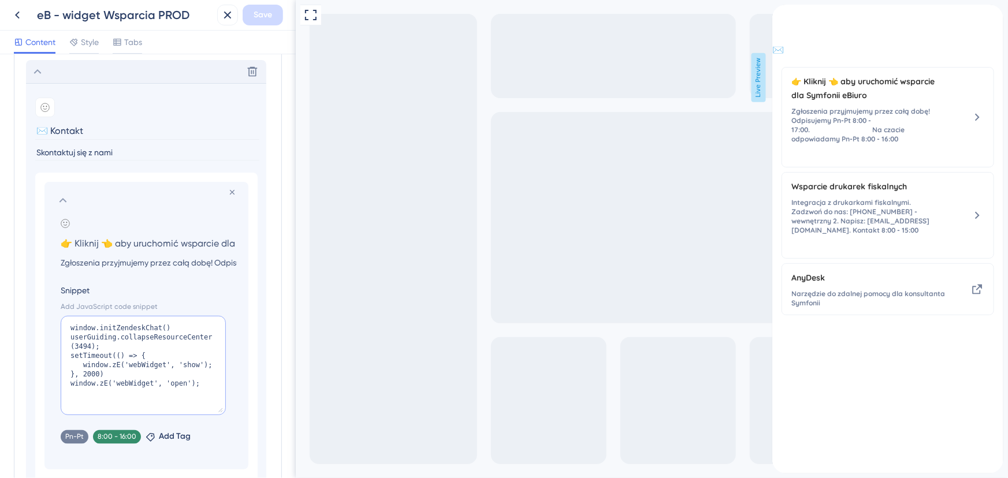
click at [166, 351] on textarea "window.initZendeskChat() userGuiding.collapseResourceCenter(3494); setTimeout((…" at bounding box center [143, 365] width 165 height 99
drag, startPoint x: 68, startPoint y: 355, endPoint x: 166, endPoint y: 372, distance: 100.2
click at [166, 372] on textarea "window.initZendeskChat() userGuiding.collapseResourceCenter(3494); setTimeout((…" at bounding box center [143, 365] width 165 height 99
click at [169, 384] on textarea "window.initZendeskChat() userGuiding.collapseResourceCenter(3494); setTimeout((…" at bounding box center [143, 365] width 165 height 99
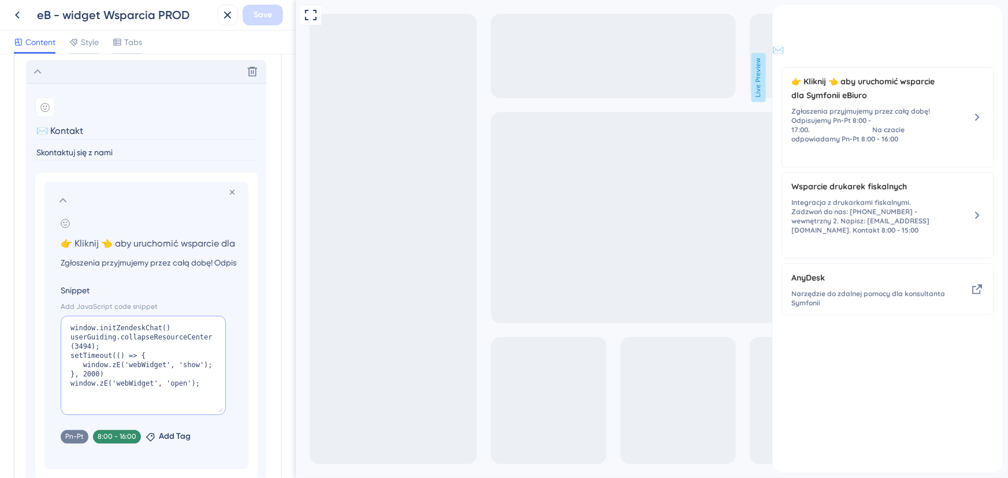
click at [181, 363] on textarea "window.initZendeskChat() userGuiding.collapseResourceCenter(3494); setTimeout((…" at bounding box center [143, 365] width 165 height 99
paste textarea "open"
drag, startPoint x: 202, startPoint y: 387, endPoint x: 64, endPoint y: 382, distance: 137.6
click at [64, 382] on textarea "window.initZendeskChat() userGuiding.collapseResourceCenter(3494); setTimeout((…" at bounding box center [143, 365] width 165 height 99
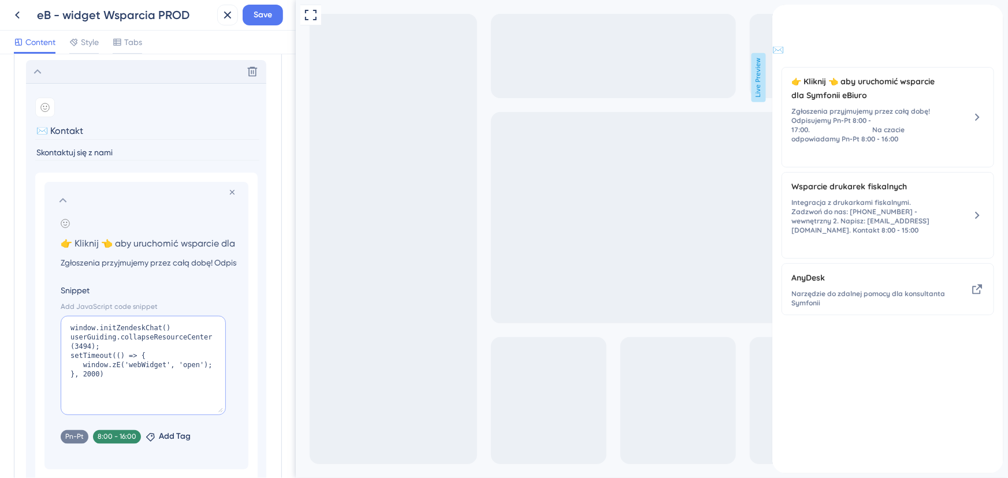
click at [121, 370] on textarea "window.initZendeskChat() userGuiding.collapseResourceCenter(3494); setTimeout((…" at bounding box center [143, 365] width 165 height 99
click at [263, 15] on span "Save" at bounding box center [263, 15] width 18 height 14
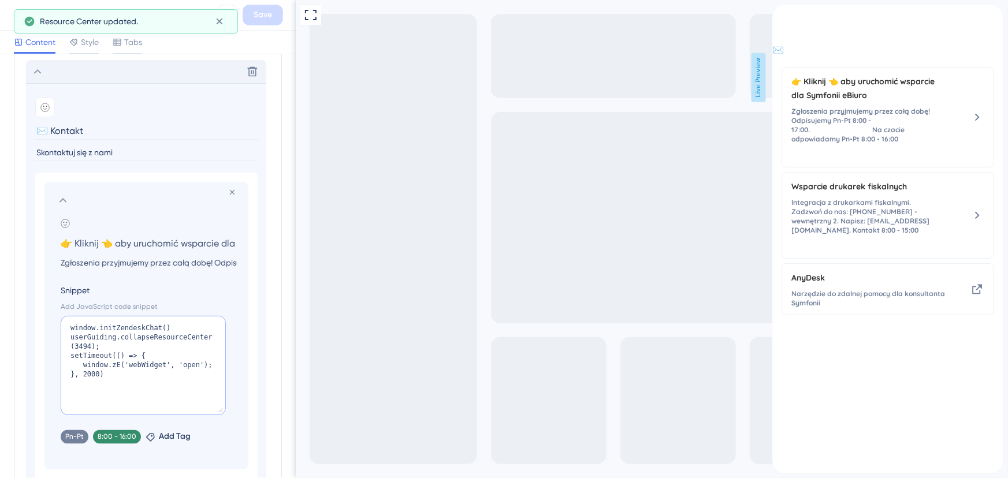
click at [85, 372] on textarea "window.initZendeskChat() userGuiding.collapseResourceCenter(3494); setTimeout((…" at bounding box center [143, 365] width 165 height 99
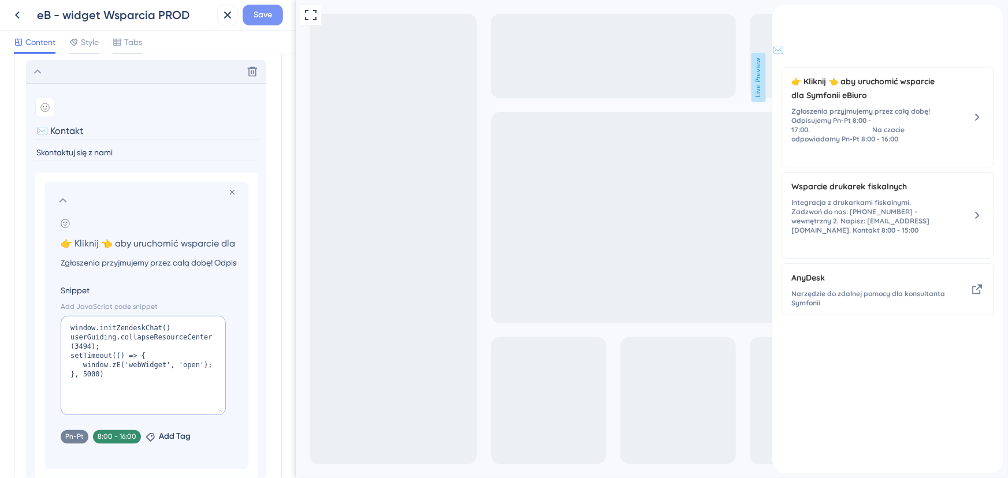
type textarea "window.initZendeskChat() userGuiding.collapseResourceCenter(3494); setTimeout((…"
click at [280, 17] on button "Save" at bounding box center [263, 15] width 40 height 21
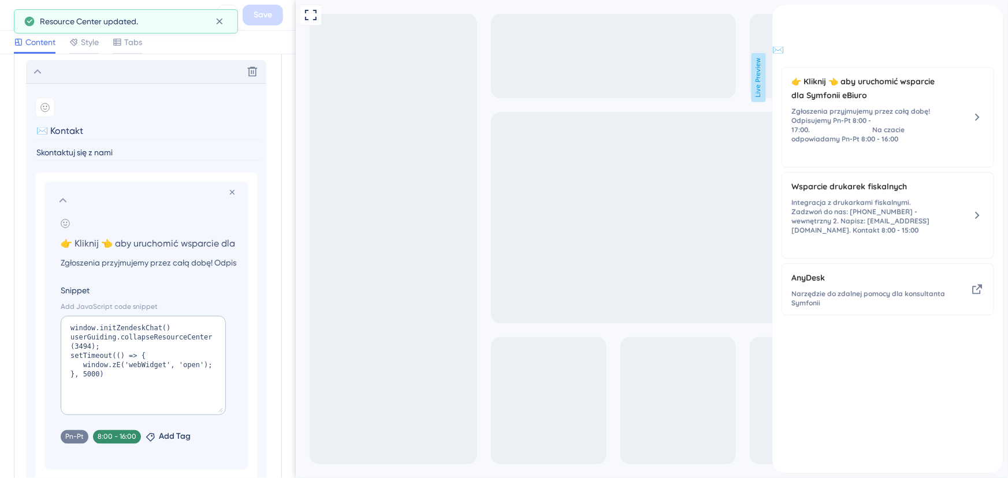
click at [10, 17] on icon at bounding box center [17, 15] width 14 height 14
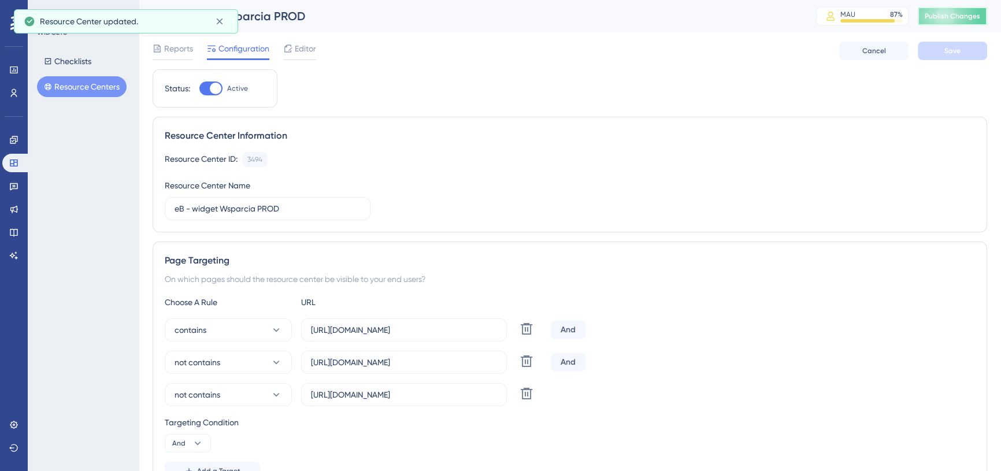
click at [936, 17] on span "Publish Changes" at bounding box center [951, 16] width 55 height 9
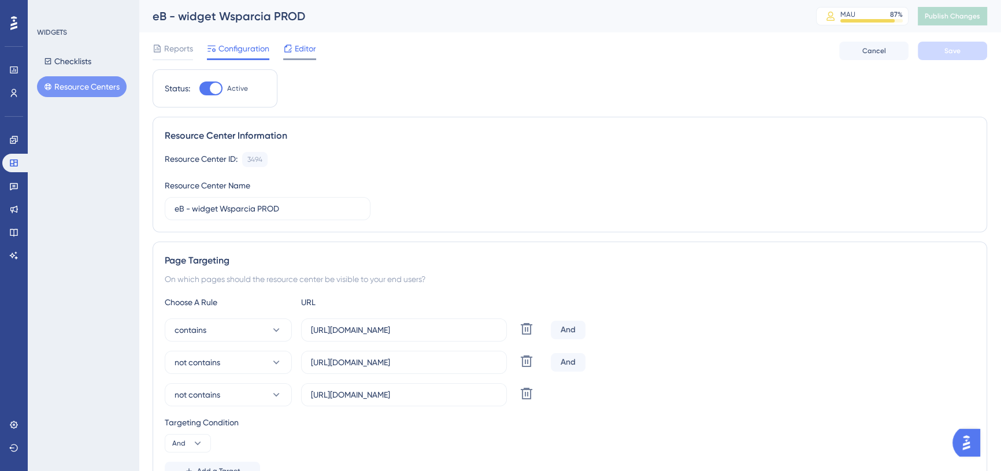
click at [302, 51] on span "Editor" at bounding box center [305, 49] width 21 height 14
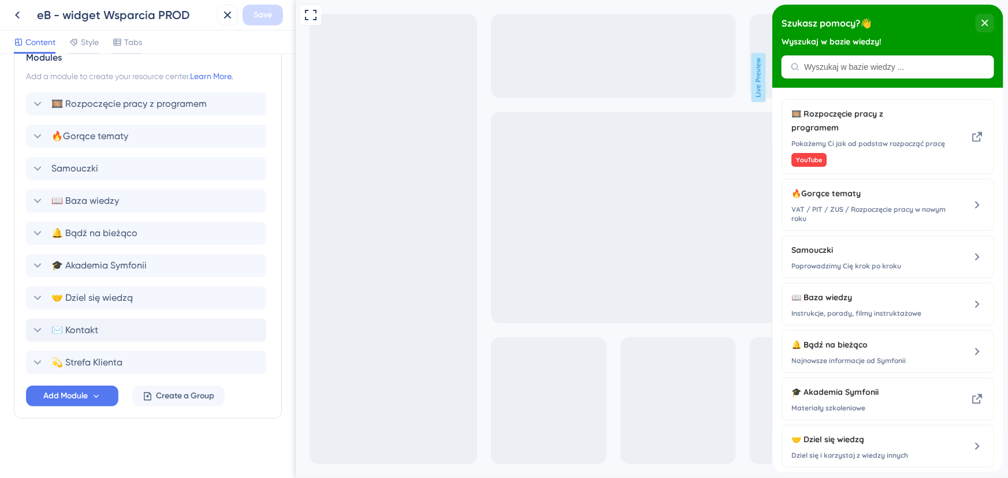
click at [35, 332] on icon at bounding box center [38, 331] width 14 height 14
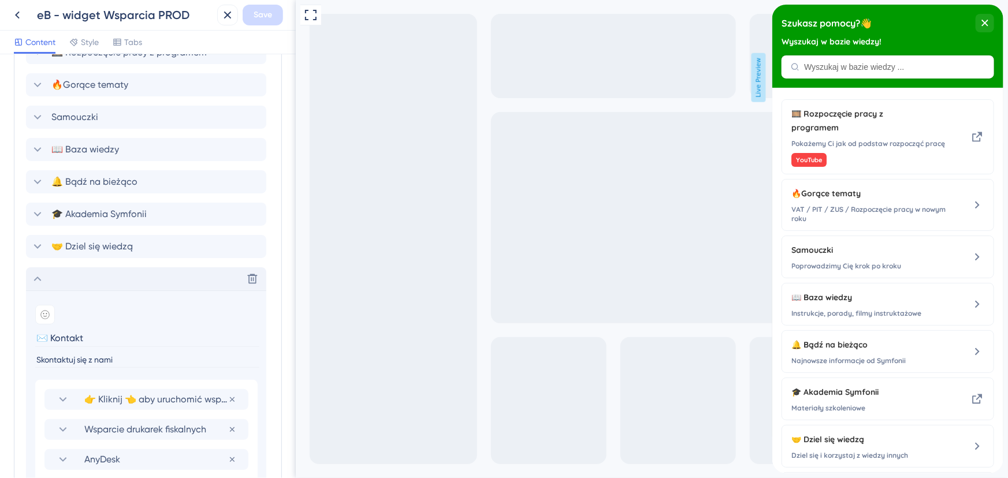
scroll to position [734, 0]
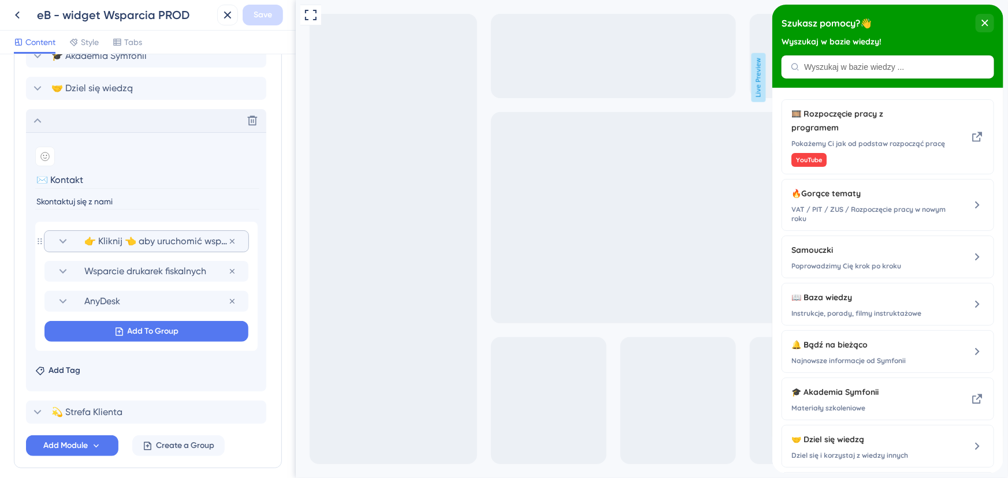
click at [64, 242] on icon at bounding box center [64, 241] width 8 height 5
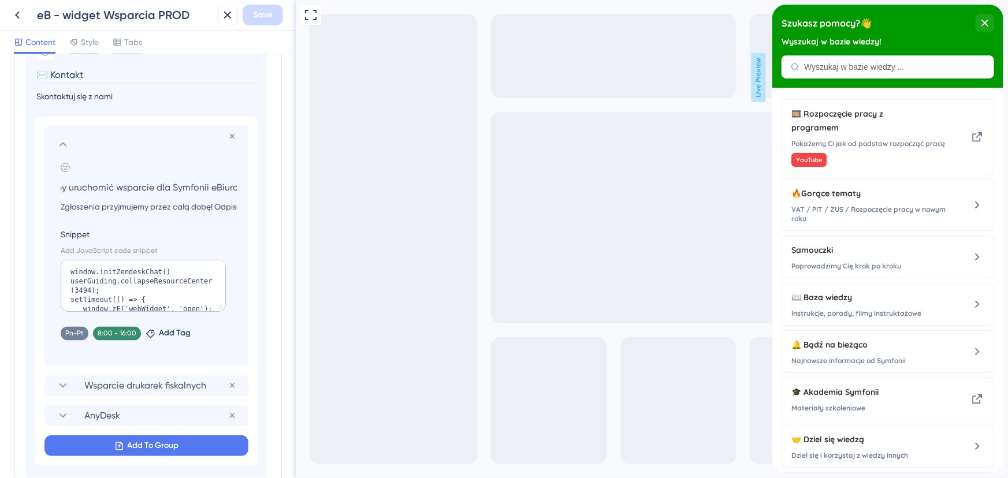
scroll to position [18, 0]
click at [98, 272] on textarea "window.initZendeskChat() userGuiding.collapseResourceCenter(3494); setTimeout((…" at bounding box center [143, 286] width 165 height 52
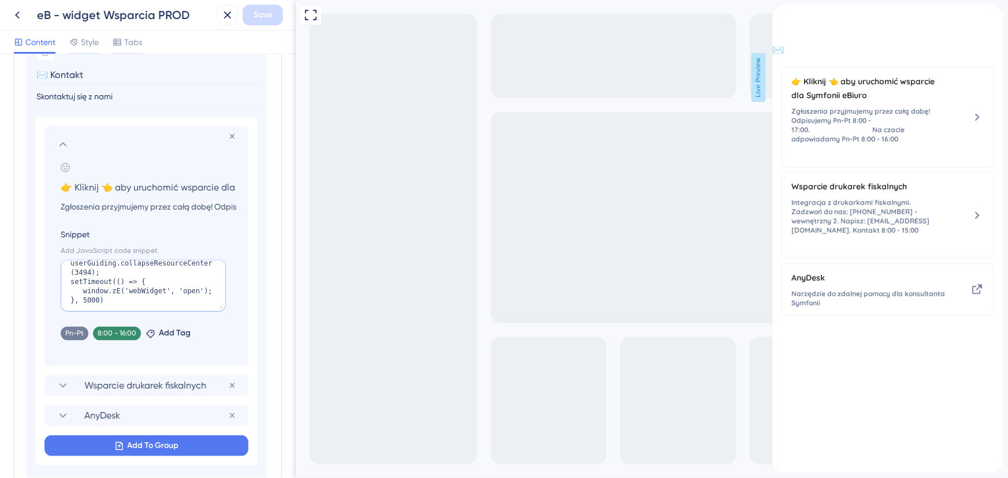
click at [114, 271] on textarea "window.initZendeskChat() userGuiding.collapseResourceCenter(3494); setTimeout((…" at bounding box center [143, 286] width 165 height 52
paste textarea "window.zE('webWidget', 'show');"
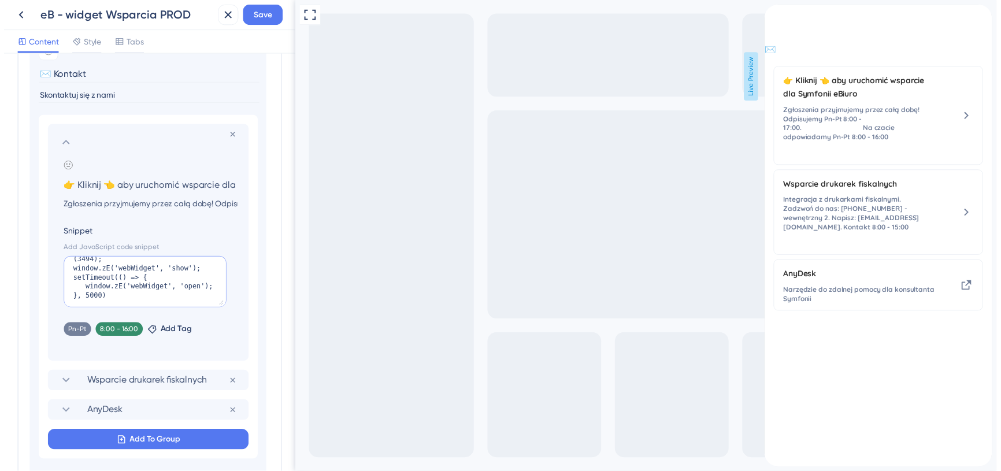
scroll to position [28, 0]
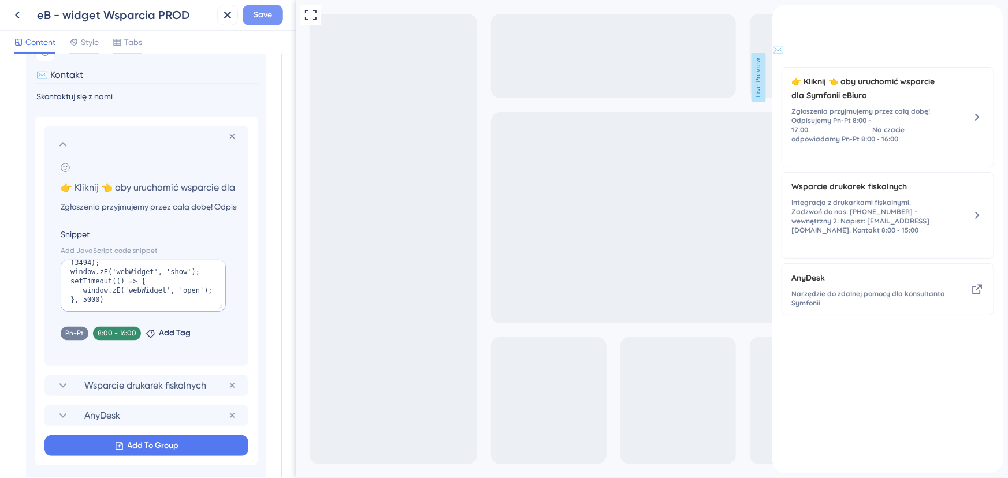
type textarea "window.initZendeskChat() userGuiding.collapseResourceCenter(3494); window.zE('w…"
click at [259, 15] on span "Save" at bounding box center [263, 15] width 18 height 14
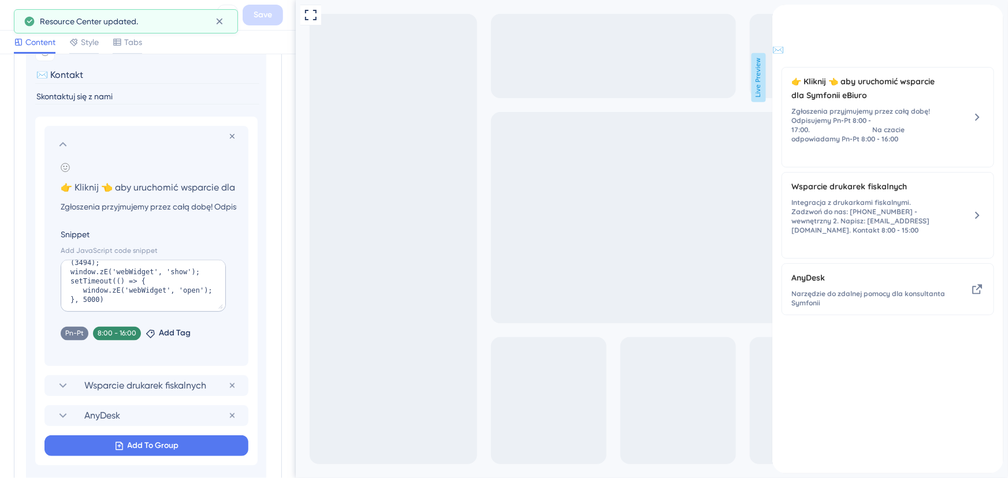
click at [14, 16] on div "Resource Center updated." at bounding box center [126, 21] width 224 height 24
click at [11, 14] on icon at bounding box center [17, 15] width 14 height 14
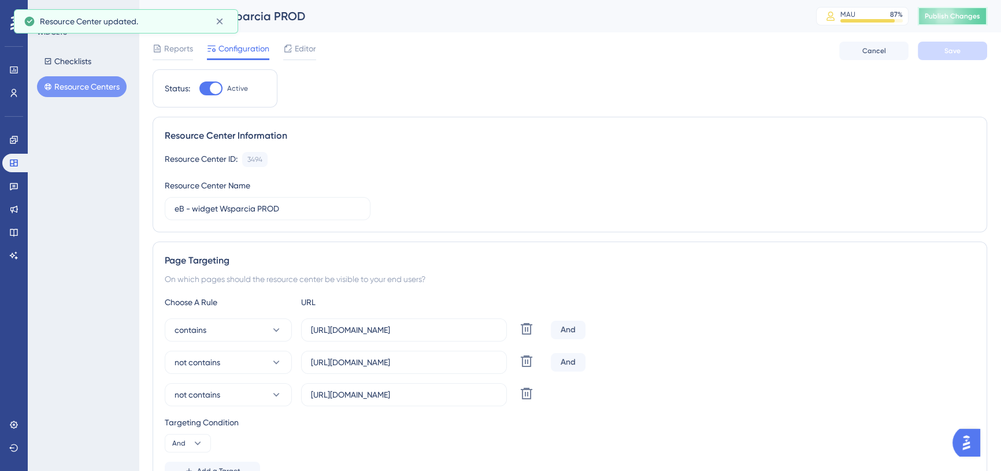
click at [965, 16] on span "Publish Changes" at bounding box center [951, 16] width 55 height 9
click at [57, 81] on button "Resource Centers" at bounding box center [82, 86] width 90 height 21
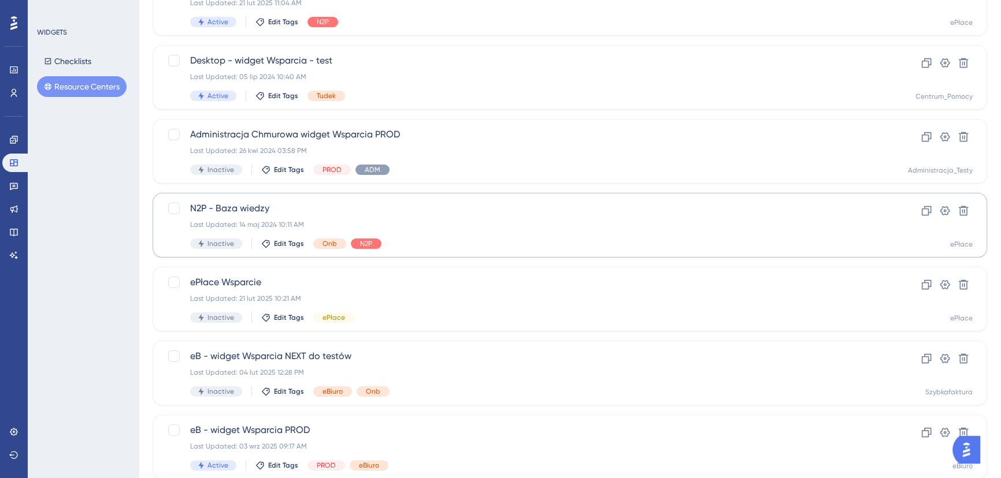
scroll to position [321, 0]
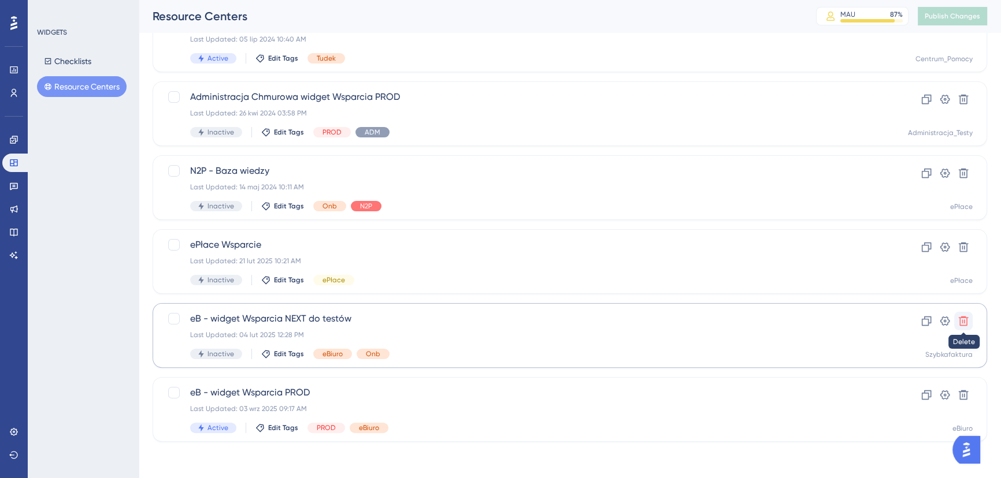
click at [959, 318] on icon at bounding box center [963, 321] width 12 height 12
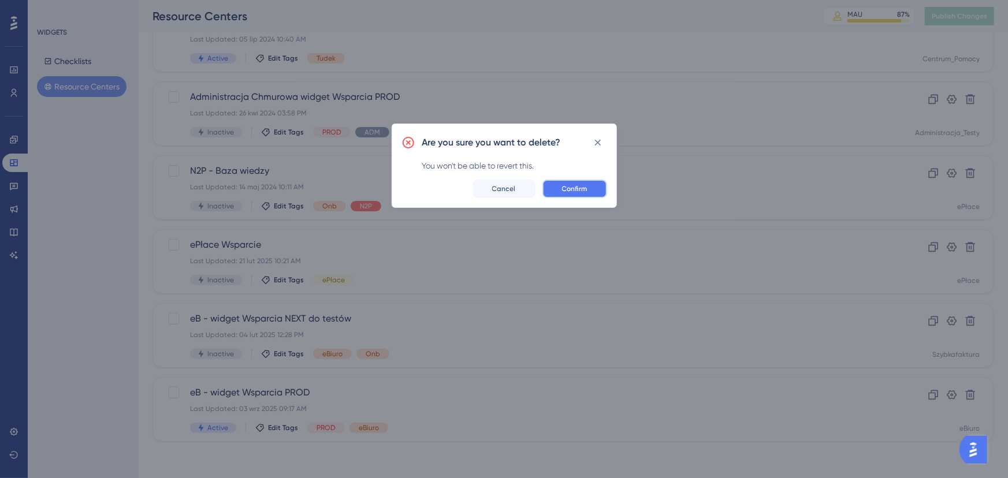
click at [564, 180] on button "Confirm" at bounding box center [575, 189] width 65 height 18
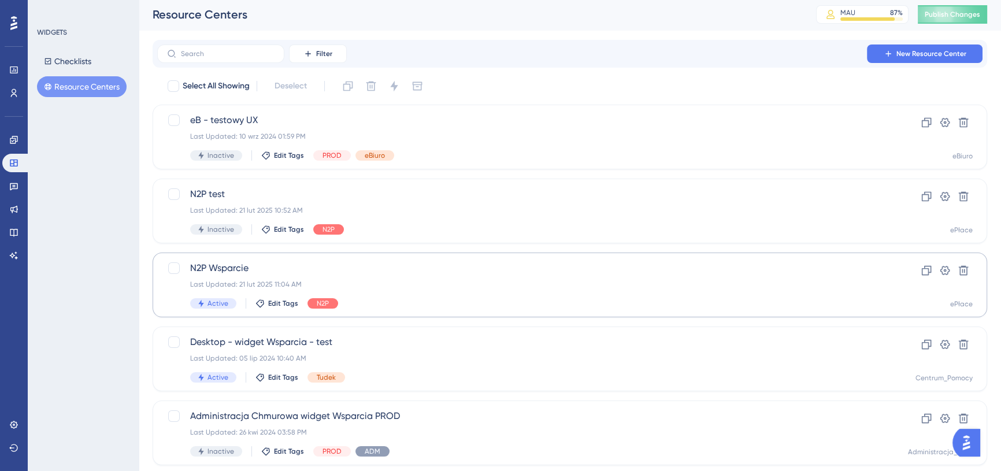
scroll to position [0, 0]
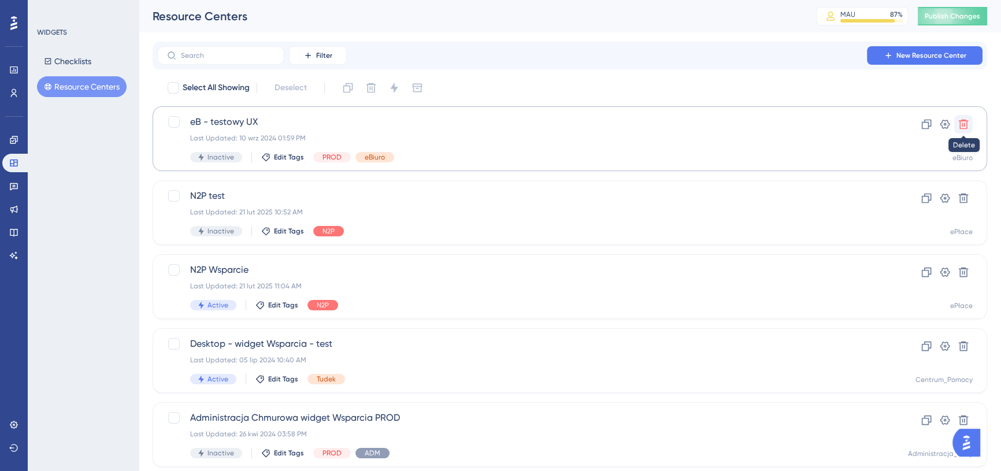
click at [969, 121] on button at bounding box center [963, 124] width 18 height 18
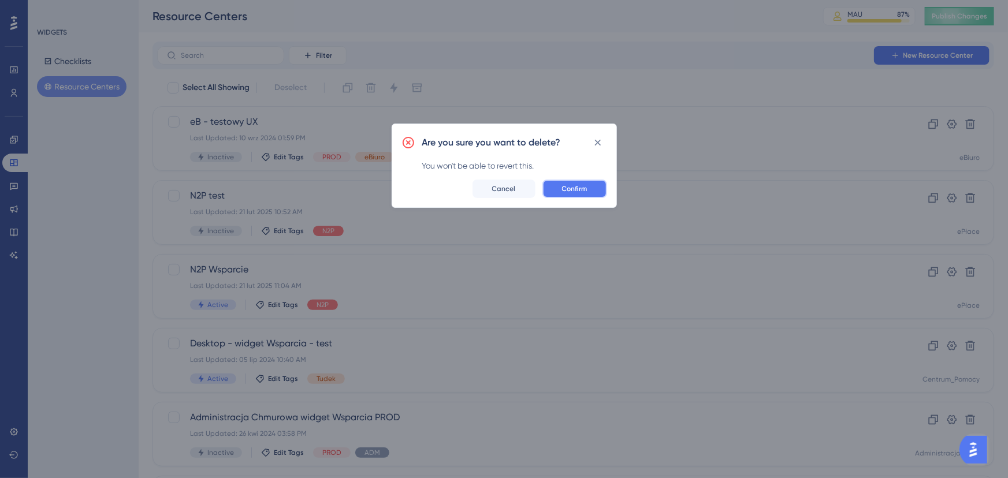
click at [563, 186] on span "Confirm" at bounding box center [574, 188] width 25 height 9
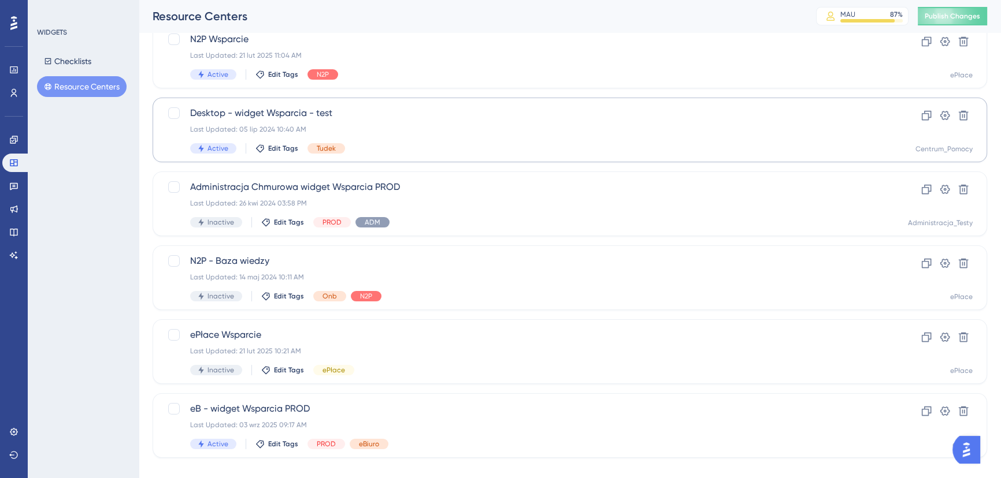
scroll to position [173, 0]
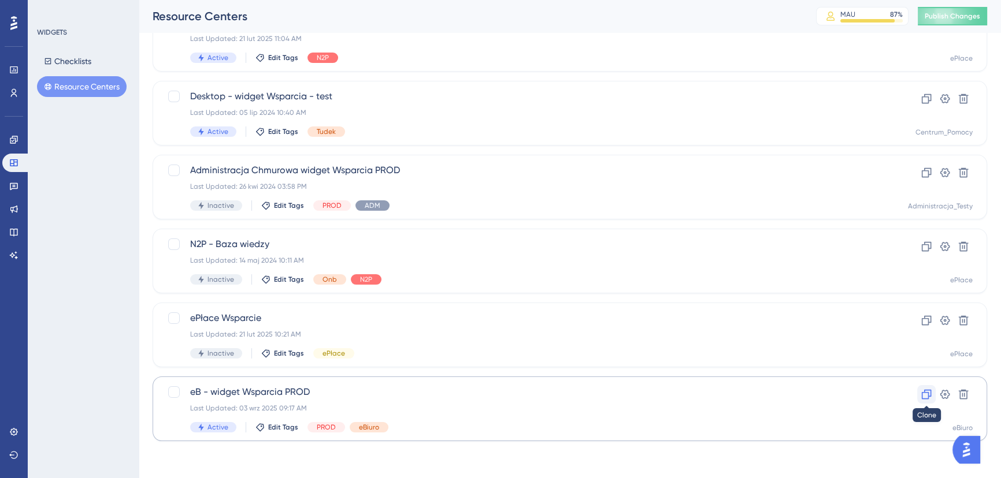
click at [927, 393] on icon at bounding box center [926, 395] width 12 height 12
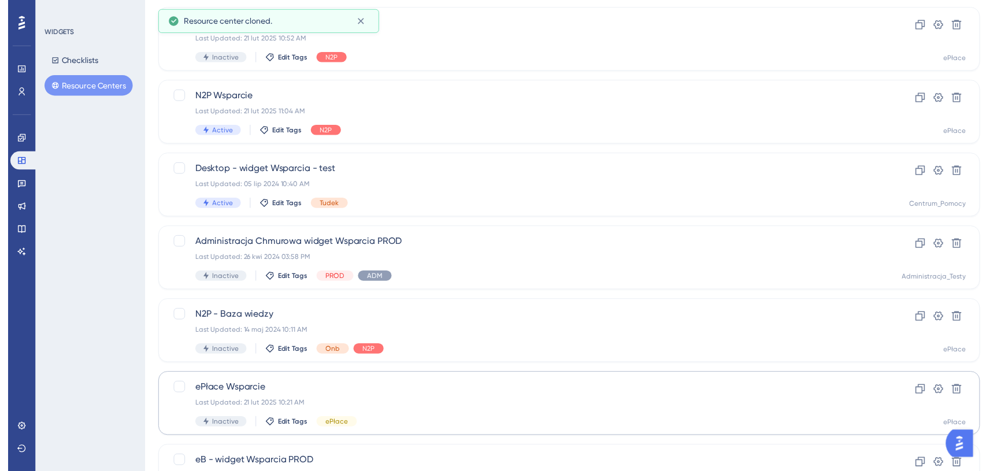
scroll to position [0, 0]
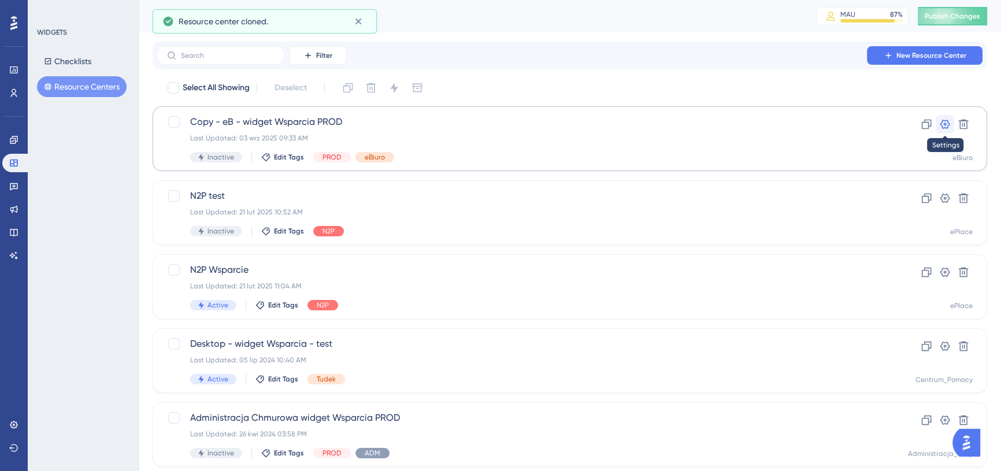
click at [937, 123] on button at bounding box center [944, 124] width 18 height 18
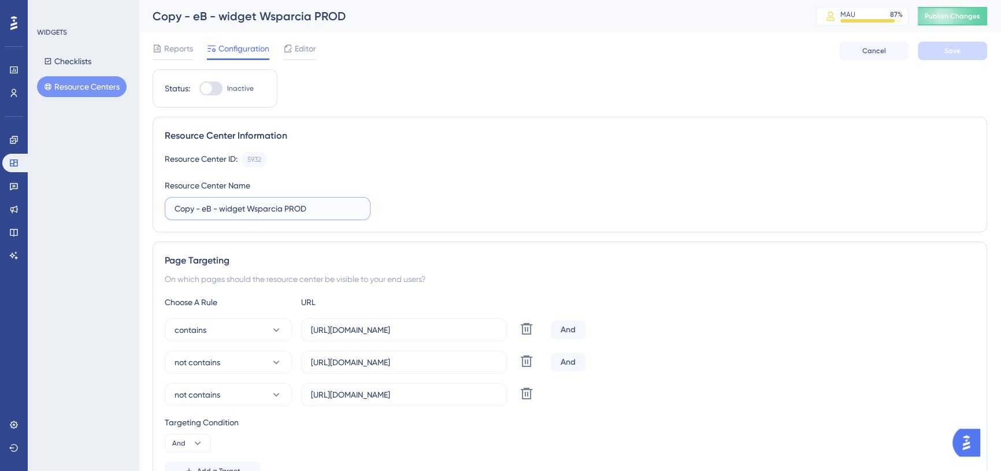
drag, startPoint x: 203, startPoint y: 205, endPoint x: 119, endPoint y: 211, distance: 84.6
click at [139, 211] on div "Performance Users Engagement Widgets Feedback Product Updates Knowledge Base AI…" at bounding box center [570, 445] width 862 height 891
drag, startPoint x: 256, startPoint y: 205, endPoint x: 315, endPoint y: 207, distance: 59.6
click at [315, 207] on input "eB - widget Wsparcia PROD" at bounding box center [267, 208] width 186 height 13
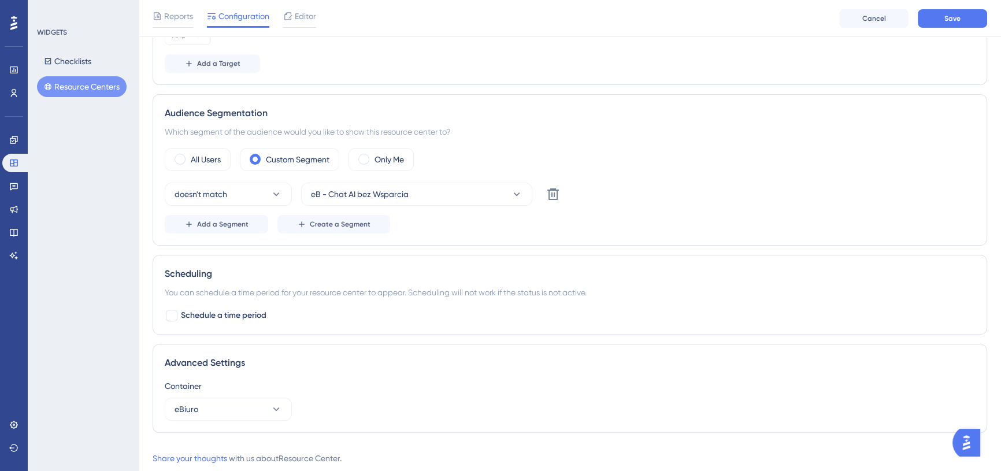
scroll to position [442, 0]
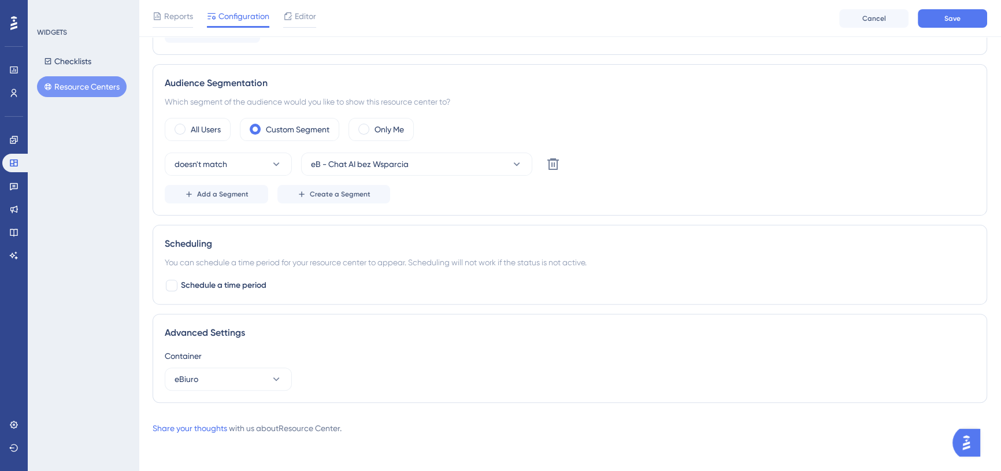
type input "eB - widget Wsparcia NEXT"
click at [281, 380] on icon at bounding box center [276, 379] width 12 height 12
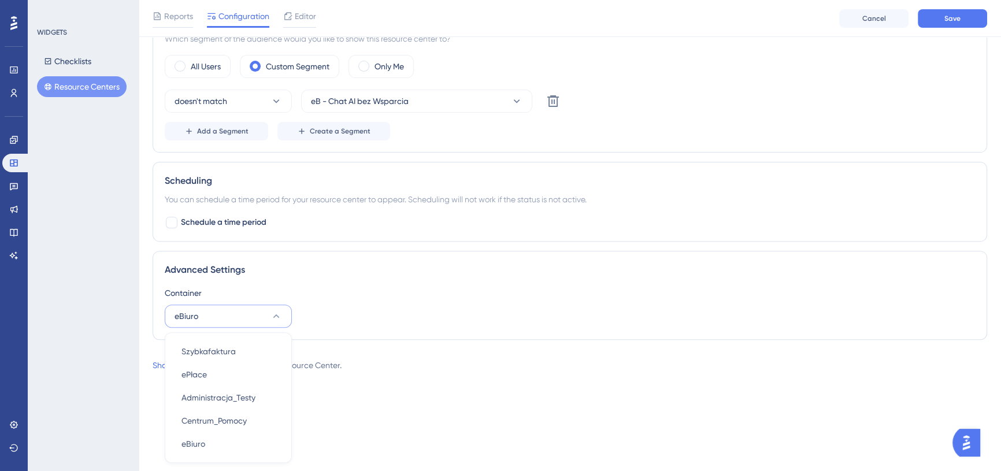
click at [399, 276] on div "Advanced Settings Container eBiuro Szybkafaktura Szybkafaktura ePłace ePłace Ad…" at bounding box center [570, 295] width 834 height 89
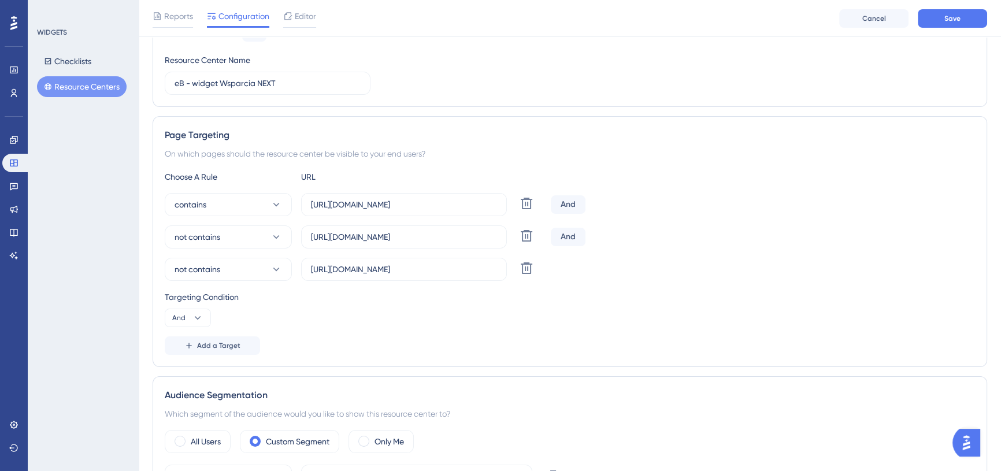
scroll to position [127, 0]
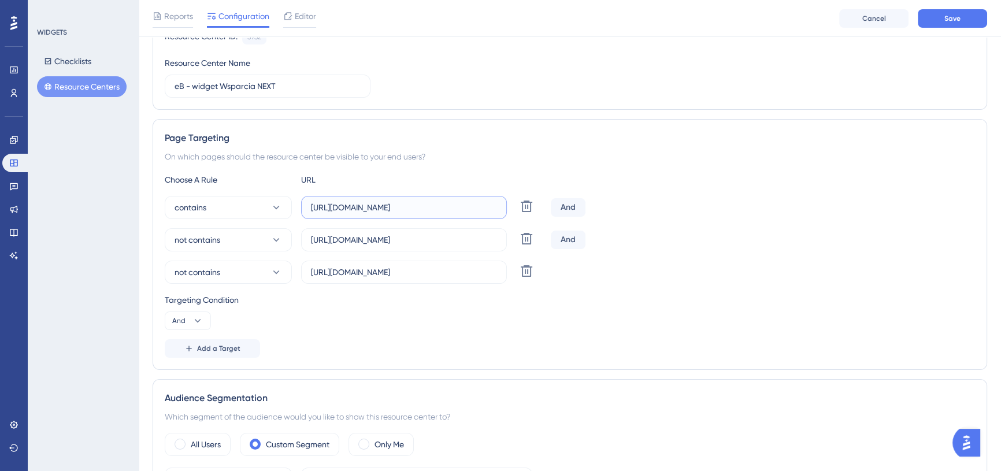
click at [373, 205] on input "[URL][DOMAIN_NAME]" at bounding box center [404, 207] width 186 height 13
drag, startPoint x: 451, startPoint y: 264, endPoint x: 378, endPoint y: 273, distance: 73.4
click at [377, 273] on label "[URL][DOMAIN_NAME]" at bounding box center [404, 272] width 206 height 23
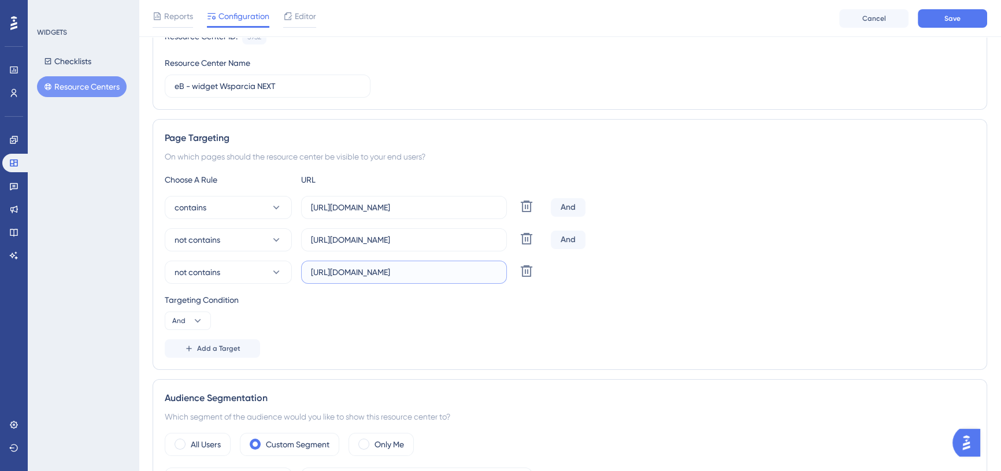
click at [377, 273] on input "[URL][DOMAIN_NAME]" at bounding box center [404, 272] width 186 height 13
drag, startPoint x: 441, startPoint y: 271, endPoint x: 283, endPoint y: 275, distance: 158.9
click at [283, 275] on div "not contains [URL][DOMAIN_NAME] Delete" at bounding box center [355, 272] width 381 height 23
click at [302, 298] on div "Targeting Condition" at bounding box center [570, 300] width 810 height 14
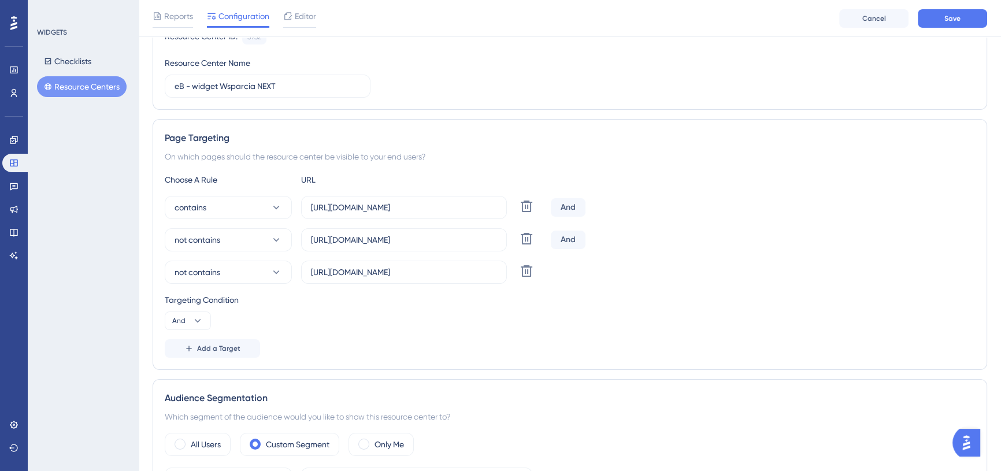
click at [302, 298] on div "Targeting Condition" at bounding box center [570, 300] width 810 height 14
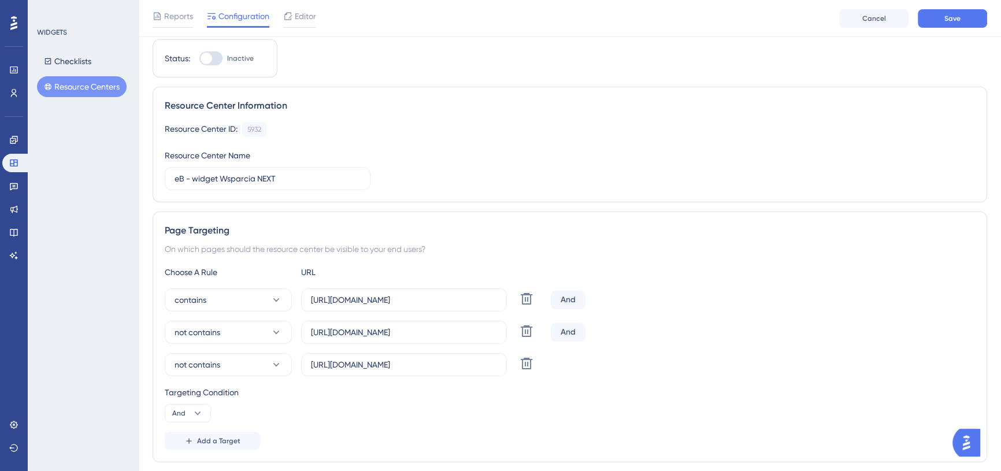
scroll to position [0, 0]
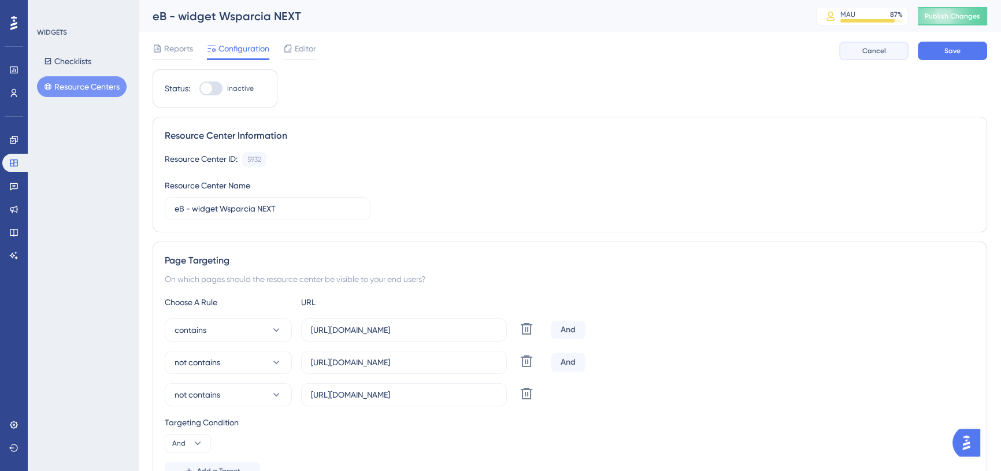
click at [873, 54] on span "Cancel" at bounding box center [874, 50] width 24 height 9
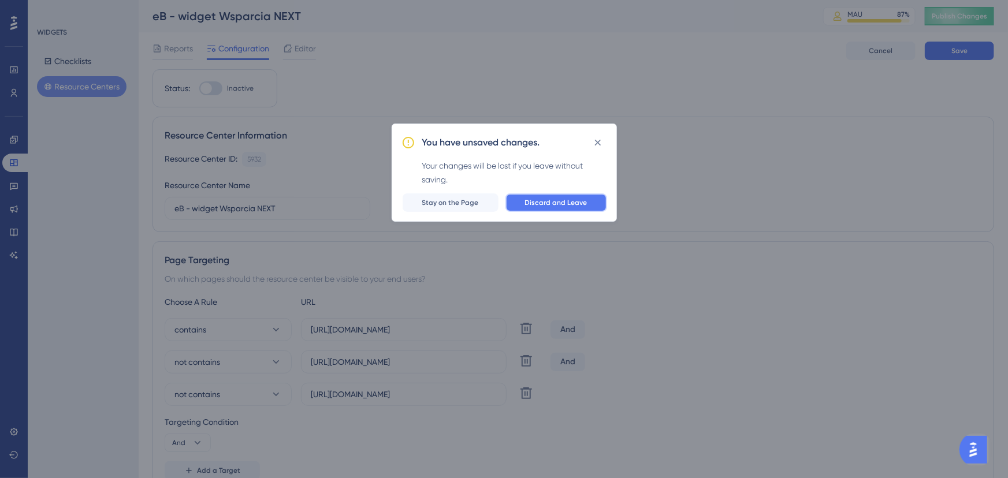
click at [561, 203] on span "Discard and Leave" at bounding box center [556, 202] width 62 height 9
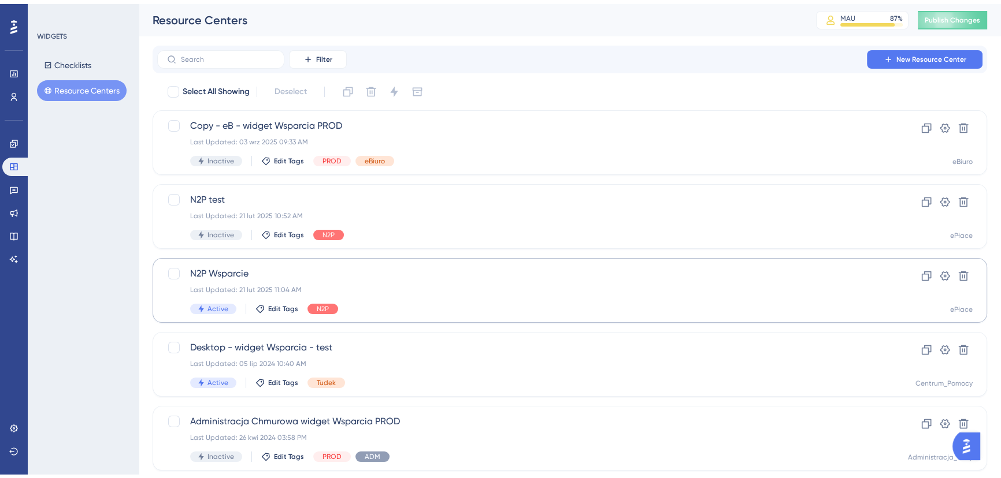
scroll to position [247, 0]
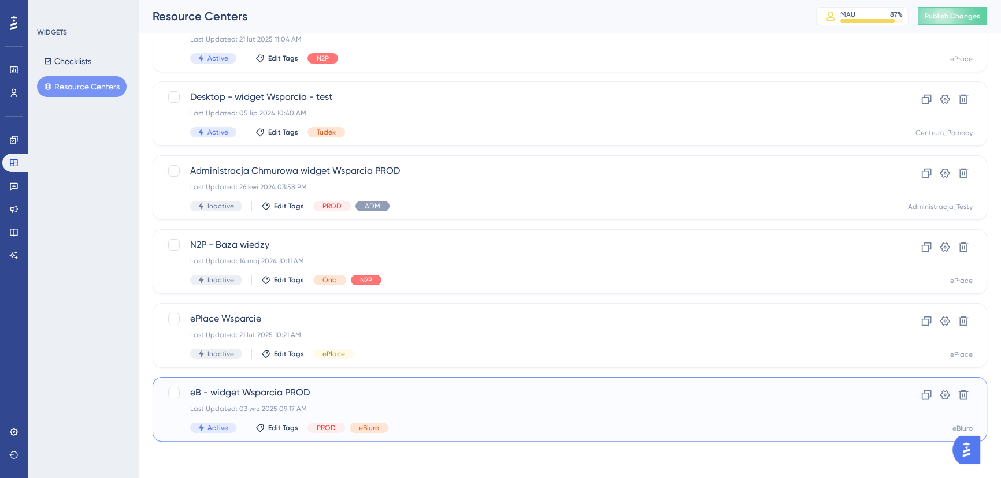
click at [414, 393] on span "eB - widget Wsparcia PROD" at bounding box center [523, 393] width 667 height 14
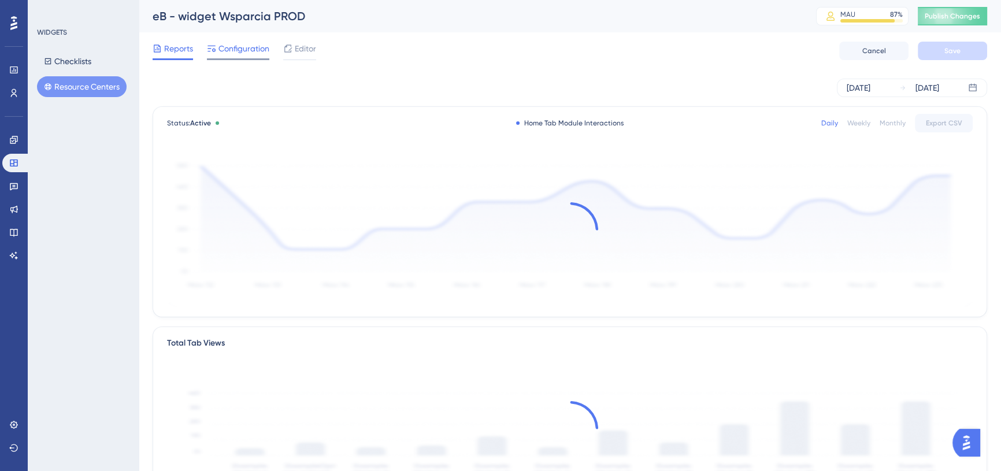
click at [255, 47] on span "Configuration" at bounding box center [243, 49] width 51 height 14
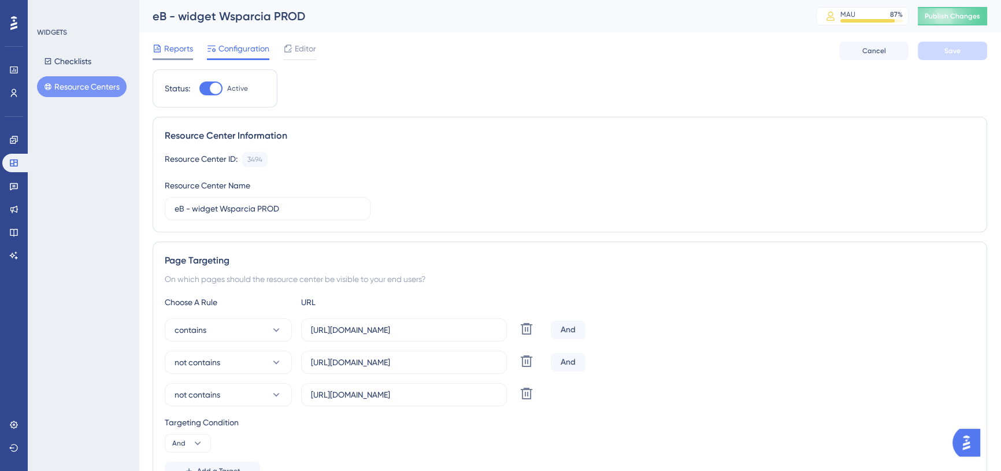
click at [157, 44] on icon at bounding box center [157, 48] width 9 height 9
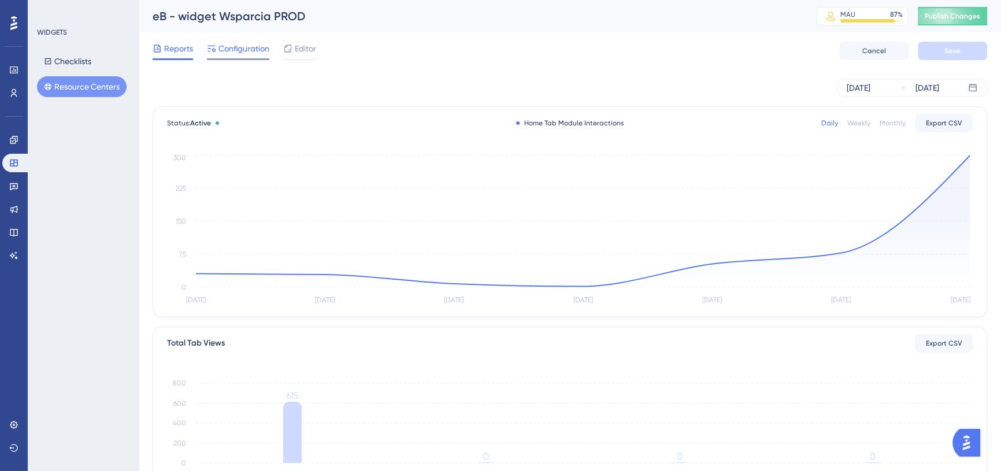
click at [231, 44] on span "Configuration" at bounding box center [243, 49] width 51 height 14
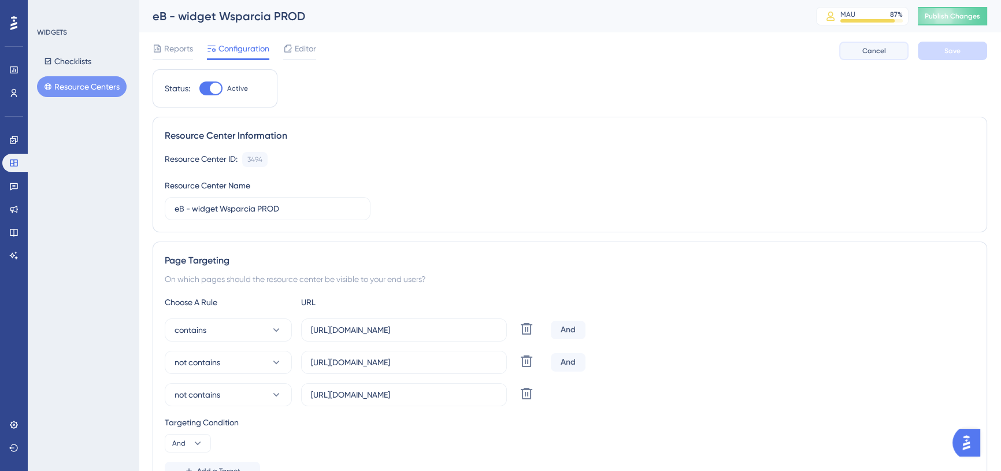
click at [867, 54] on span "Cancel" at bounding box center [874, 50] width 24 height 9
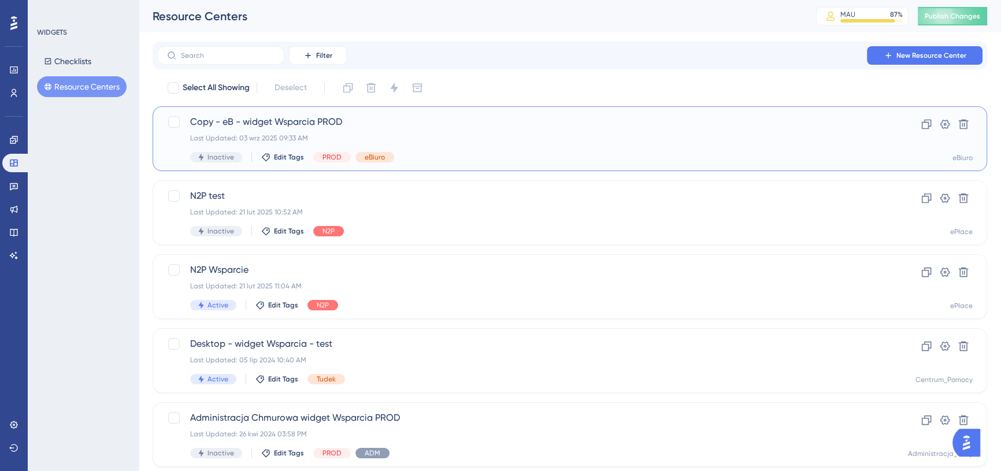
click at [425, 127] on span "Copy - eB - widget Wsparcia PROD" at bounding box center [523, 122] width 667 height 14
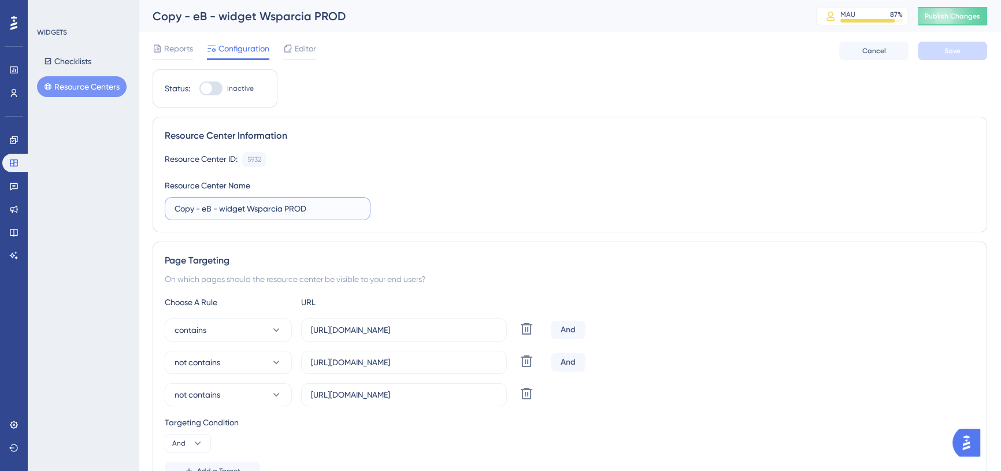
click at [205, 204] on input "Copy - eB - widget Wsparcia PROD" at bounding box center [267, 208] width 186 height 13
drag, startPoint x: 203, startPoint y: 205, endPoint x: 77, endPoint y: 215, distance: 126.4
click at [139, 215] on div "Performance Users Engagement Widgets Feedback Product Updates Knowledge Base AI…" at bounding box center [570, 445] width 862 height 891
drag, startPoint x: 258, startPoint y: 205, endPoint x: 303, endPoint y: 210, distance: 45.3
click at [303, 210] on input "eB - widget Wsparcia PROD" at bounding box center [267, 208] width 186 height 13
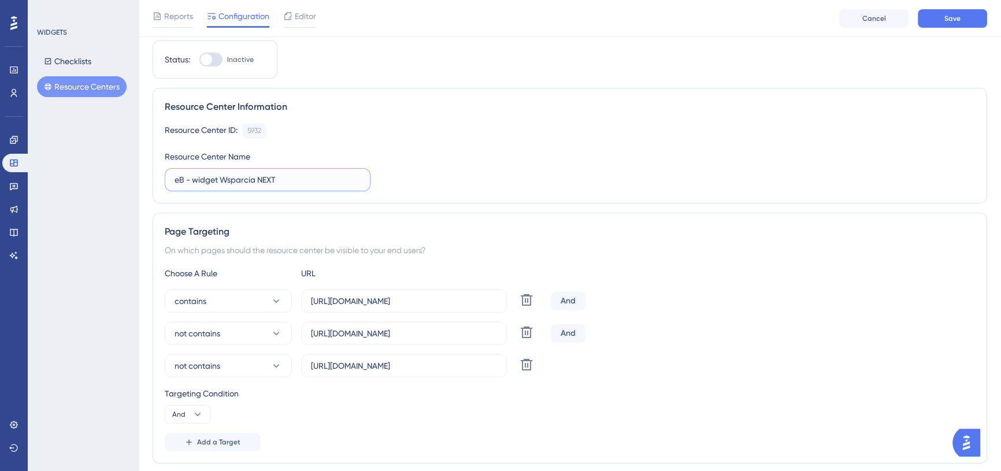
scroll to position [52, 0]
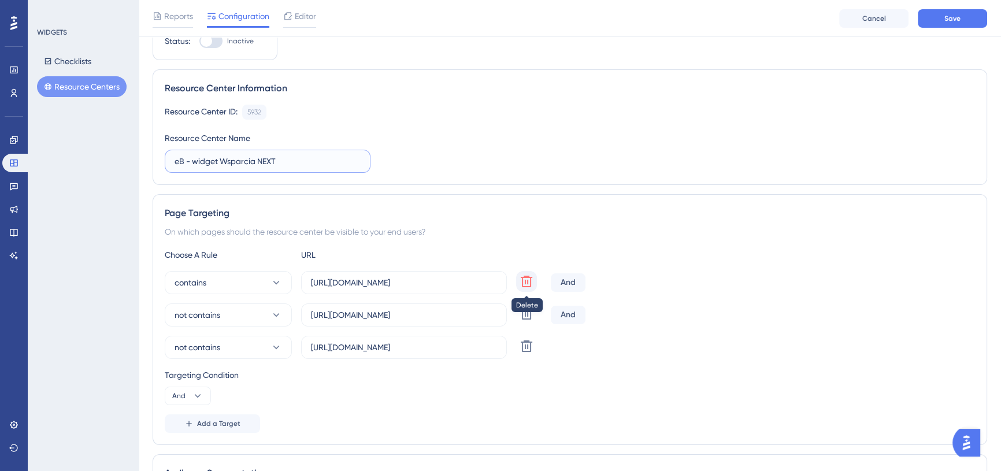
type input "eB - widget Wsparcia NEXT"
click at [529, 280] on icon at bounding box center [526, 281] width 14 height 14
type input "[URL][DOMAIN_NAME]"
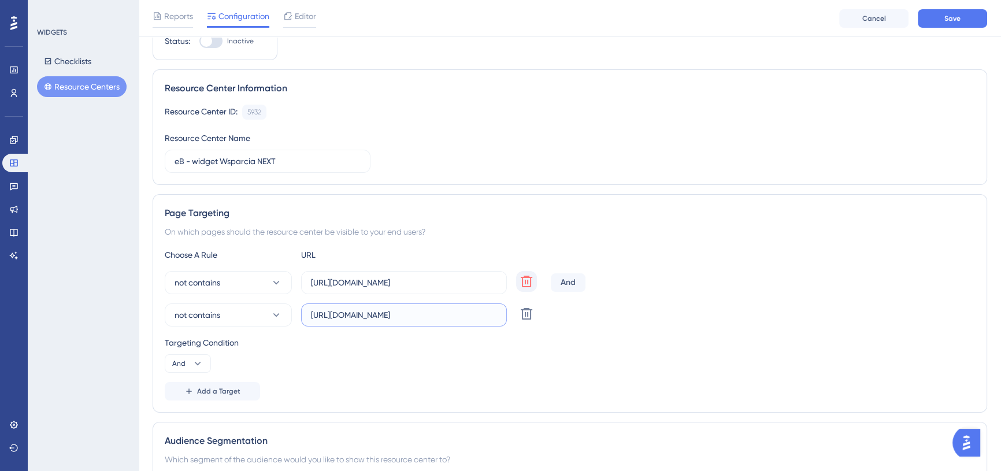
click at [439, 313] on input "[URL][DOMAIN_NAME]" at bounding box center [404, 315] width 186 height 13
paste input "apps.symfonia"
type input "[URL][DOMAIN_NAME]"
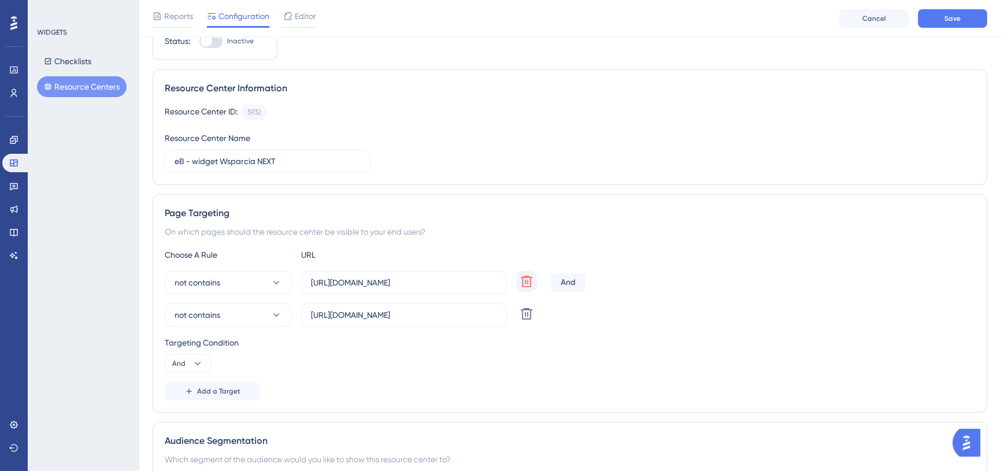
click at [577, 318] on div "not contains [URL][DOMAIN_NAME] Delete" at bounding box center [570, 314] width 810 height 23
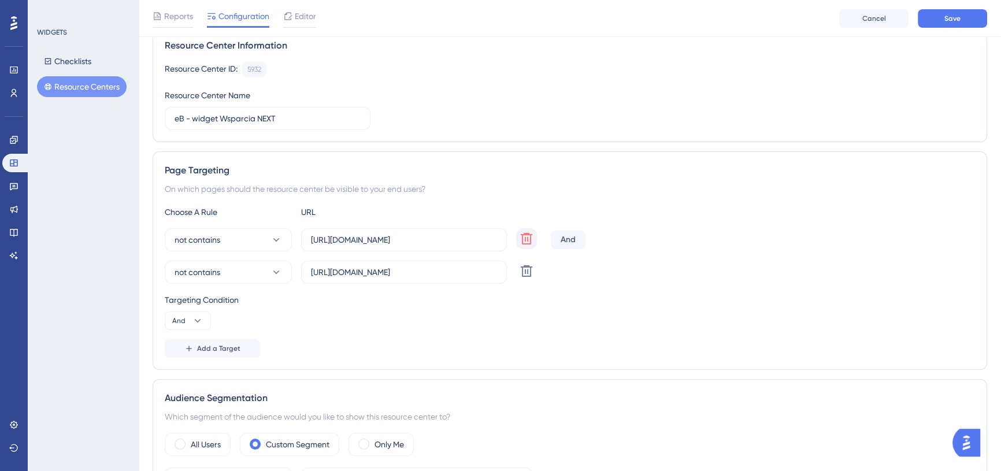
scroll to position [0, 0]
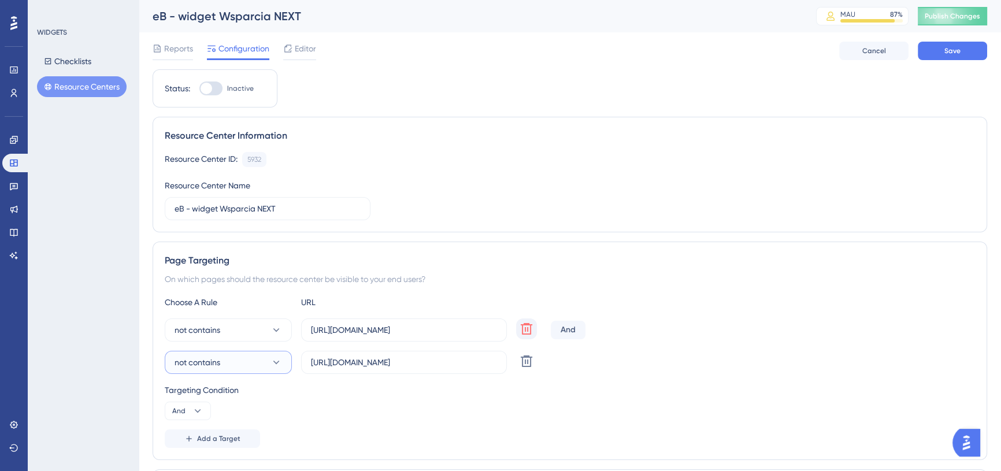
click at [280, 366] on icon at bounding box center [276, 362] width 12 height 12
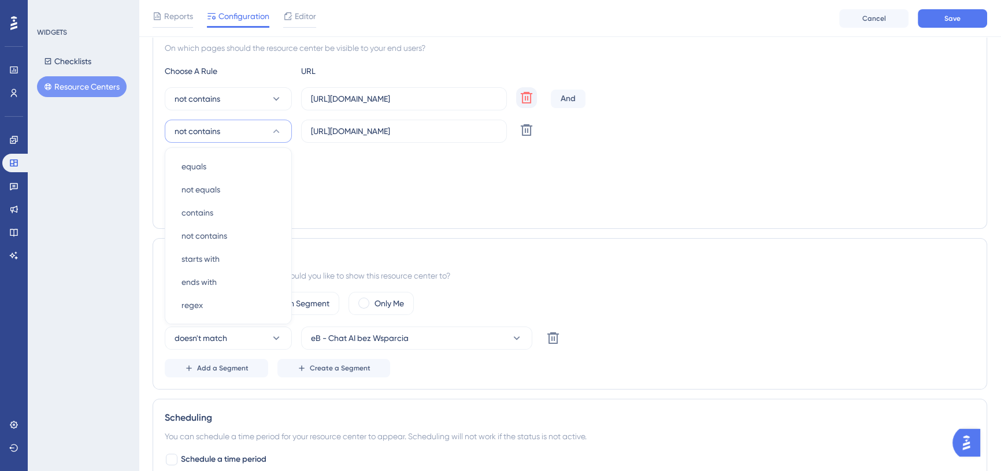
click at [485, 180] on div "Targeting Condition And" at bounding box center [570, 170] width 810 height 37
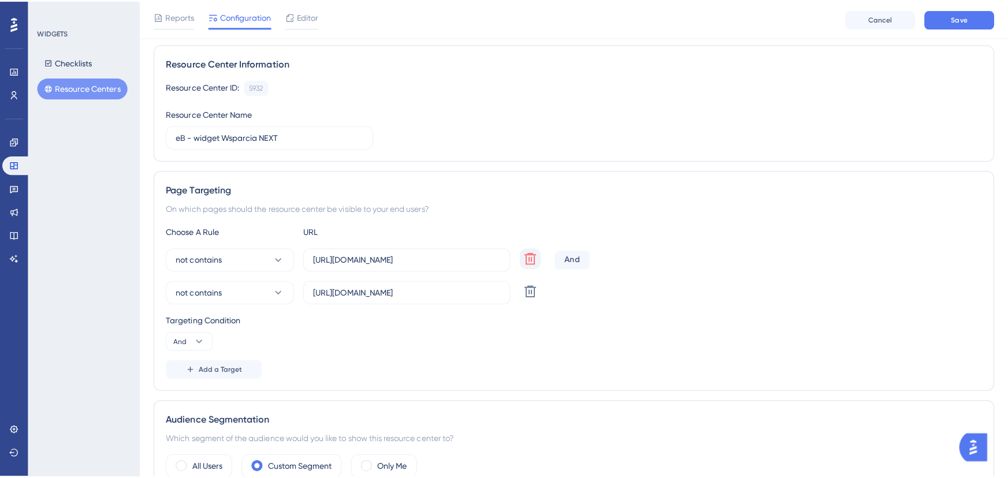
scroll to position [0, 0]
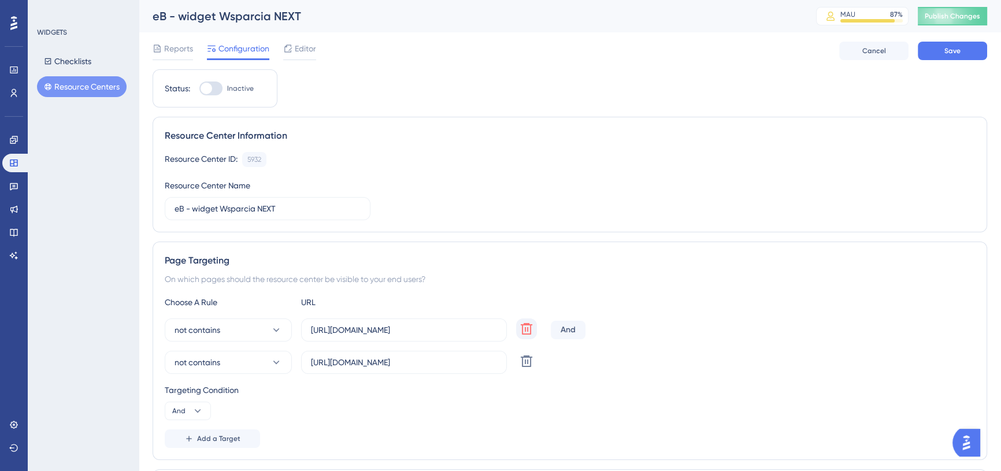
click at [210, 86] on div at bounding box center [206, 89] width 12 height 12
click at [199, 88] on input "Inactive" at bounding box center [199, 88] width 1 height 1
checkbox input "true"
click at [967, 48] on button "Save" at bounding box center [951, 51] width 69 height 18
click at [295, 44] on span "Editor" at bounding box center [305, 49] width 21 height 14
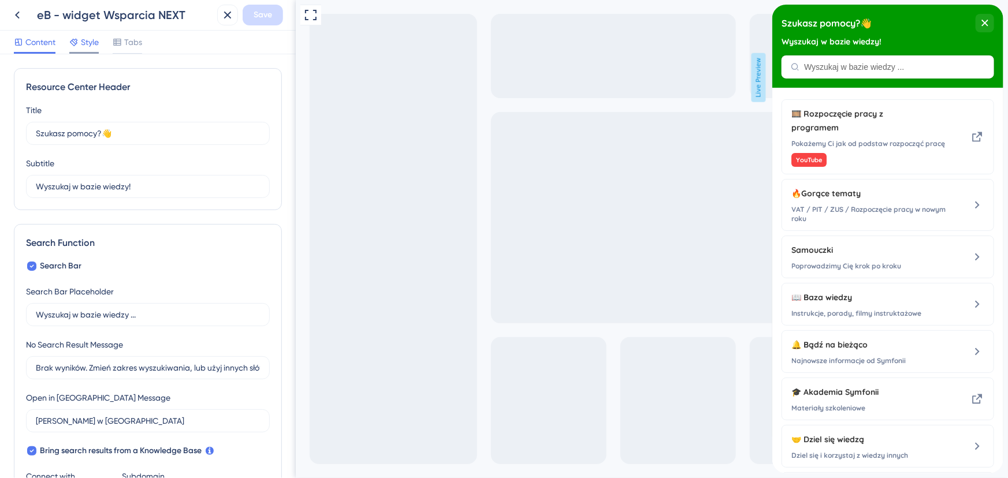
click at [80, 43] on div "Style" at bounding box center [83, 42] width 29 height 14
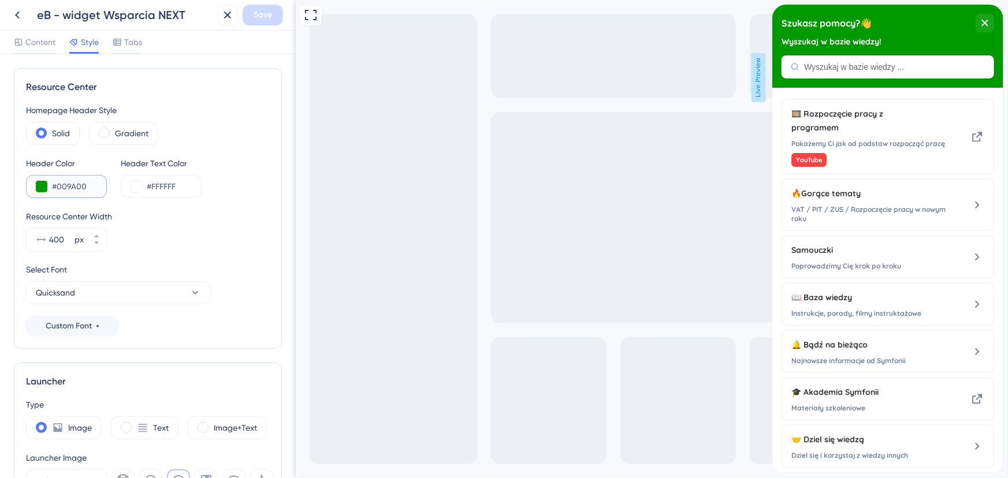
click at [41, 189] on button at bounding box center [42, 187] width 12 height 12
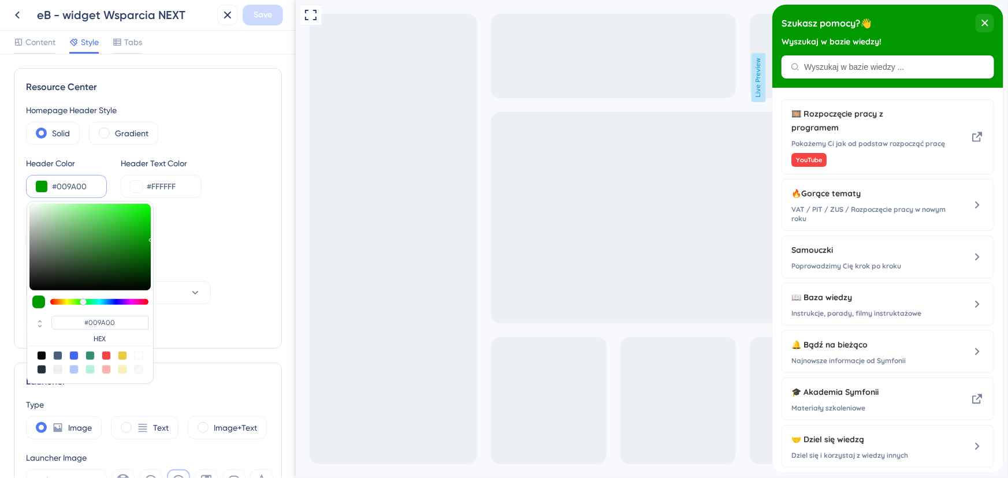
type input "#9a8a00"
type input "#9A8A00"
type input "#9a8400"
type input "#9A8400"
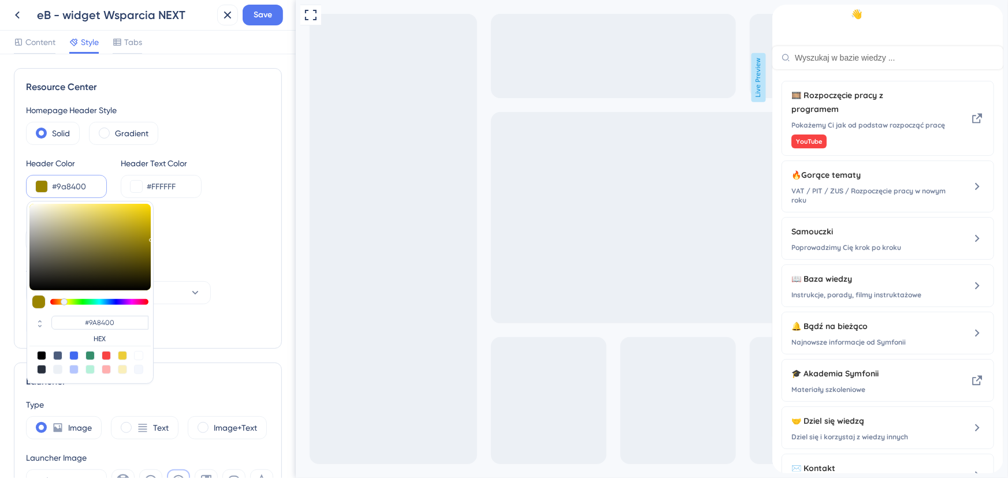
type input "#9a7f00"
type input "#9A7F00"
type input "#9a7900"
type input "#9A7900"
type input "#9a7400"
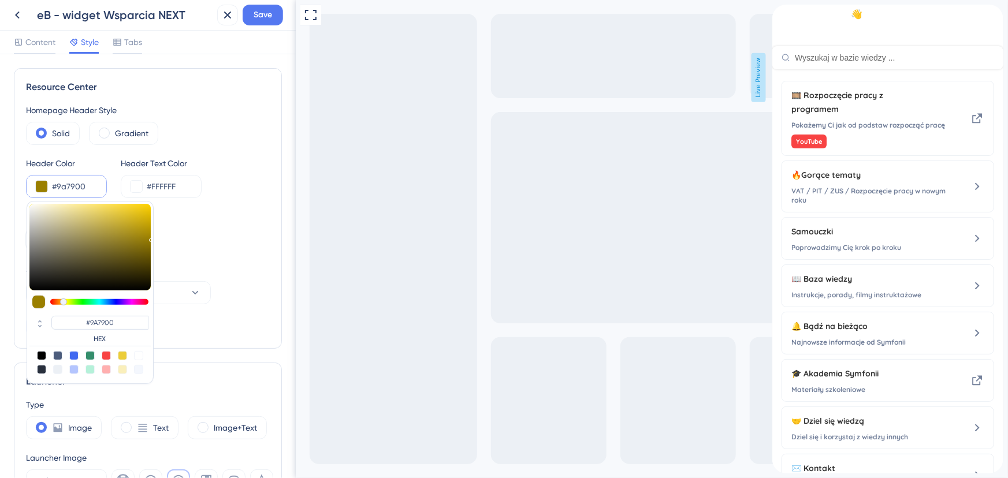
type input "#9A7400"
type input "#9a6e00"
type input "#9A6E00"
type input "#9a6900"
type input "#9A6900"
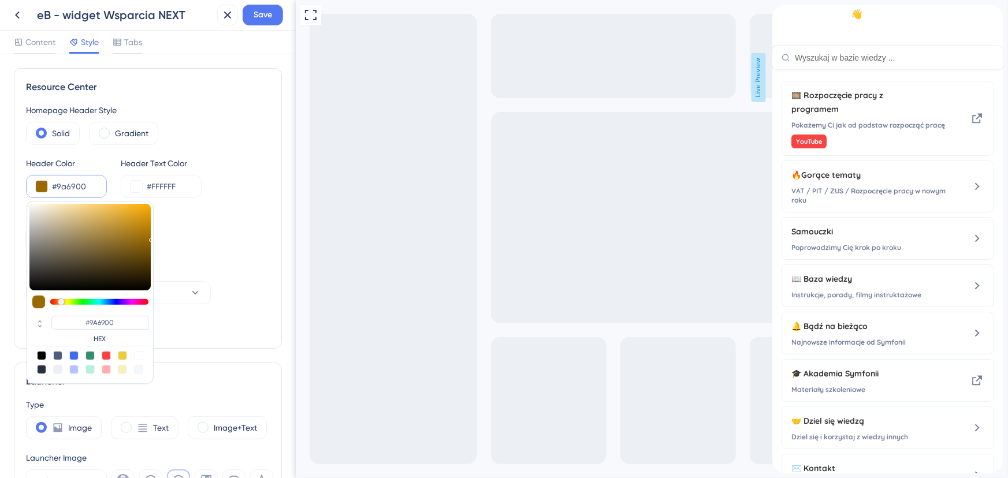
type input "#9a6e00"
type input "#9A6E00"
type input "#9a7400"
type input "#9A7400"
drag, startPoint x: 65, startPoint y: 301, endPoint x: 83, endPoint y: 265, distance: 40.3
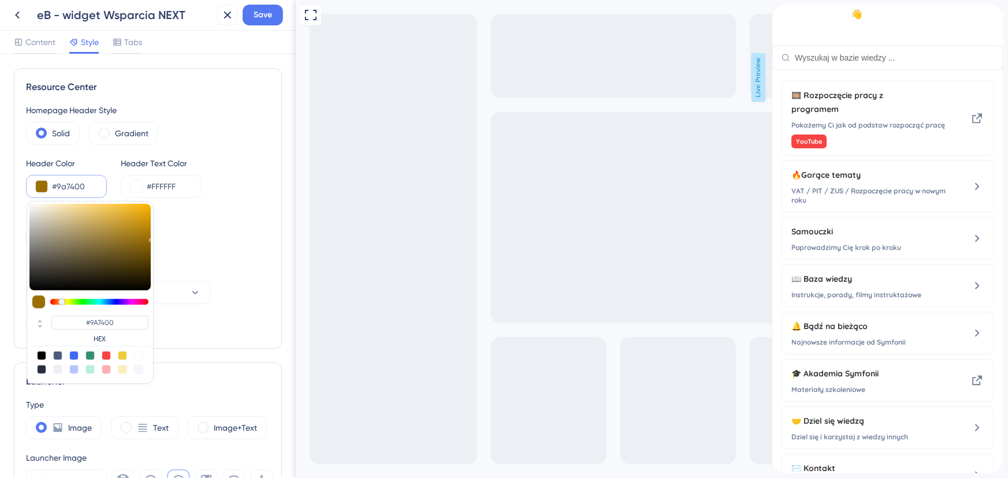
click at [62, 301] on div at bounding box center [99, 302] width 98 height 6
type input "#736334"
type input "#937828"
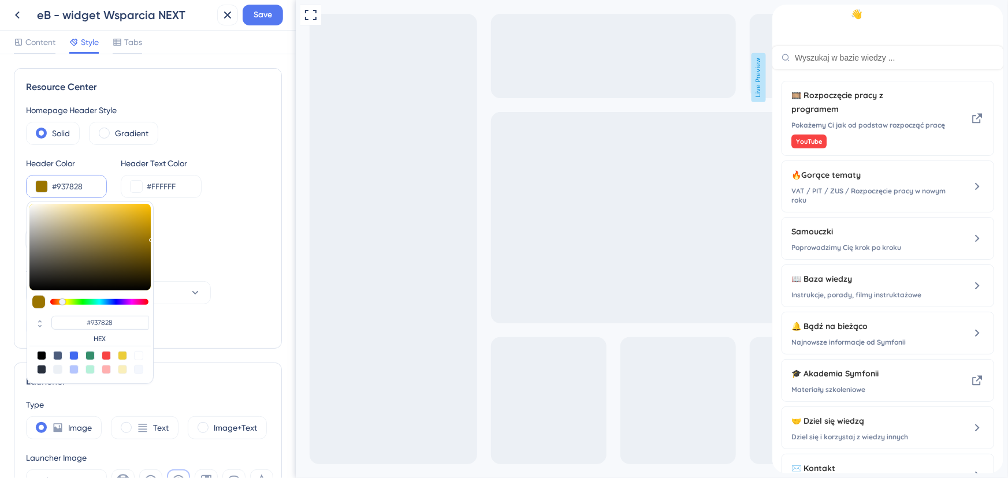
type input "#b78d0f"
type input "#B78D0F"
type input "#e1a900"
type input "#E1A900"
type input "#f2b600"
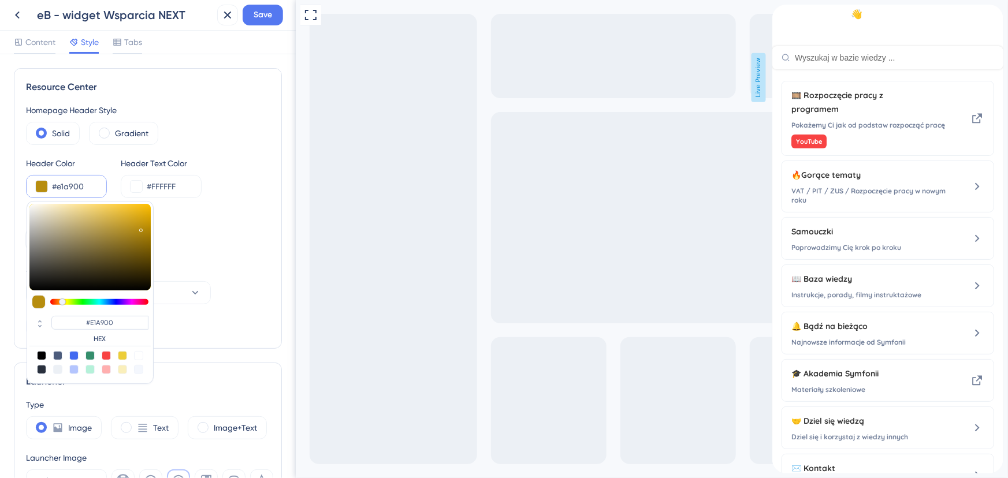
type input "#F2B600"
type input "#ffc000"
type input "#FFC000"
type input "#ffc105"
type input "#FFC105"
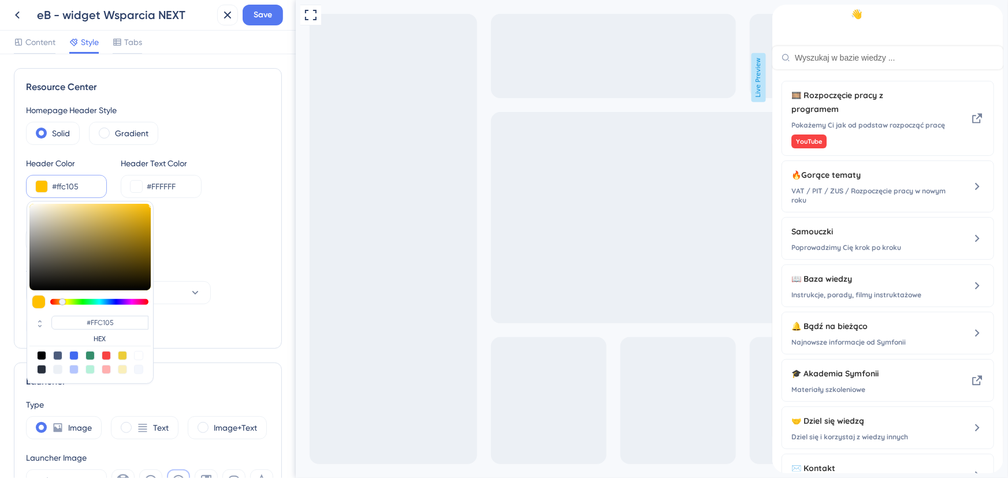
type input "#ffc619"
type input "#FFC619"
type input "#ffc71c"
type input "#FFC71C"
type input "#ffcc30"
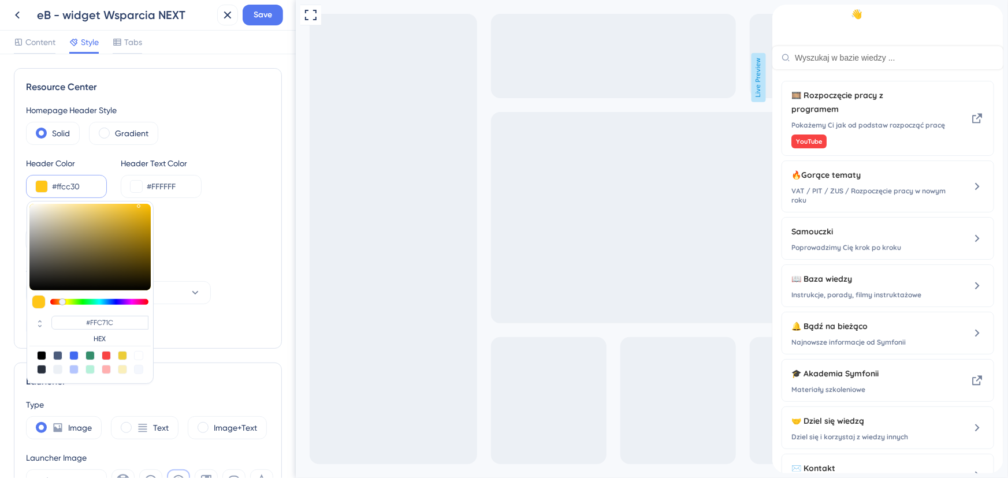
type input "#FFCC30"
type input "#ffd450"
type input "#FFD450"
type input "#ffd65a"
type input "#FFD65A"
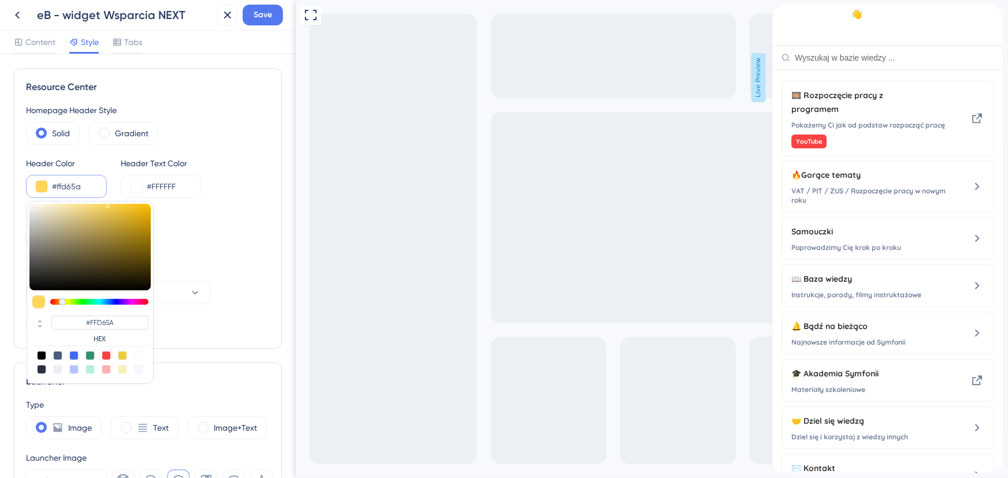
type input "#ffd65b"
type input "#FFD65B"
type input "#ffd761"
type input "#FFD761"
type input "#ffd763"
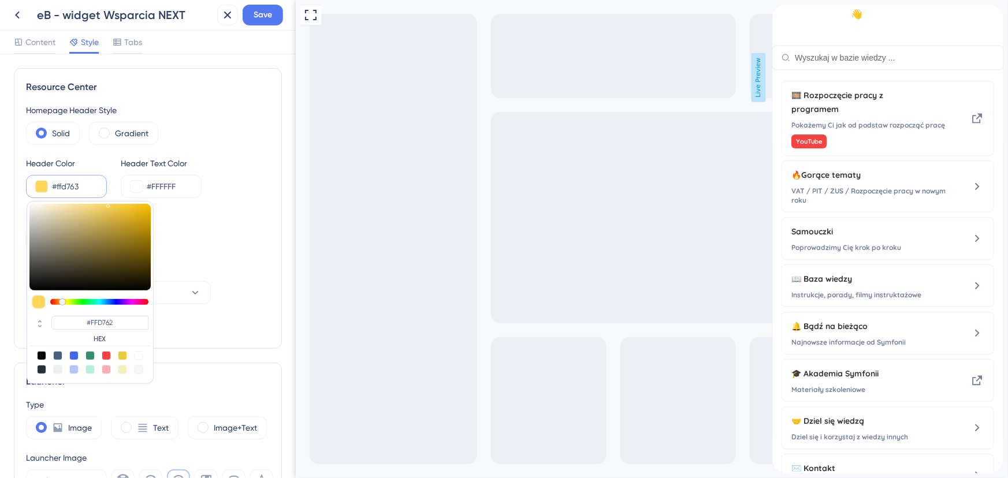
type input "#FFD763"
type input "#ffd867"
type input "#FFD867"
type input "#ffd868"
type input "#FFD868"
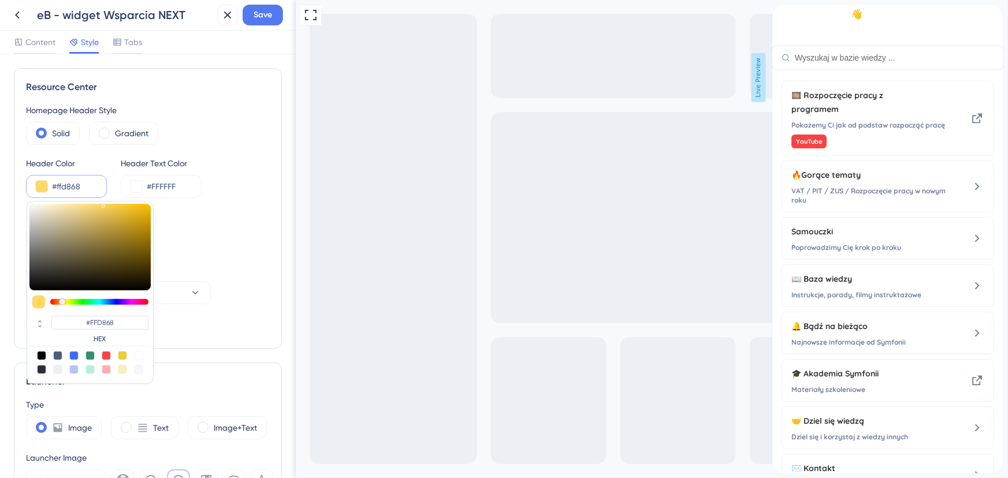
type input "#ffdb74"
type input "#FFDB74"
type input "#ffe086"
type input "#FFE086"
type input "#ffe088"
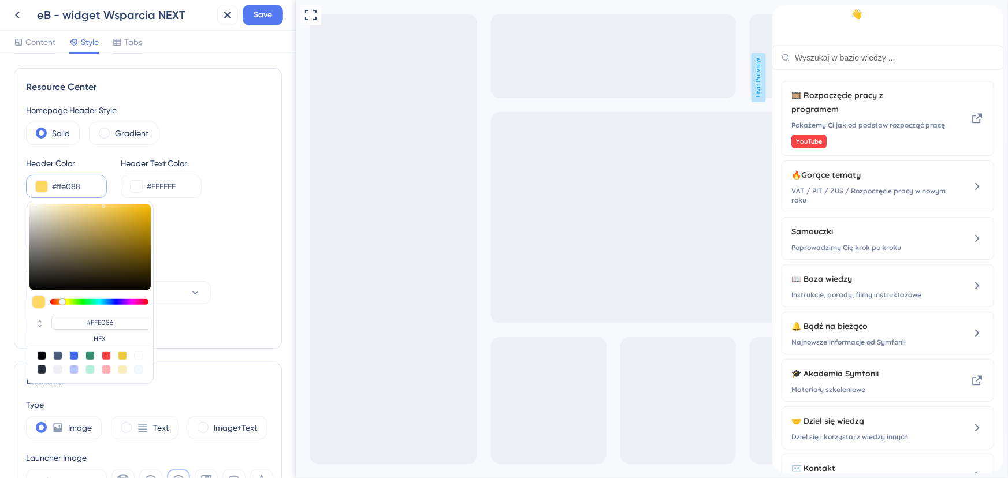
type input "#FFE088"
type input "#ffe086"
type input "#FFE086"
type input "#ffdf82"
type input "#FFDF82"
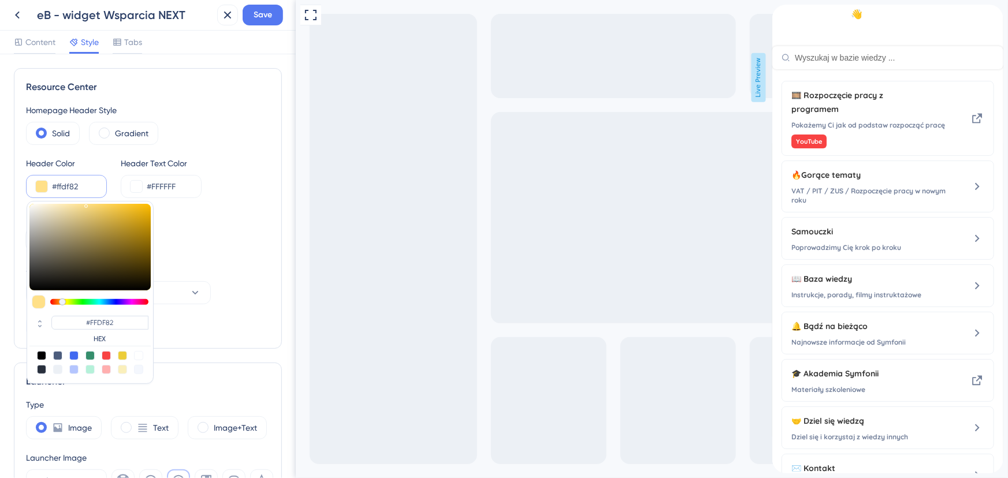
type input "#ffde7e"
type input "#FFDE7E"
type input "#ffd762"
type input "#FFD762"
type input "#fbd053"
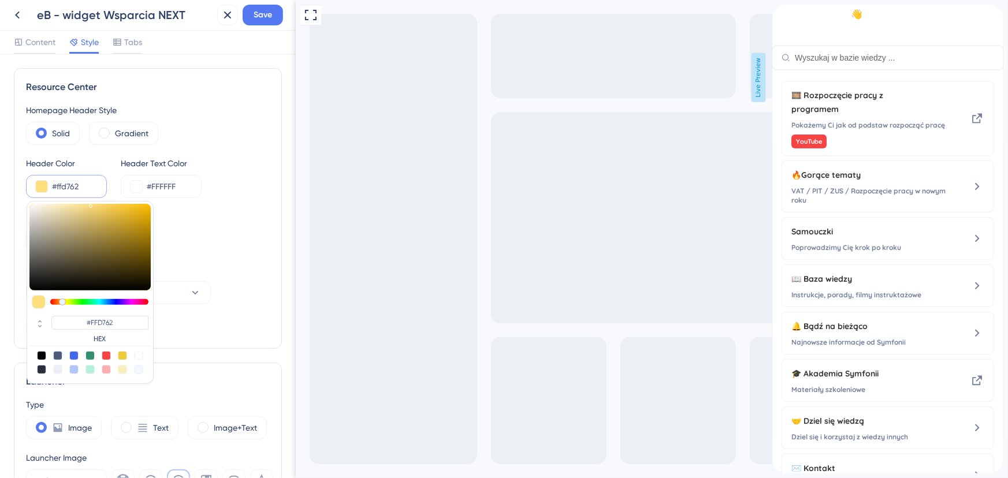
type input "#FBD053"
type input "#efc54c"
type input "#EFC54C"
type input "#e0b845"
type input "#E0B845"
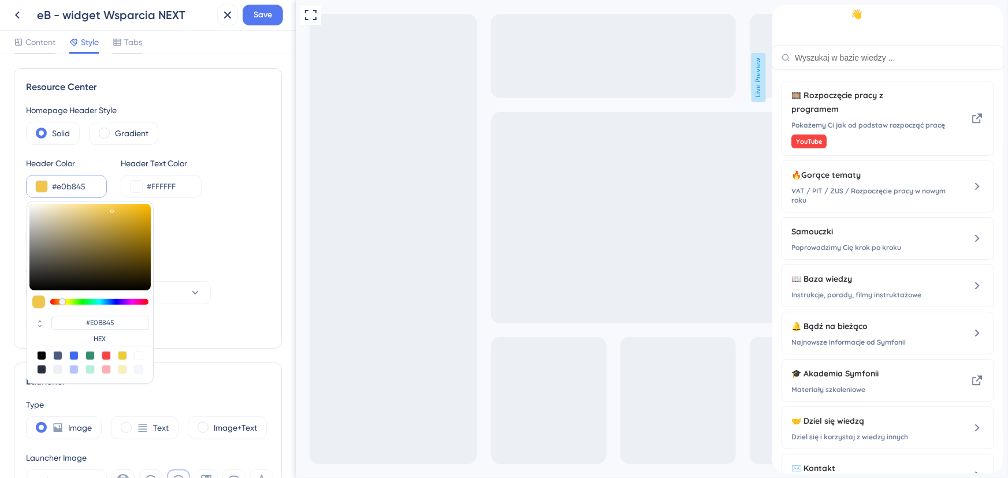
type input "#d5af42"
type input "#D5AF42"
type input "#d4ae41"
type input "#D4AE41"
type input "#d2ad42"
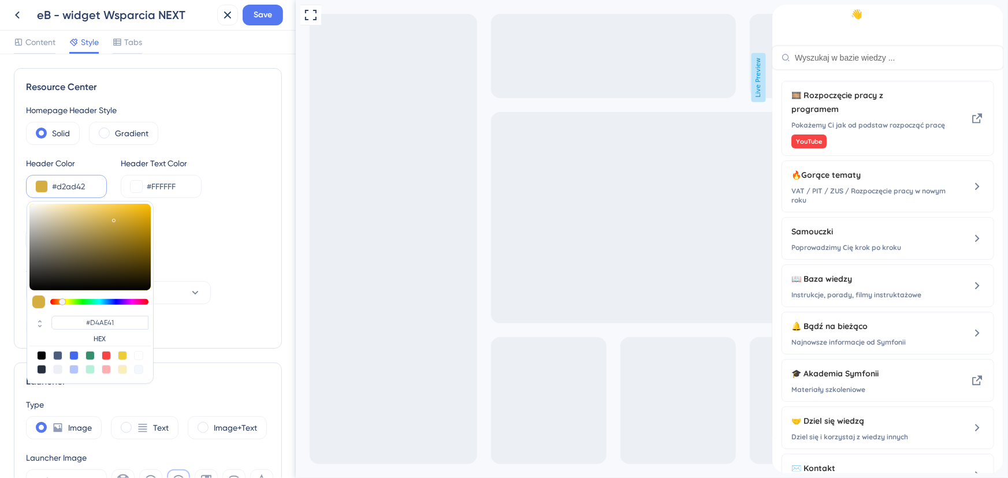
type input "#D2AD42"
type input "#c9a743"
type input "#C9A743"
type input "#bfa148"
type input "#BFA148"
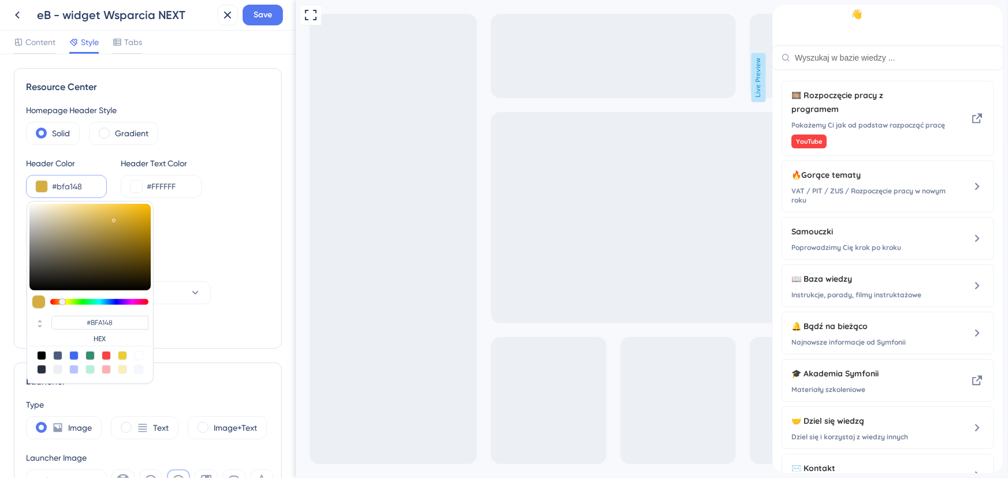
type input "#ba9d48"
type input "#BA9D48"
type input "#b59c54"
type input "#B59C54"
type input "#b59f5f"
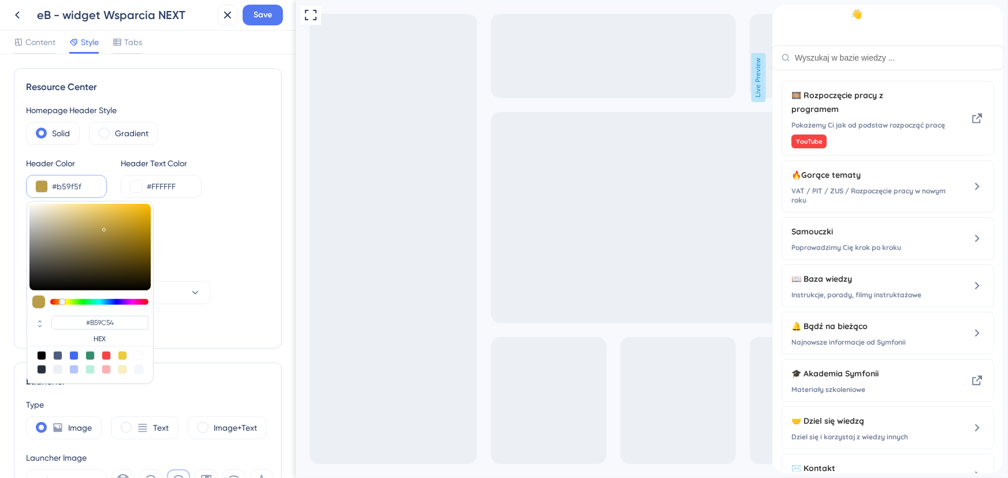
type input "#B59F5F"
type input "#bea868"
type input "#BEA868"
type input "#c9b475"
type input "#C9B475"
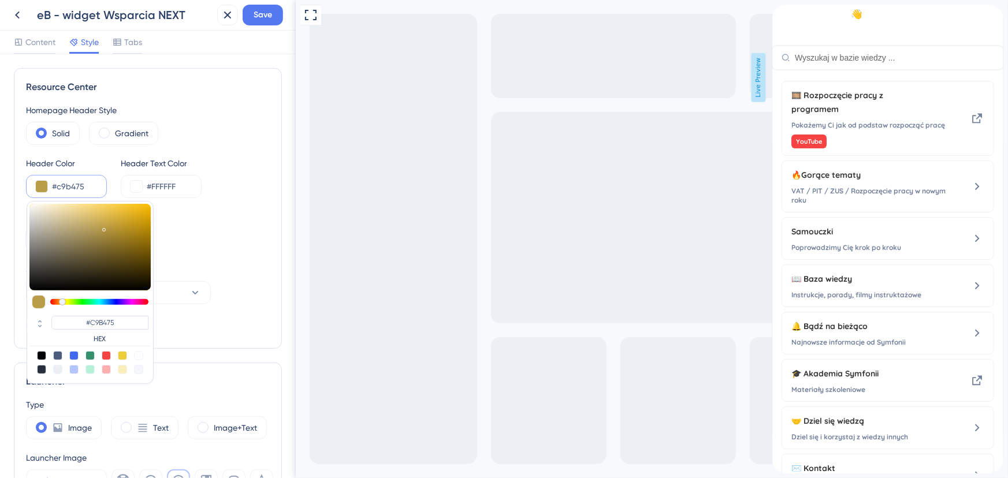
type input "#d0bb7a"
type input "#D0BB7A"
type input "#d9c380"
type input "#D9C380"
type input "#e6cf89"
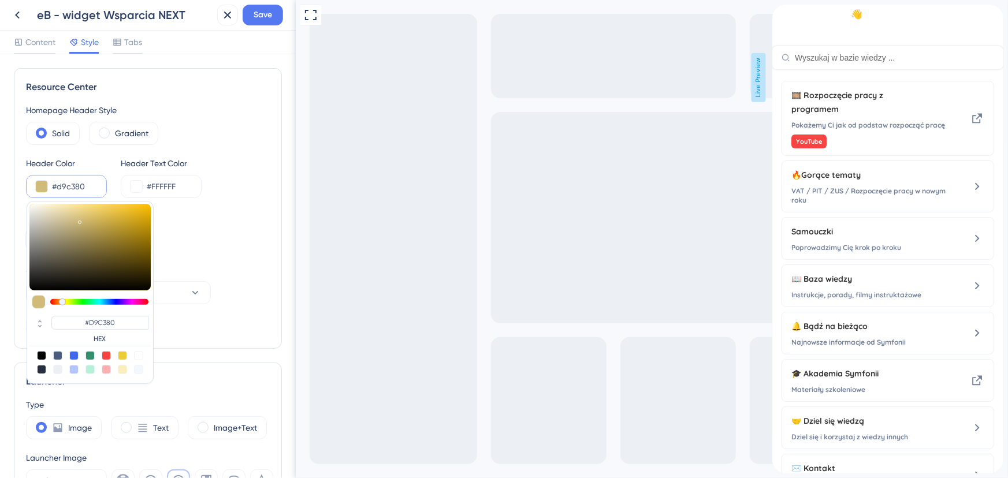
type input "#E6CF89"
type input "#edd58d"
type input "#EDD58D"
type input "#ead28b"
type input "#EAD28B"
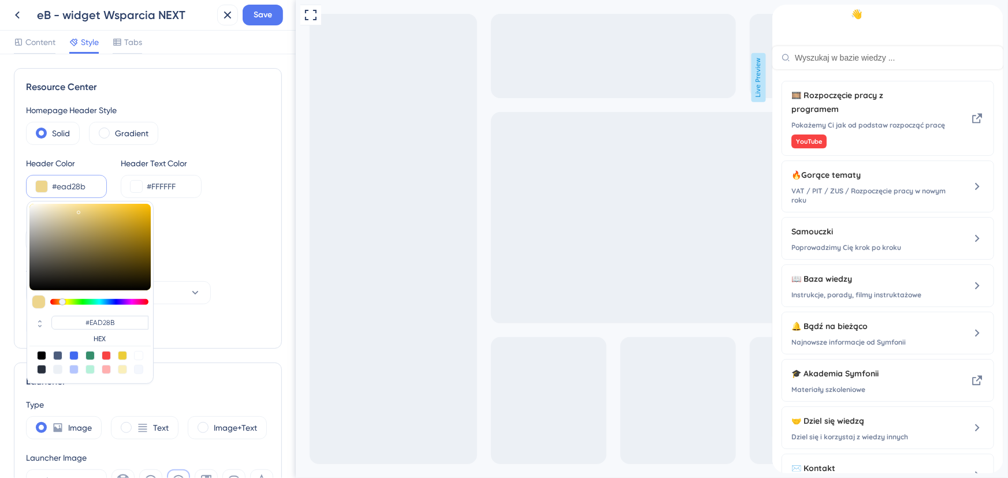
type input "#e1c77b"
type input "#E1C77B"
type input "#e1c676"
type input "#E1C676"
type input "#dcc06d"
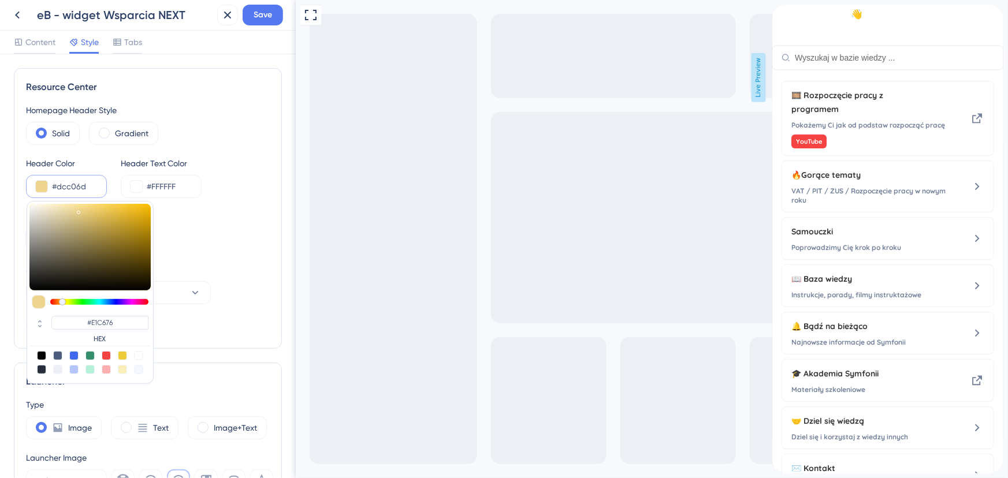
type input "#DCC06D"
type input "#d4b65e"
type input "#D4B65E"
type input "#d0b35c"
type input "#D0B35C"
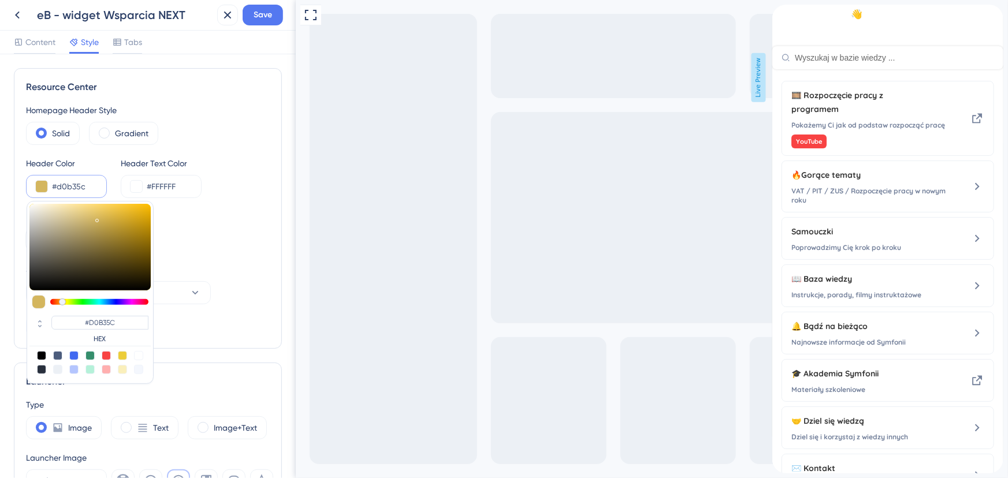
type input "#d0b35b"
type input "#D0B35B"
type input "#d5b44f"
type input "#D5B44F"
type input "#dab43f"
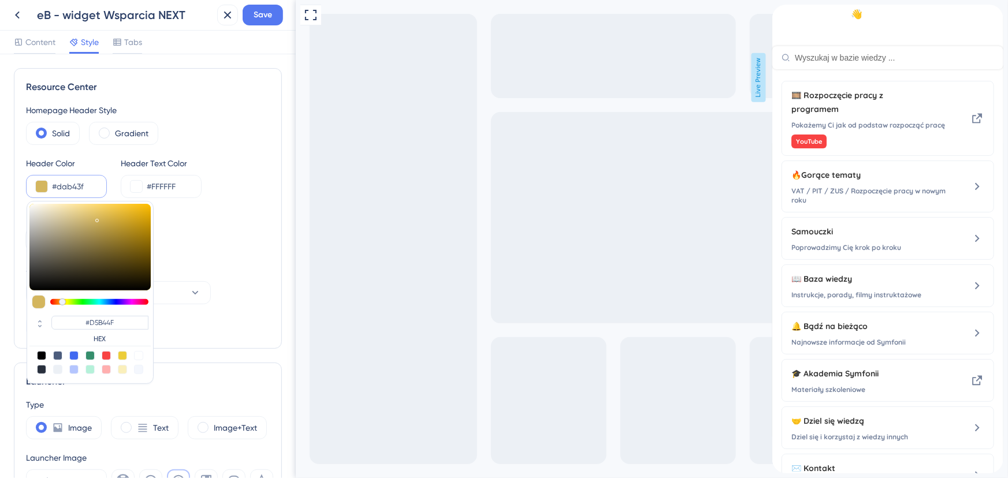
type input "#DAB43F"
type input "#e1b52e"
type input "#E1B52E"
type input "#e1b52d"
type input "#E1B52D"
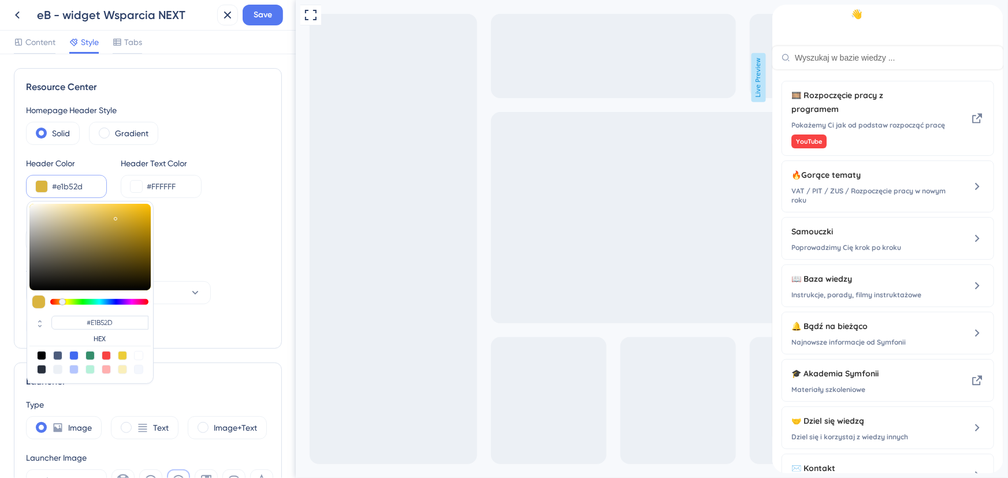
type input "#e0b329"
type input "#E0B329"
type input "#deb128"
type input "#DEB128"
type input "#daad24"
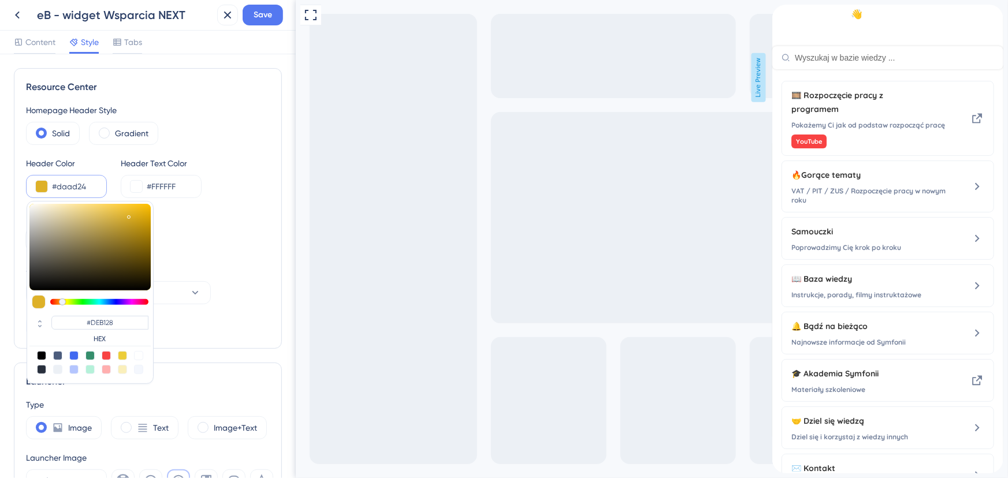
type input "#DAAD24"
type input "#d9ac24"
type input "#D9AC24"
type input "#d5a923"
type input "#D5A923"
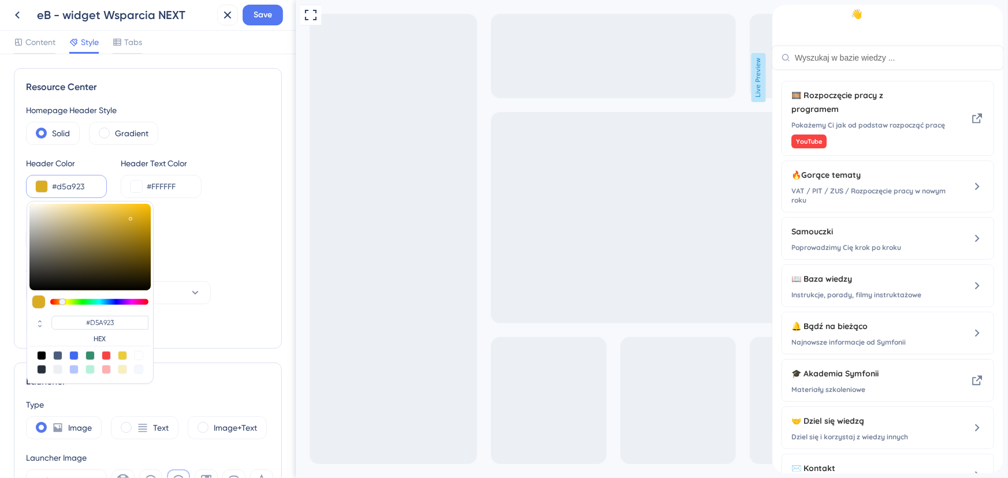
type input "#d2a622"
type input "#D2A622"
type input "#d0a521"
type input "#D0A521"
type input "#cfa421"
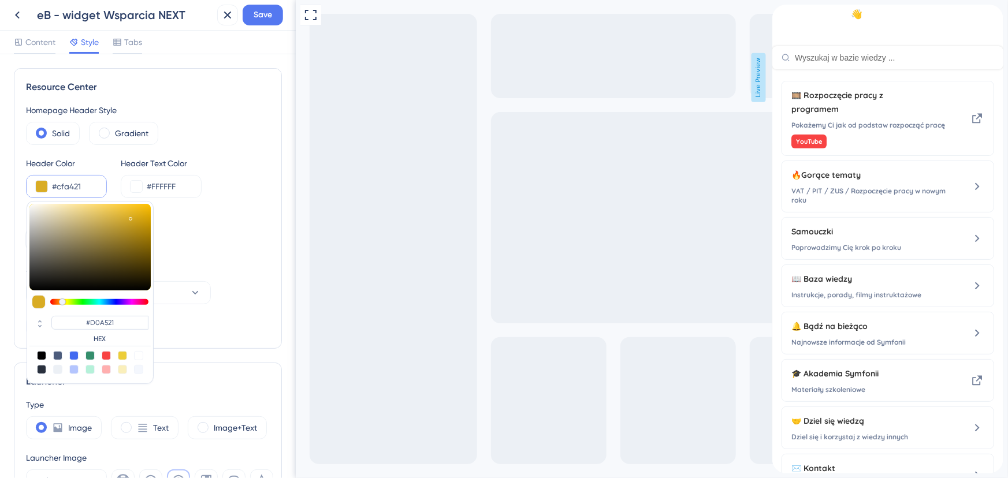
type input "#CFA421"
drag, startPoint x: 117, startPoint y: 240, endPoint x: 131, endPoint y: 220, distance: 24.5
click at [131, 220] on div at bounding box center [89, 247] width 121 height 87
click at [258, 168] on div "Header Color #cfa421 #CFA421 HEX Header Text Color #FFFFFF" at bounding box center [148, 178] width 244 height 42
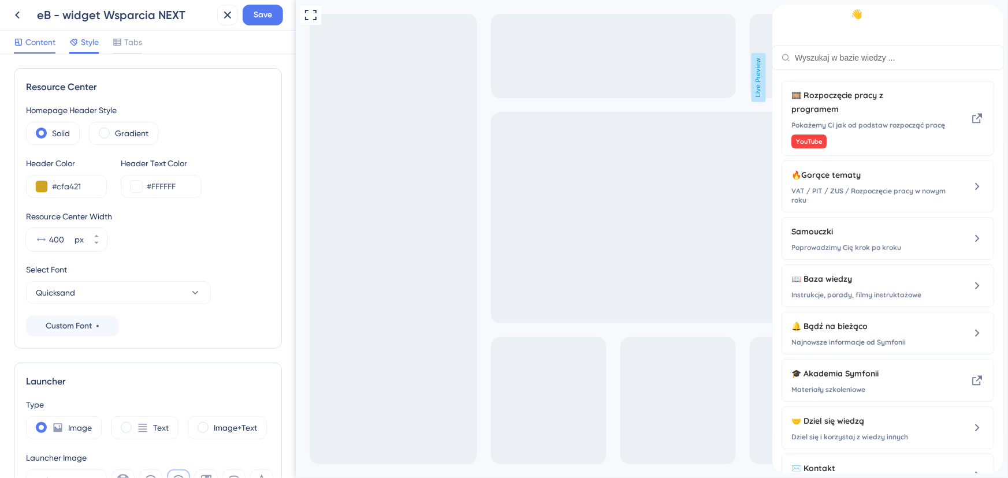
click at [51, 42] on span "Content" at bounding box center [40, 42] width 30 height 14
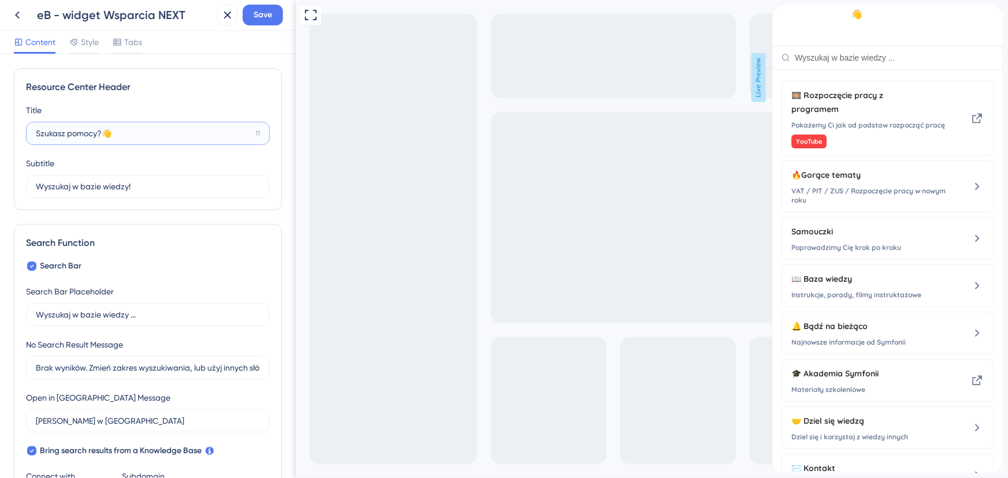
click at [127, 135] on input "Szukasz pomocy?👋" at bounding box center [143, 133] width 215 height 13
click at [36, 133] on input "Szukasz pomocy?👋" at bounding box center [143, 133] width 215 height 13
click at [44, 134] on input "NEXT Szukasz pomocy?👋" at bounding box center [144, 133] width 216 height 13
type input "Szukasz pomocy?👋"
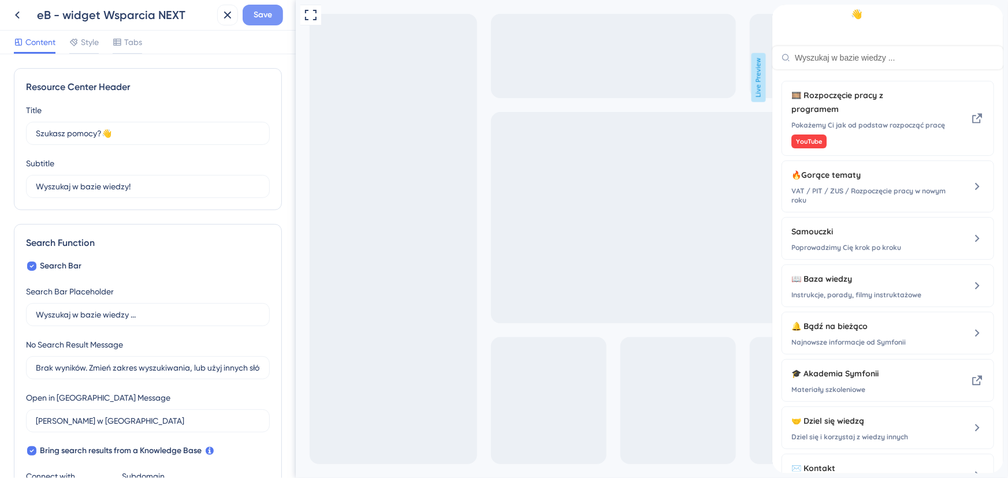
click at [271, 8] on span "Save" at bounding box center [263, 15] width 18 height 14
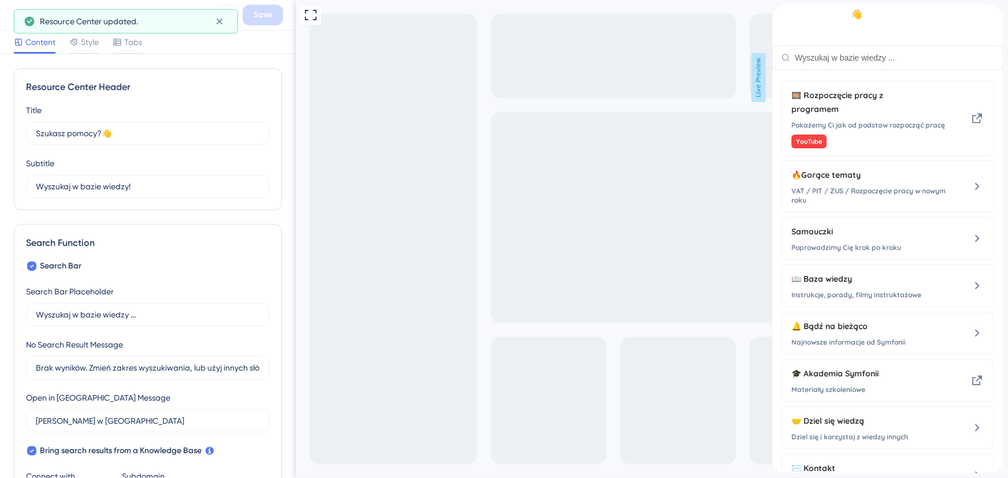
click at [9, 12] on button at bounding box center [17, 15] width 21 height 21
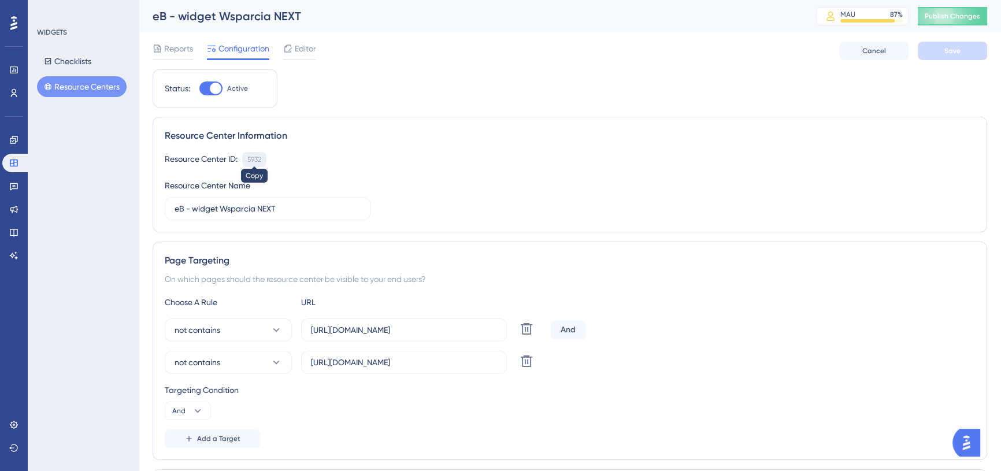
click at [258, 159] on div "5932" at bounding box center [254, 159] width 14 height 9
click at [956, 16] on span "Publish Changes" at bounding box center [951, 16] width 55 height 9
click at [105, 91] on button "Resource Centers" at bounding box center [82, 86] width 90 height 21
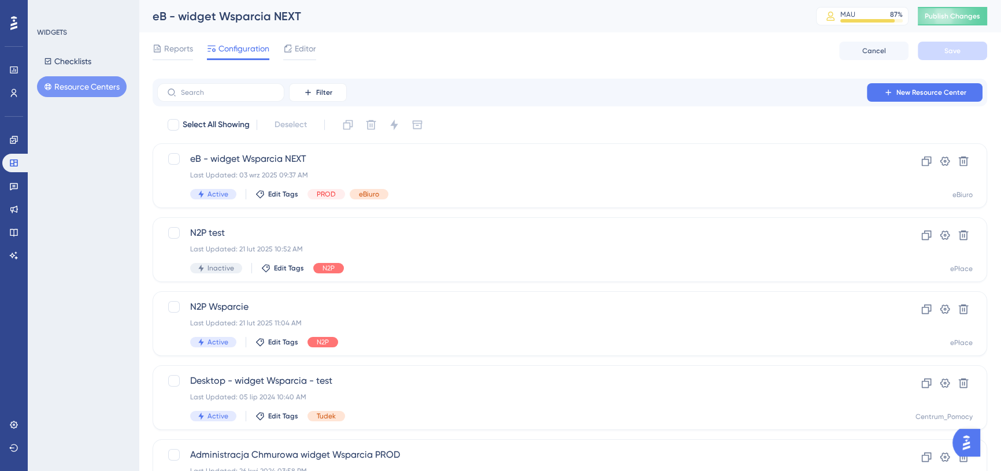
click at [902, 60] on div "Reports Configuration Editor Cancel Save" at bounding box center [570, 50] width 834 height 37
click at [896, 54] on button "Cancel" at bounding box center [873, 51] width 69 height 18
click at [869, 50] on span "Cancel" at bounding box center [874, 50] width 24 height 9
click at [12, 159] on icon at bounding box center [13, 162] width 9 height 9
click at [16, 136] on icon at bounding box center [14, 140] width 8 height 8
